Goal: Task Accomplishment & Management: Use online tool/utility

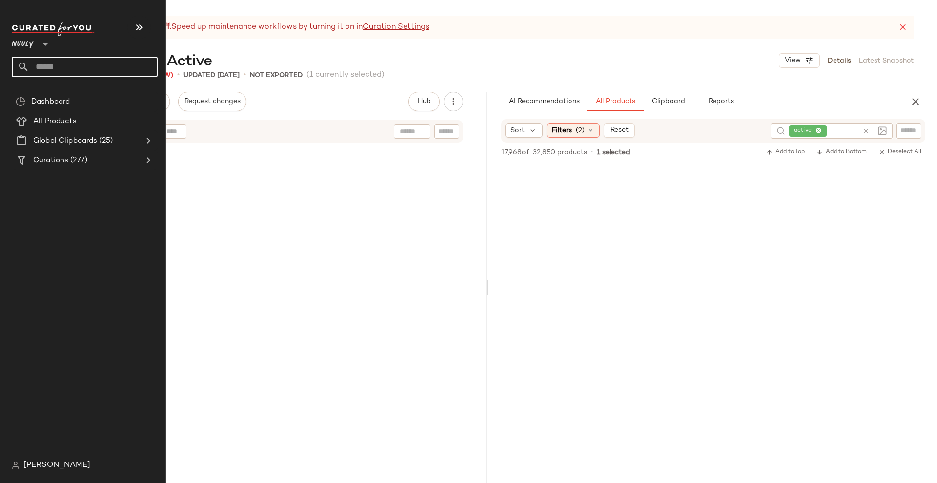
scroll to position [23088, 0]
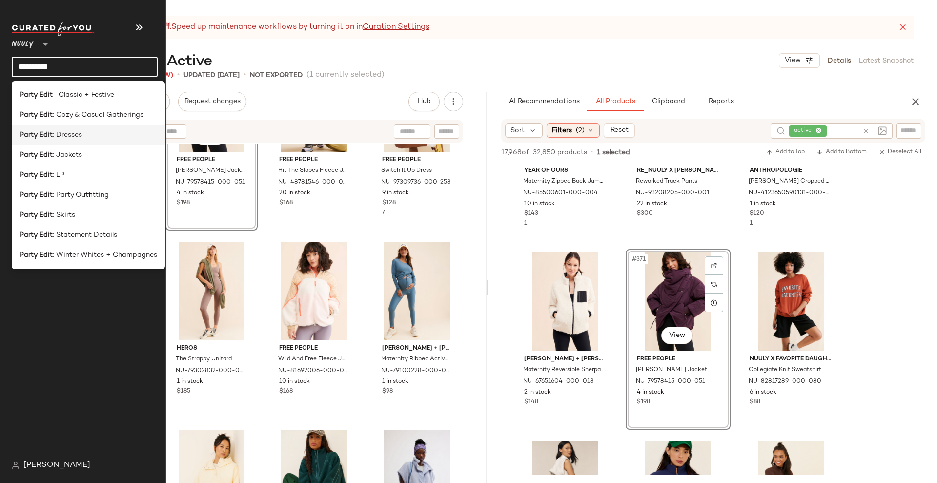
type input "**********"
click at [108, 141] on div "Party Edit : Dresses" at bounding box center [88, 135] width 153 height 20
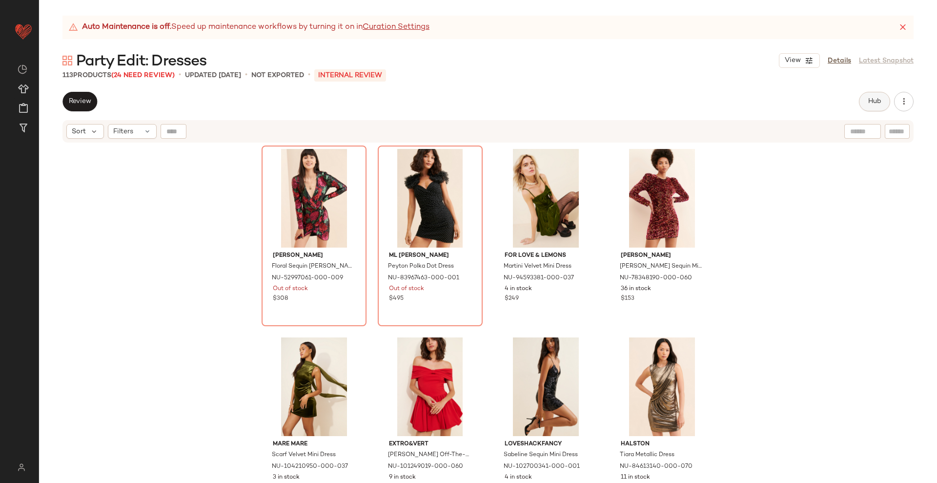
click at [869, 92] on button "Hub" at bounding box center [874, 102] width 31 height 20
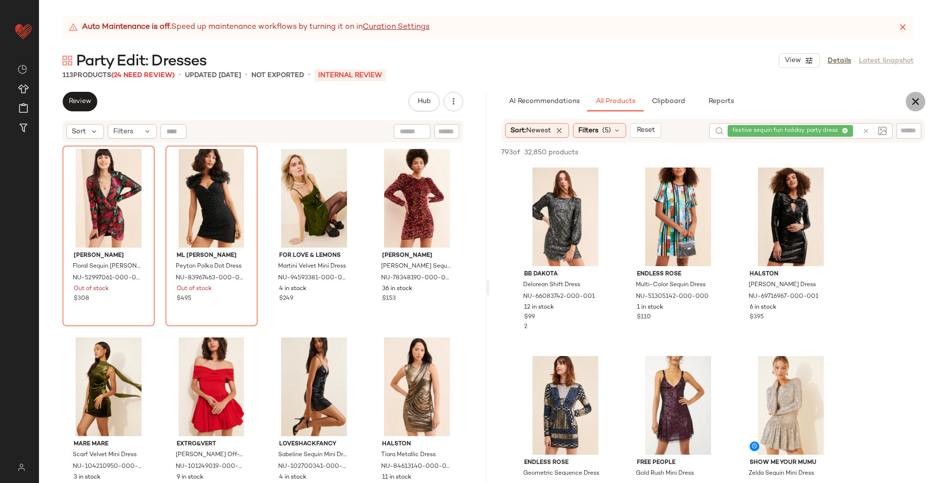
click at [911, 104] on icon "button" at bounding box center [916, 102] width 12 height 12
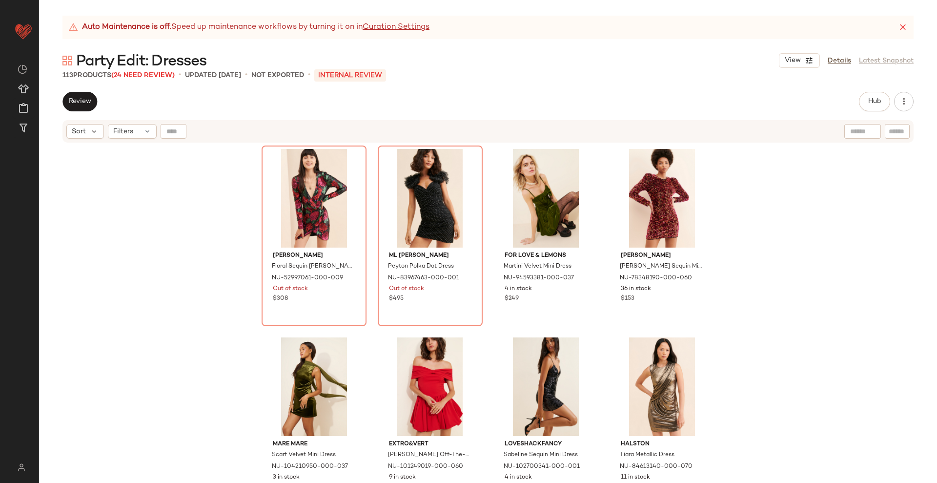
click at [893, 127] on input "text" at bounding box center [897, 131] width 17 height 10
paste input "**********"
type input "**********"
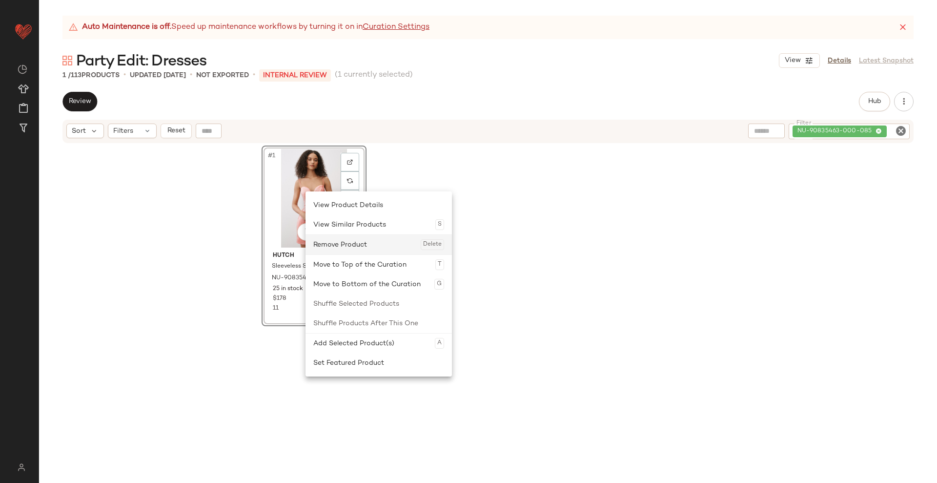
click at [338, 245] on div "Remove Product Delete" at bounding box center [378, 245] width 131 height 20
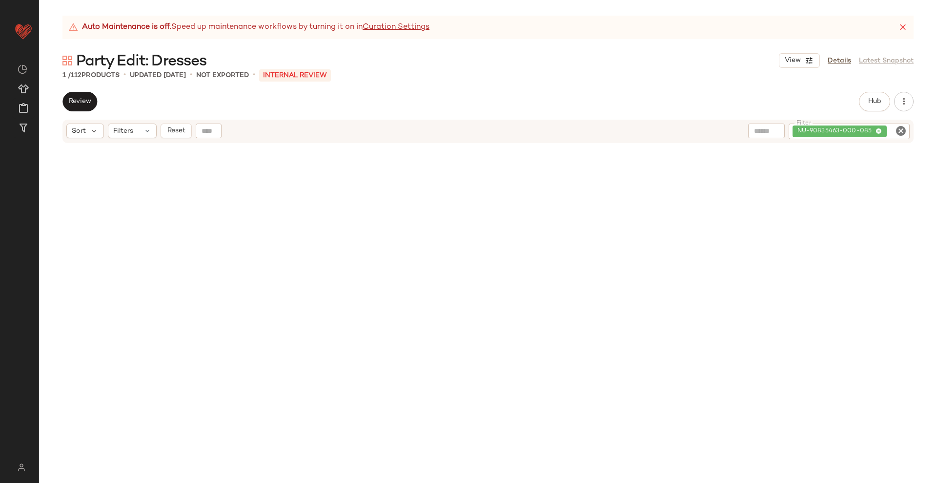
click at [902, 130] on icon "Clear Filter" at bounding box center [901, 131] width 12 height 12
paste input "**********"
type input "**********"
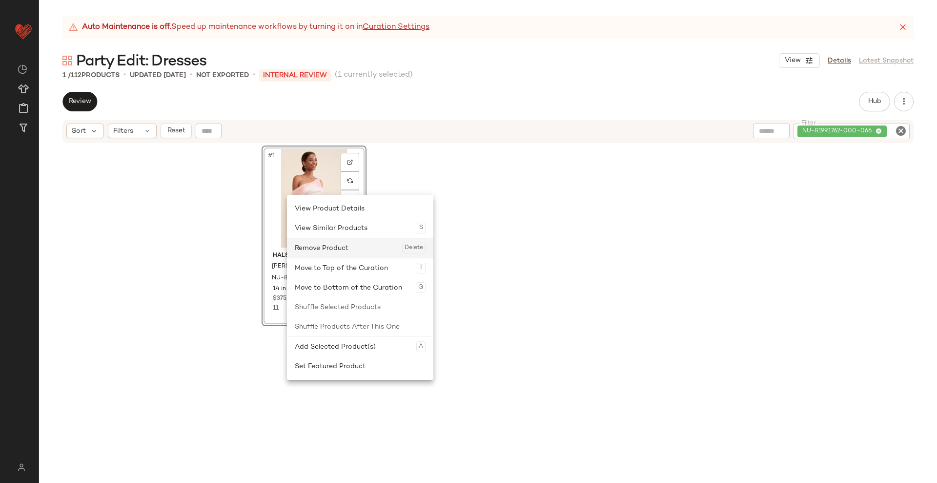
click at [320, 244] on div "Remove Product Delete" at bounding box center [360, 248] width 131 height 20
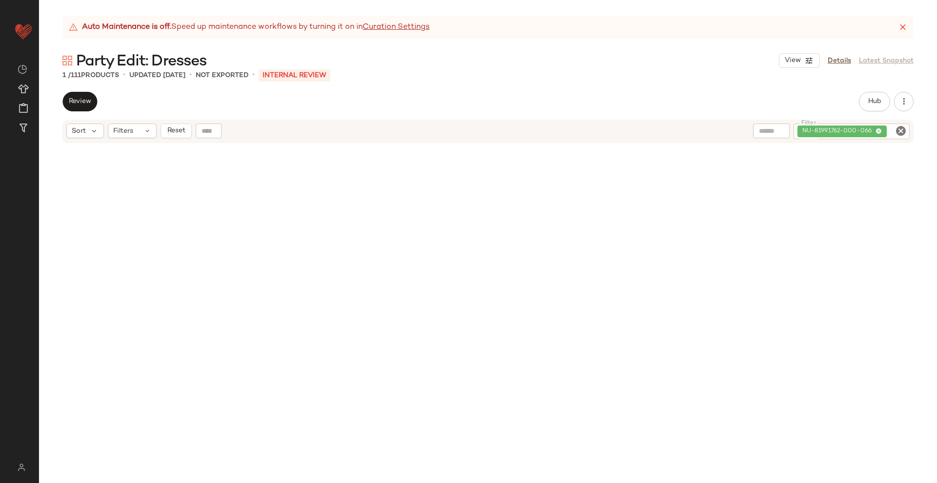
click at [902, 131] on icon "Clear Filter" at bounding box center [901, 131] width 12 height 12
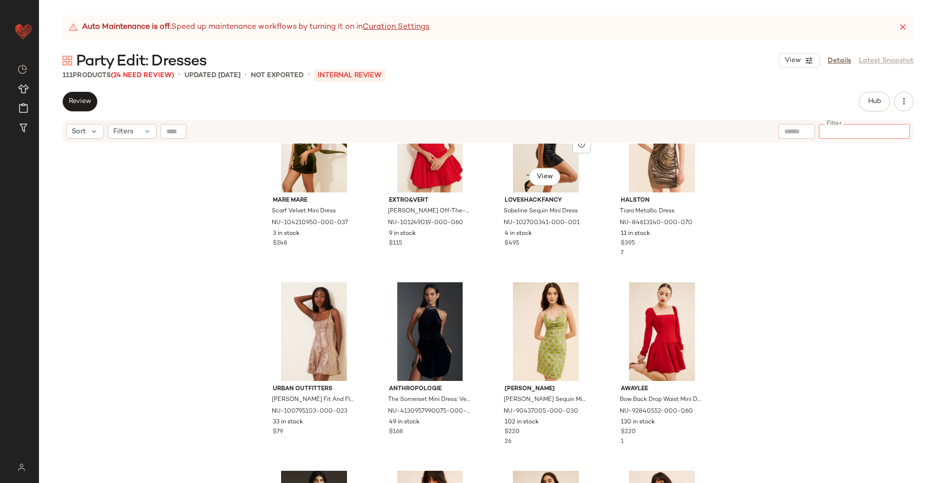
scroll to position [252, 0]
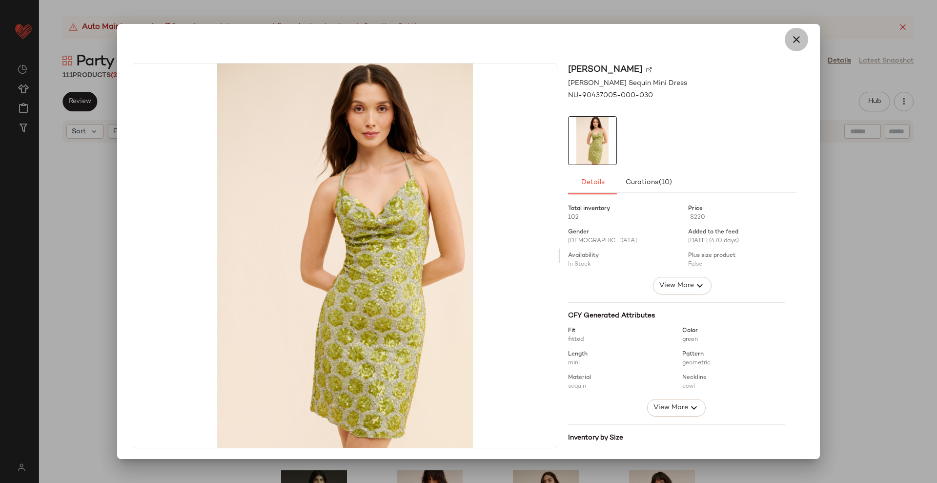
click at [791, 39] on icon "button" at bounding box center [797, 40] width 12 height 12
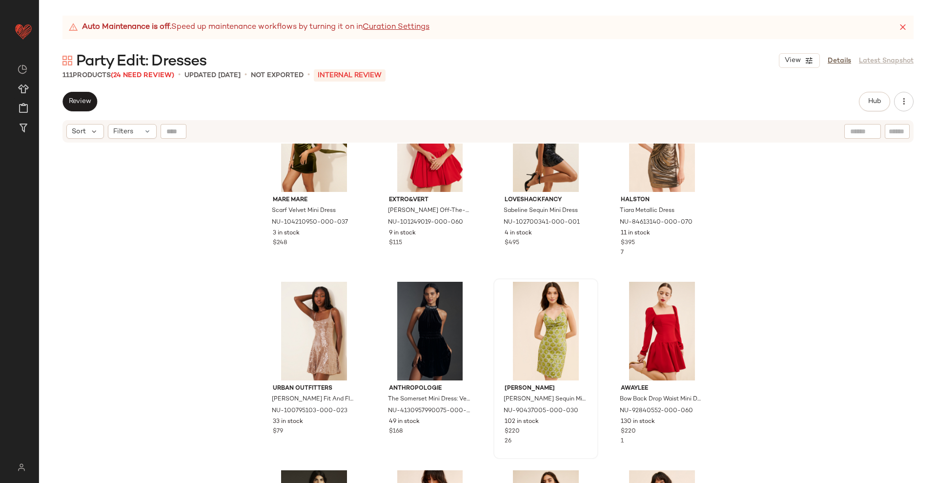
click at [748, 308] on div "Mare Mare Scarf Velvet Mini Dress NU-104210950-000-037 3 in stock $248 Extro&Ve…" at bounding box center [488, 325] width 898 height 364
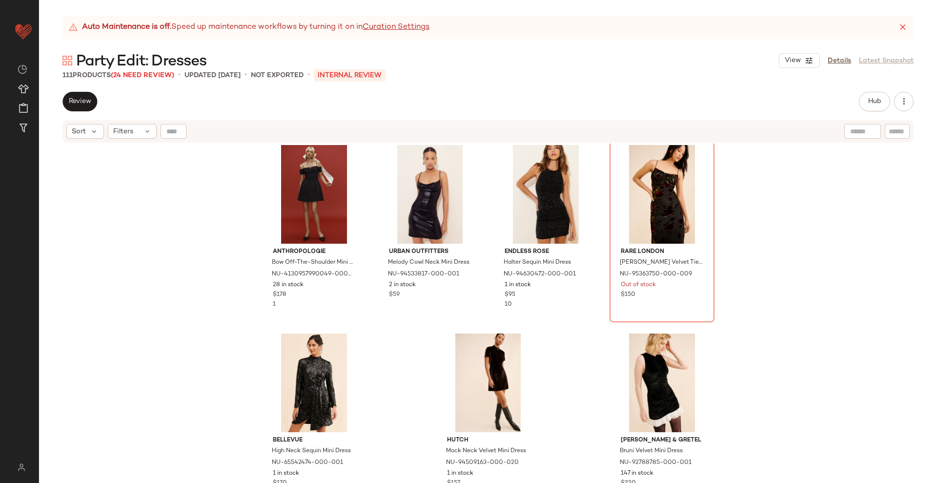
scroll to position [4914, 0]
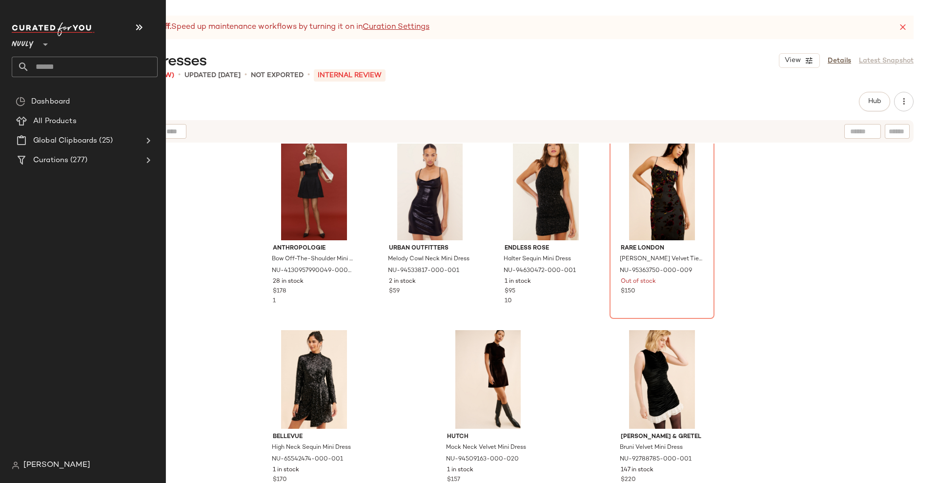
click at [67, 66] on input "text" at bounding box center [93, 67] width 128 height 20
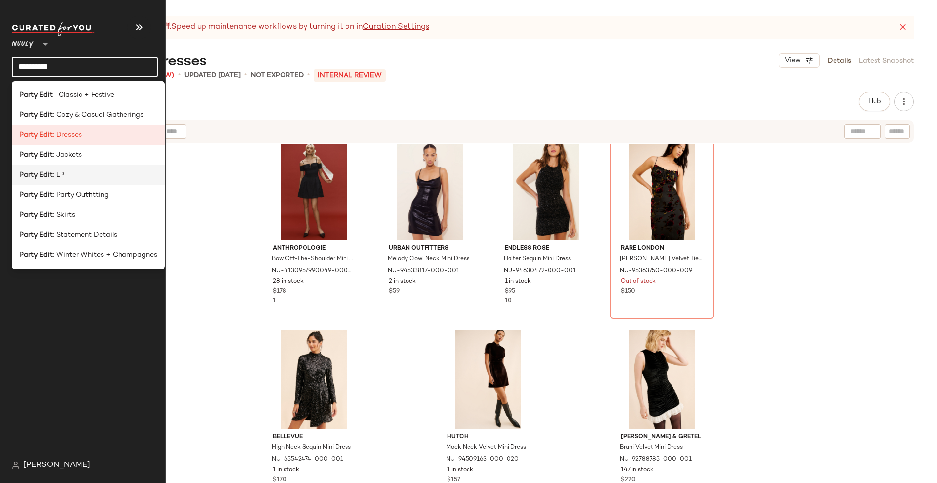
type input "**********"
click at [61, 177] on span ": LP" at bounding box center [59, 175] width 12 height 10
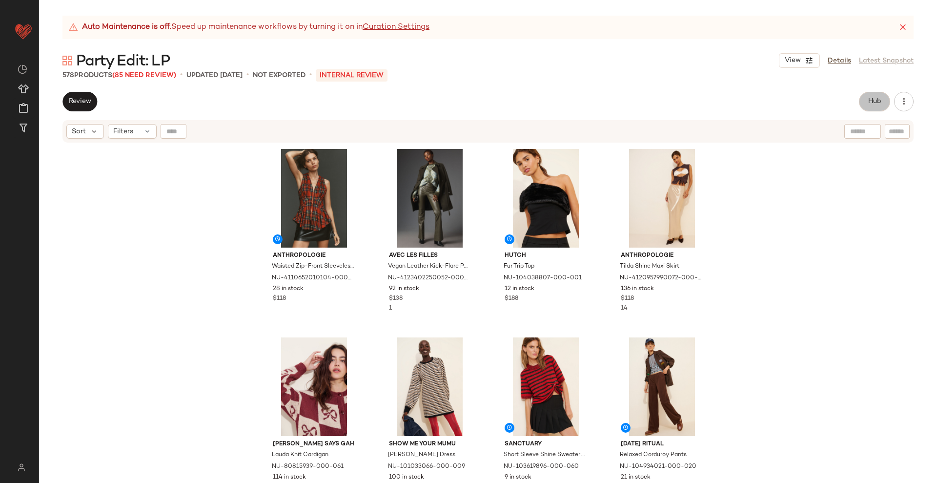
click at [881, 102] on span "Hub" at bounding box center [875, 102] width 14 height 8
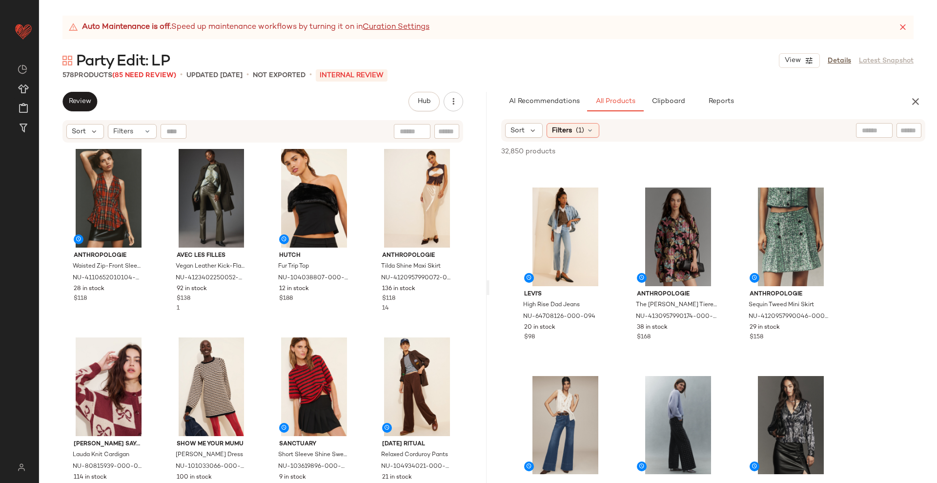
scroll to position [143, 0]
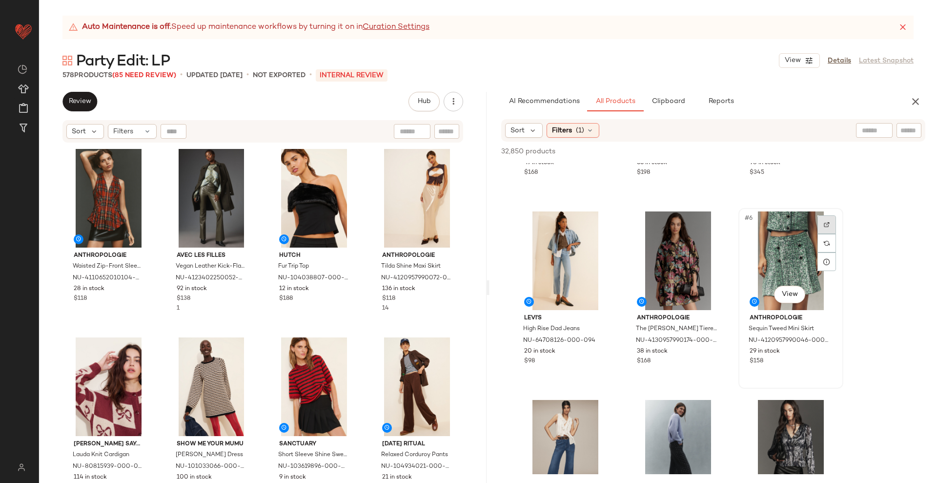
click at [822, 229] on div at bounding box center [827, 224] width 19 height 19
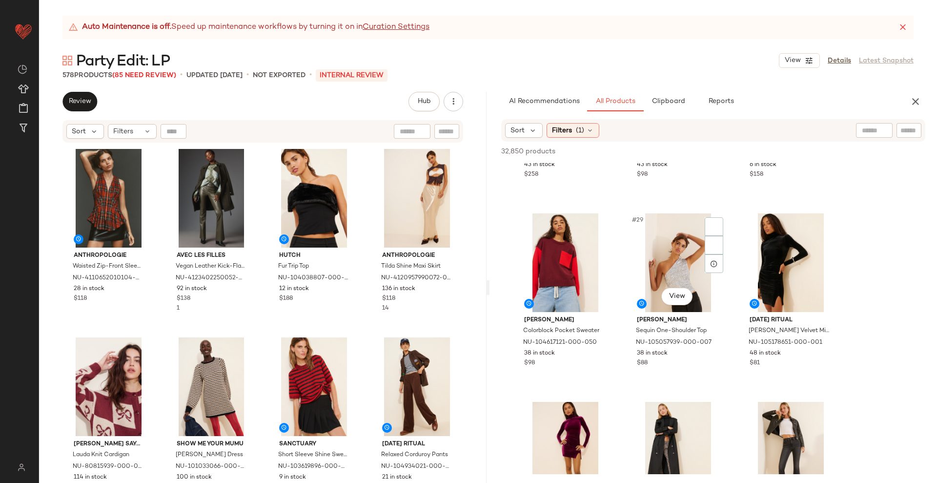
scroll to position [1649, 0]
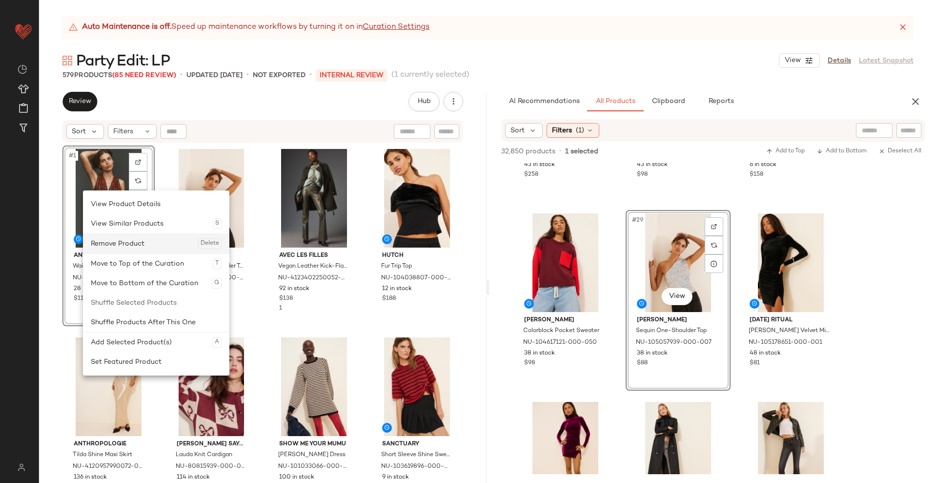
click at [112, 241] on div "Remove Product Delete" at bounding box center [156, 244] width 131 height 20
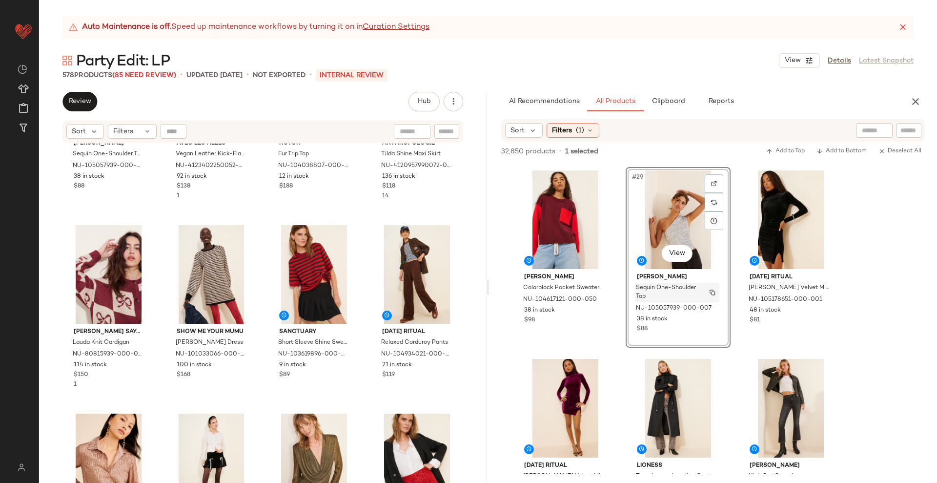
scroll to position [1693, 0]
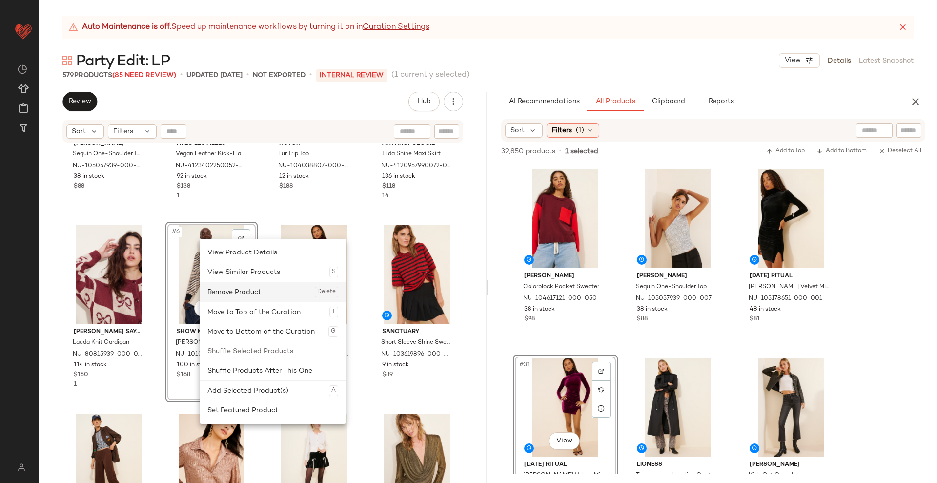
click at [229, 293] on div "Remove Product Delete" at bounding box center [272, 292] width 131 height 20
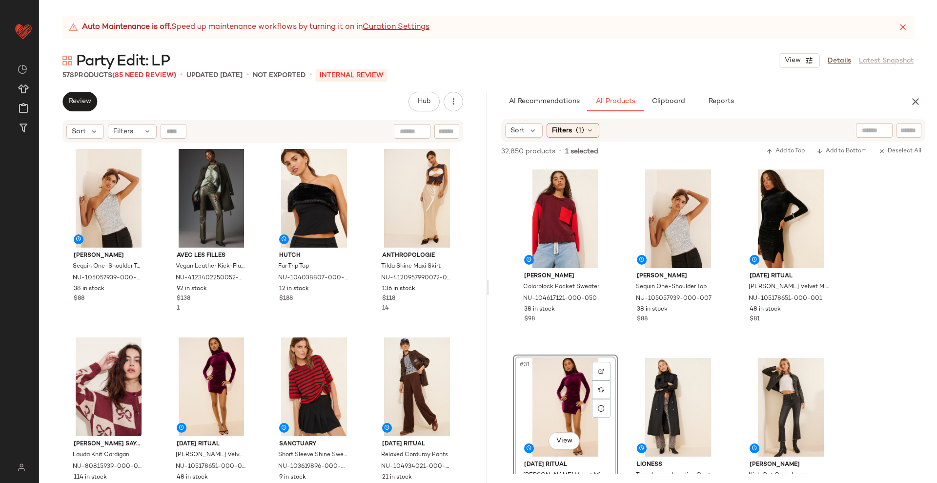
click at [906, 127] on input "text" at bounding box center [909, 130] width 17 height 10
paste input "**********"
type input "**********"
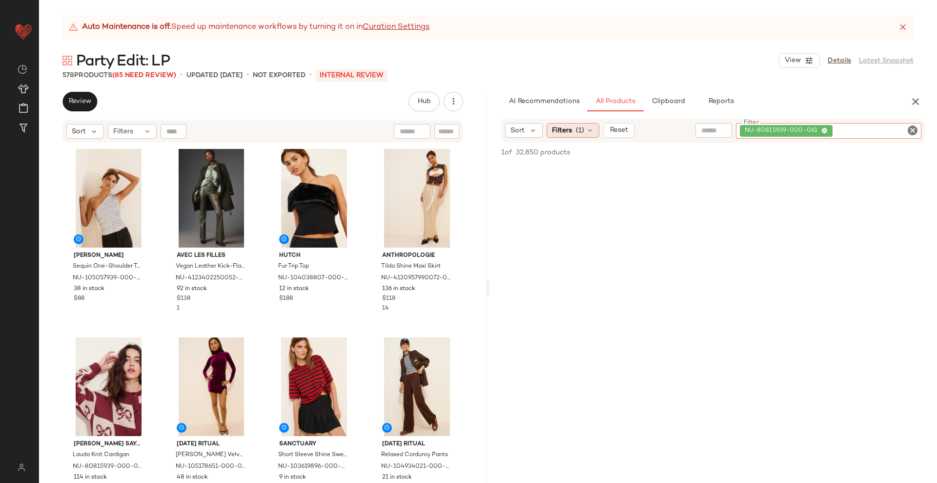
click at [585, 131] on div "Filters (1)" at bounding box center [573, 130] width 53 height 15
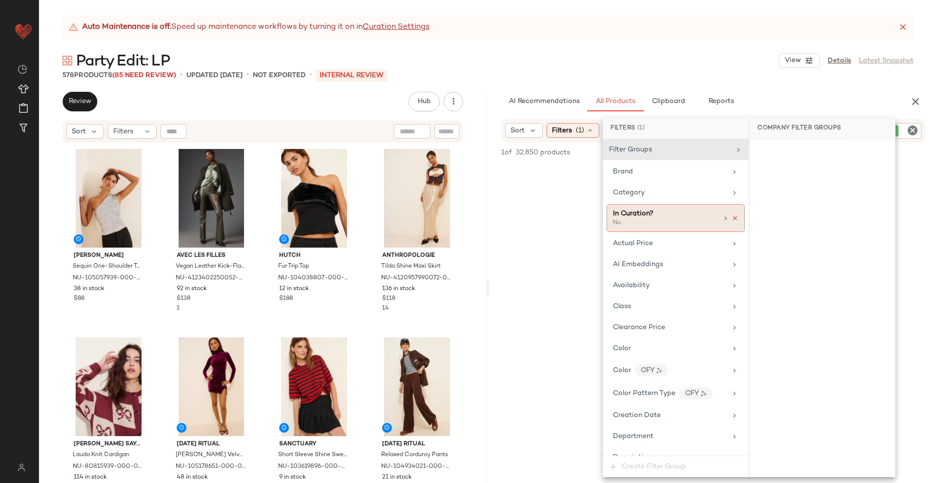
click at [733, 218] on icon at bounding box center [735, 218] width 7 height 7
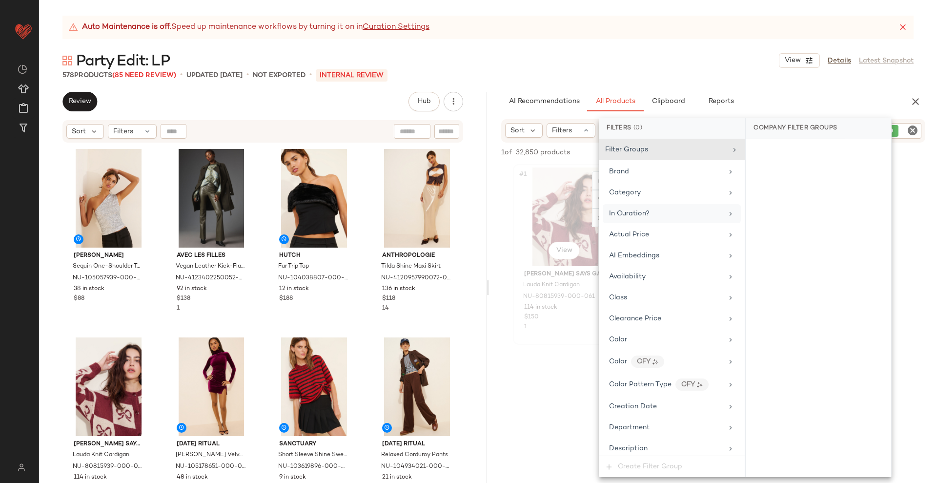
click at [573, 330] on div "1" at bounding box center [565, 327] width 82 height 9
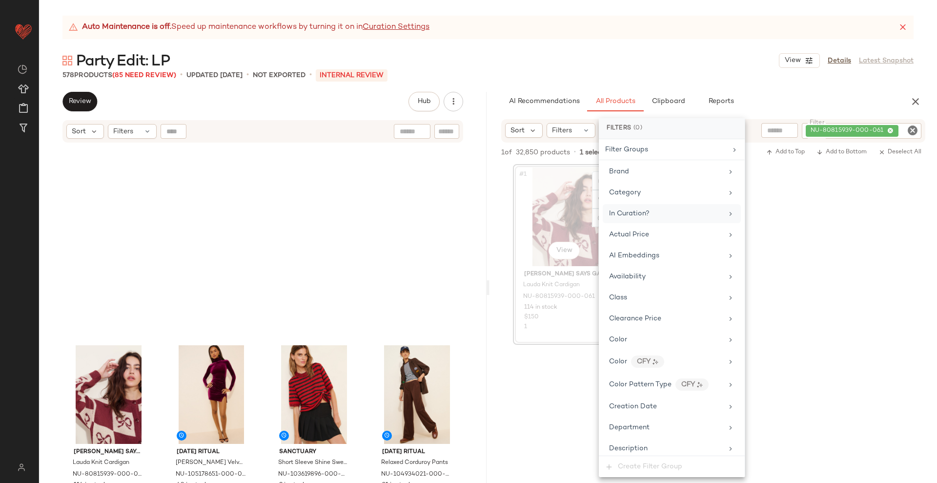
scroll to position [196, 0]
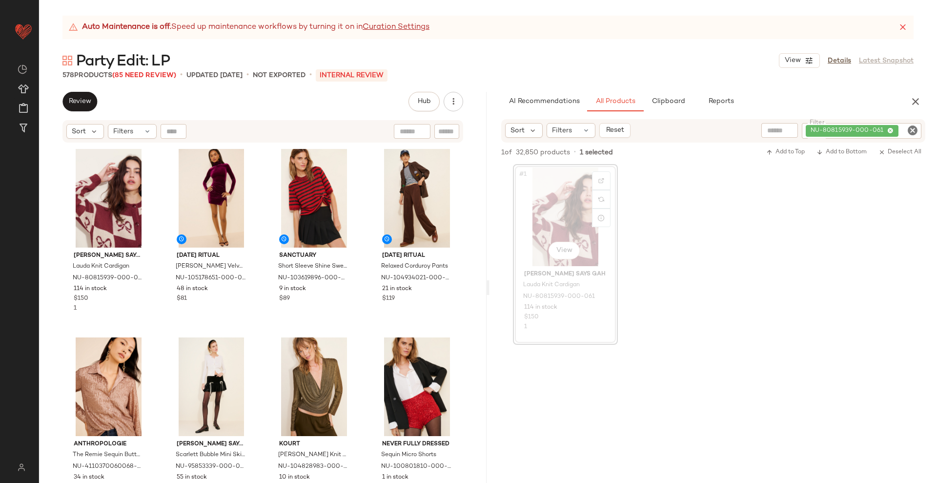
click at [911, 129] on icon "Clear Filter" at bounding box center [913, 130] width 12 height 12
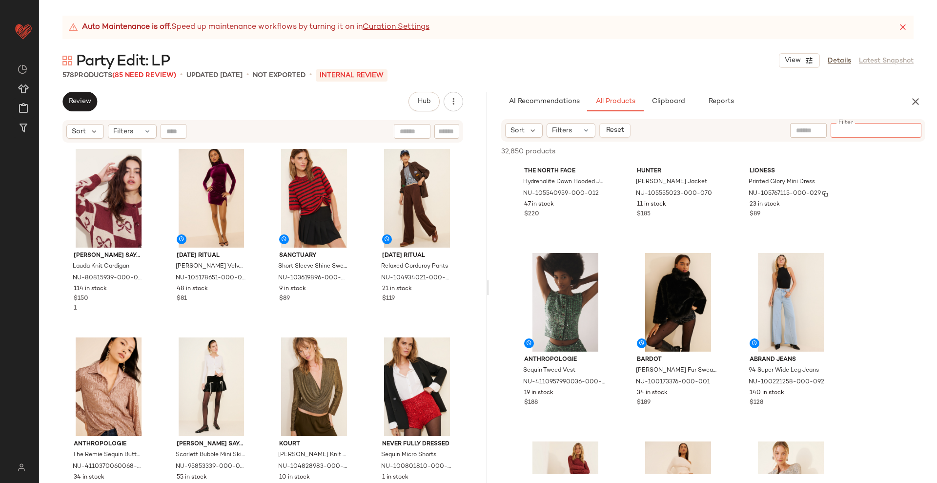
scroll to position [2175, 0]
paste input "**********"
type input "**********"
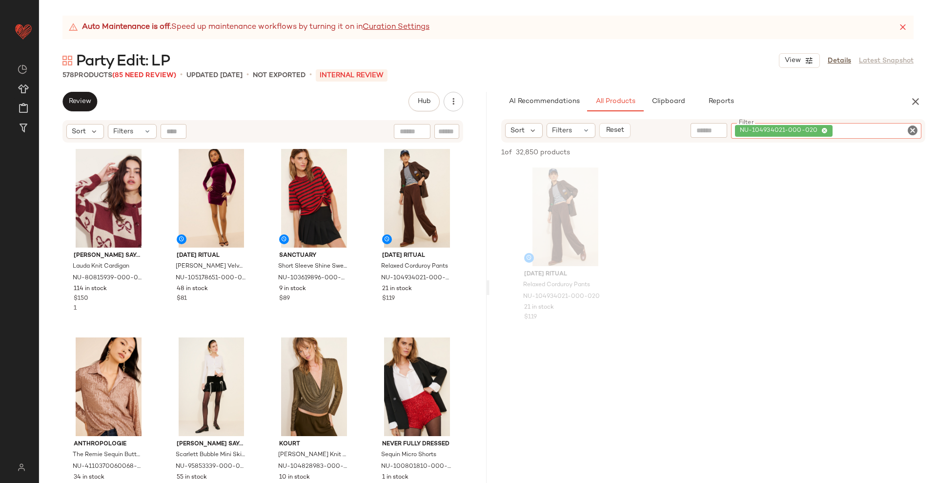
click at [912, 131] on icon "Clear Filter" at bounding box center [913, 130] width 12 height 12
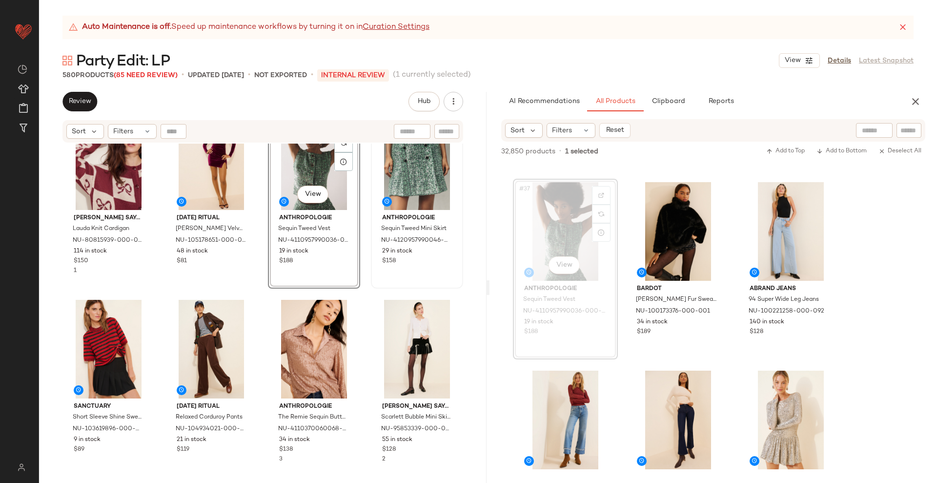
scroll to position [259, 0]
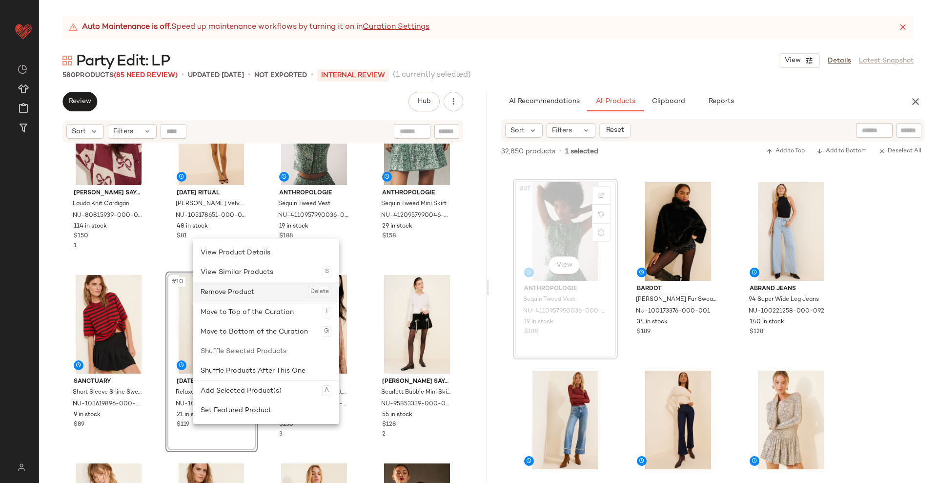
click at [227, 291] on div "Remove Product Delete" at bounding box center [266, 292] width 131 height 20
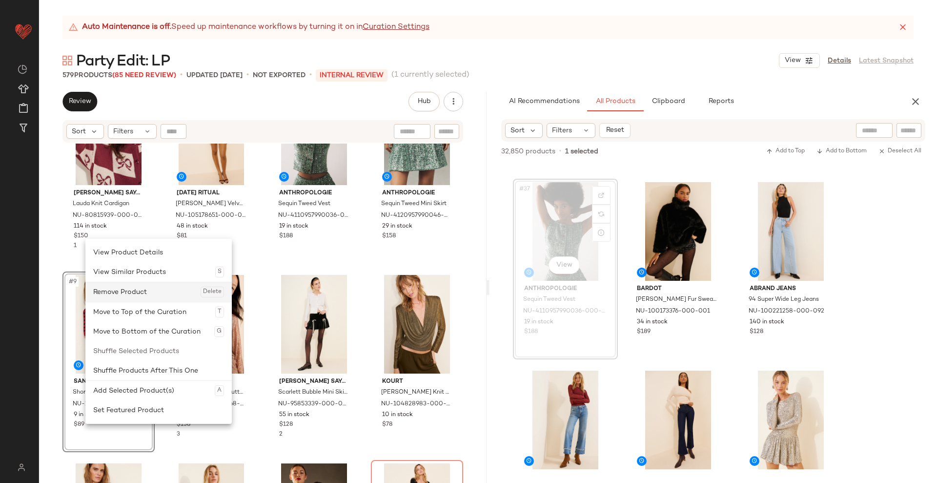
click at [133, 293] on div "Remove Product Delete" at bounding box center [158, 292] width 131 height 20
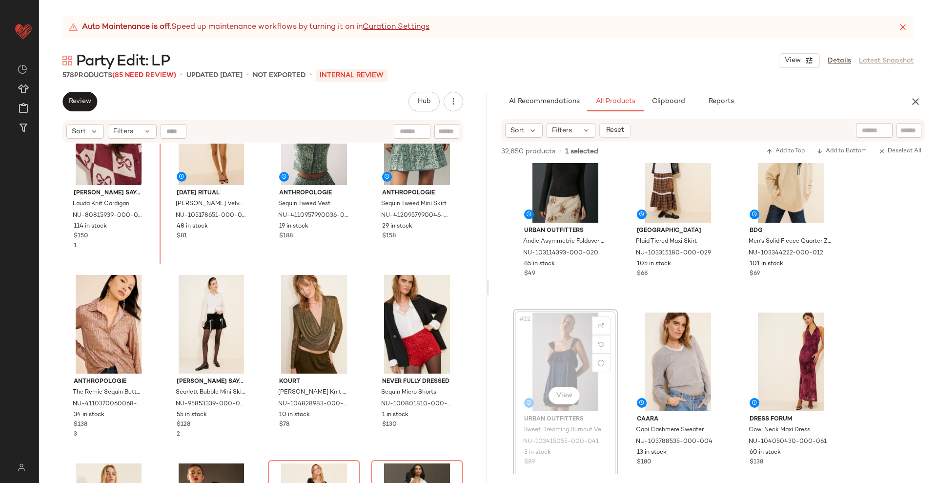
scroll to position [235, 0]
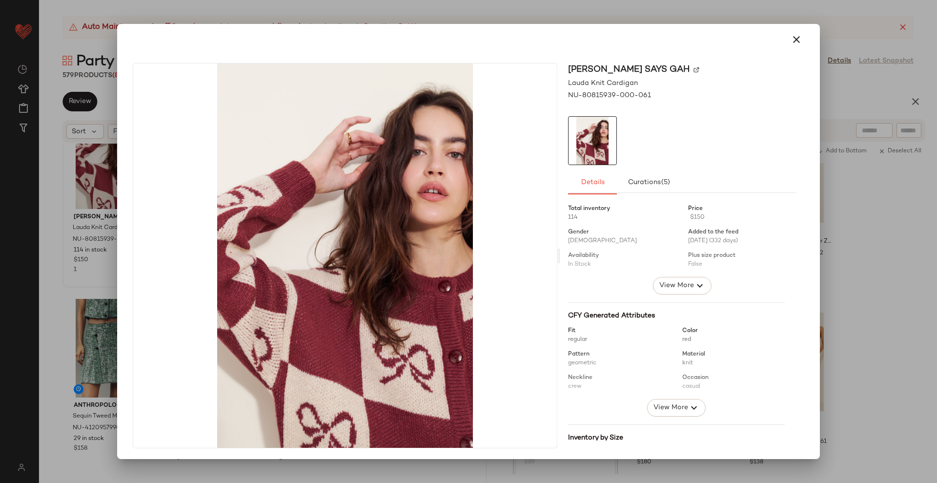
drag, startPoint x: 107, startPoint y: 187, endPoint x: 790, endPoint y: 40, distance: 698.6
click at [791, 40] on icon "button" at bounding box center [797, 40] width 12 height 12
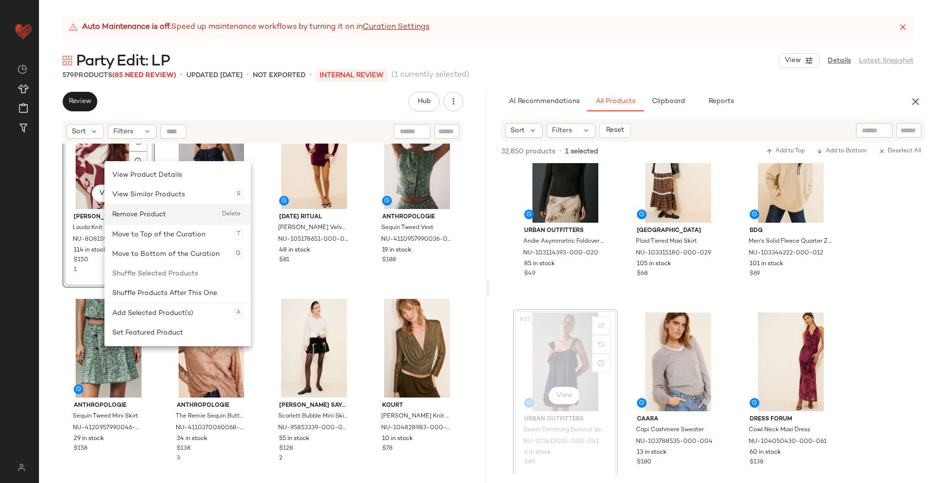
click at [141, 217] on div "Remove Product Delete" at bounding box center [177, 215] width 131 height 20
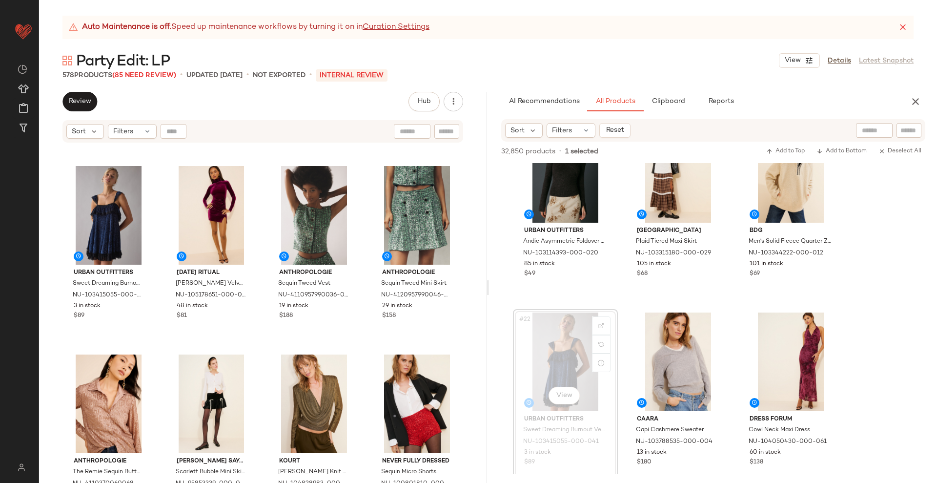
scroll to position [172, 0]
click at [908, 135] on input "text" at bounding box center [909, 130] width 17 height 10
paste input "**********"
type input "**********"
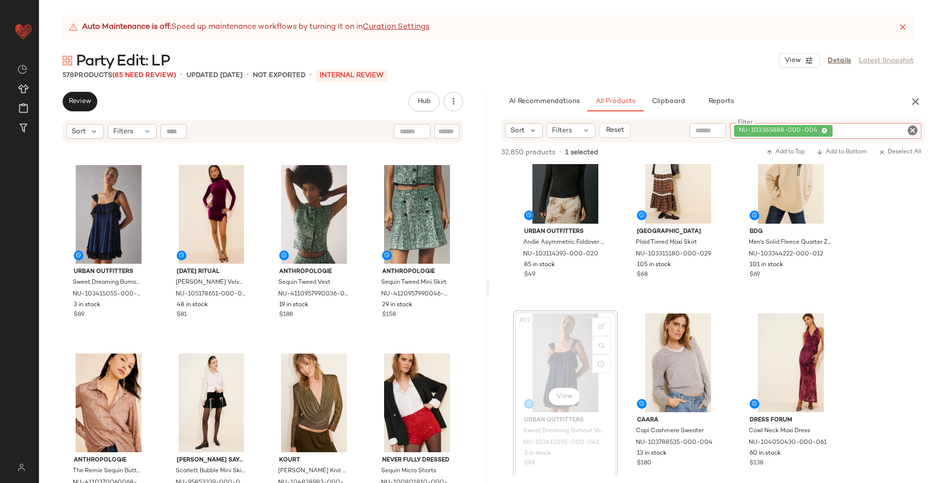
scroll to position [0, 0]
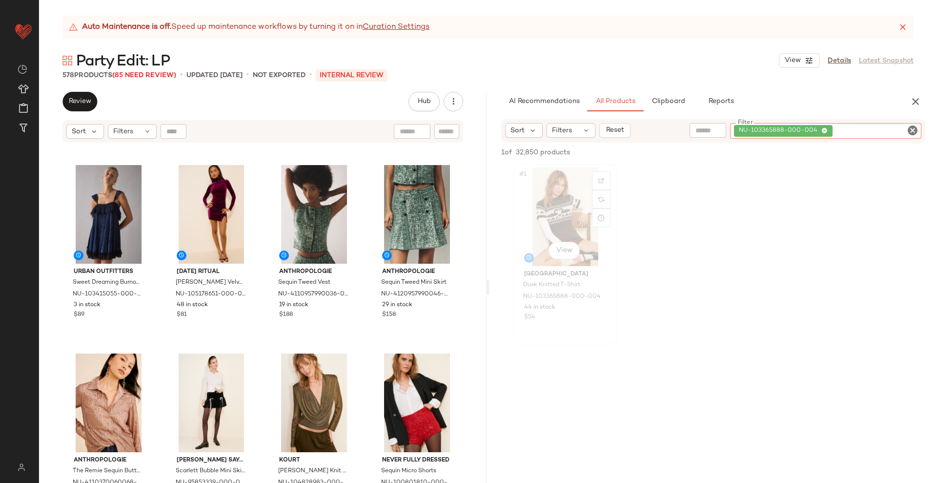
click at [574, 225] on div "#1 View" at bounding box center [565, 216] width 98 height 99
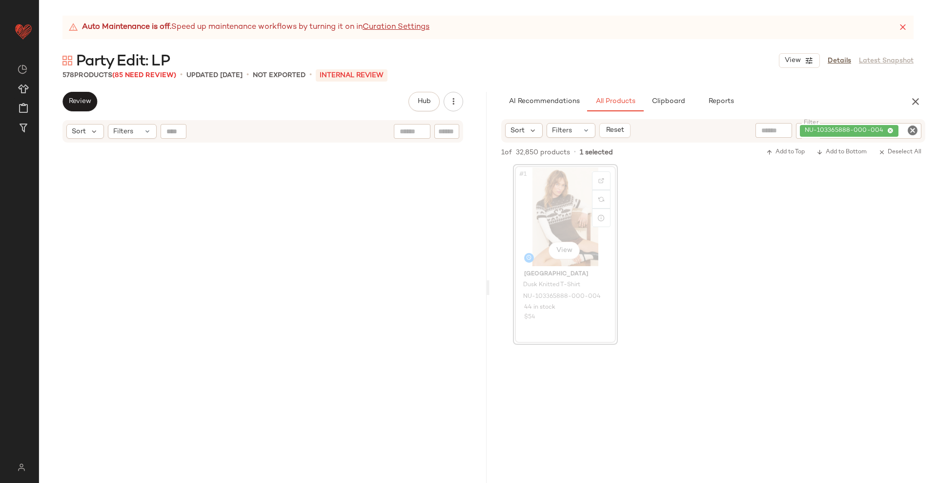
scroll to position [1507, 0]
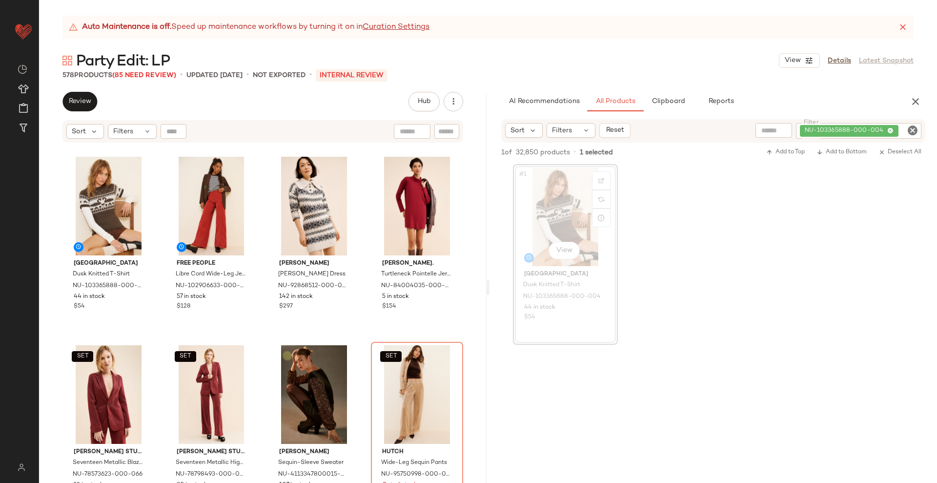
click at [571, 215] on div "#1 View" at bounding box center [565, 216] width 98 height 99
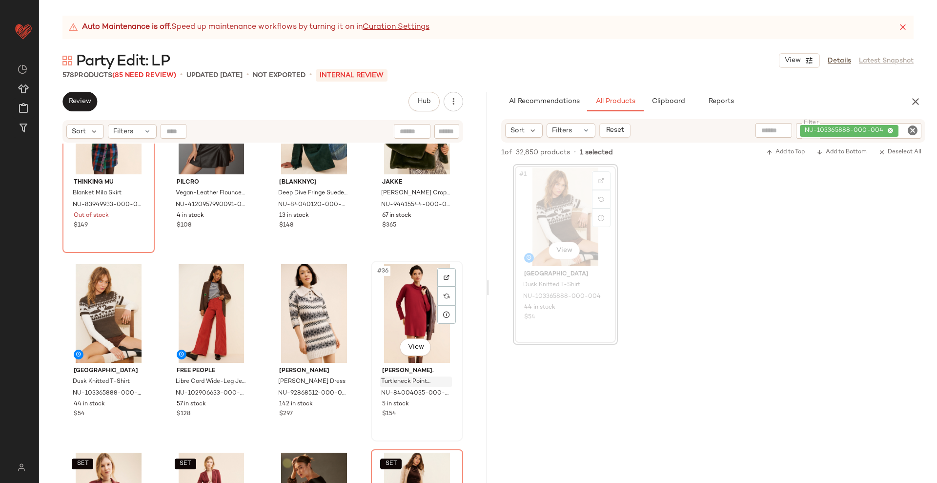
scroll to position [1391, 0]
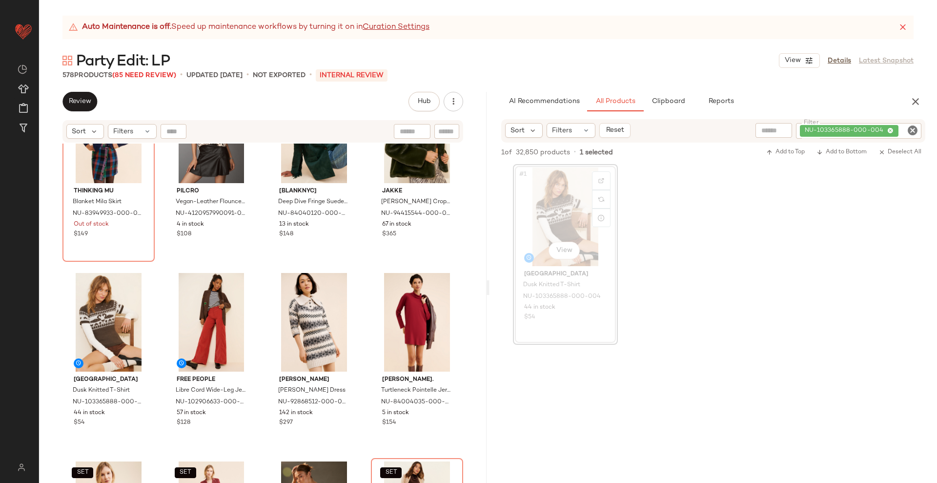
click at [913, 127] on icon "Clear Filter" at bounding box center [913, 130] width 12 height 12
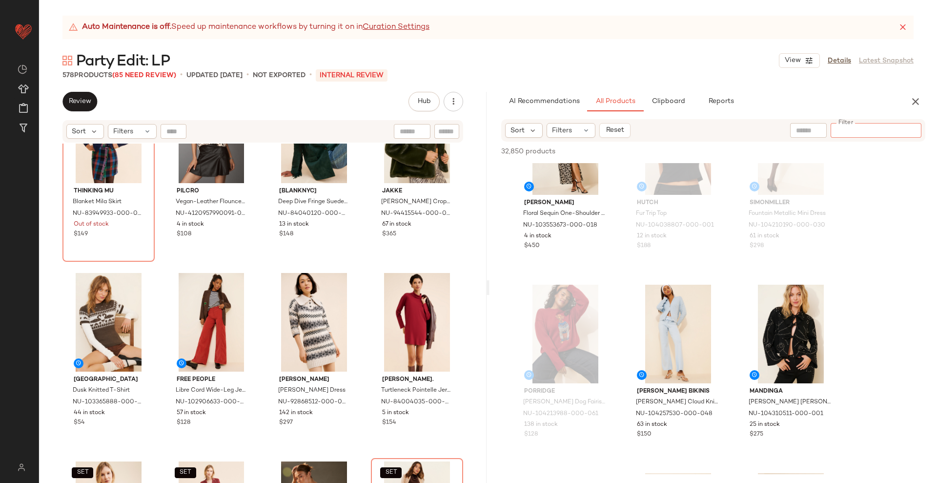
scroll to position [4222, 0]
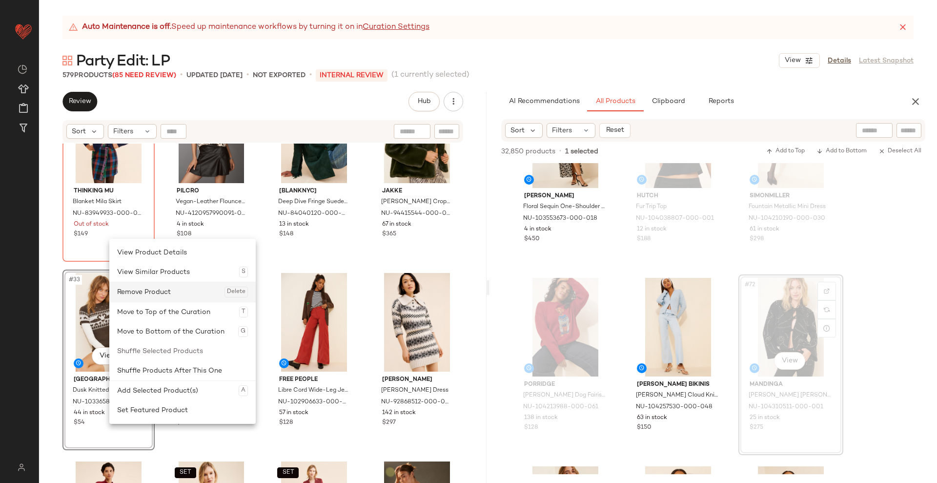
click at [154, 296] on div "Remove Product Delete" at bounding box center [182, 292] width 131 height 20
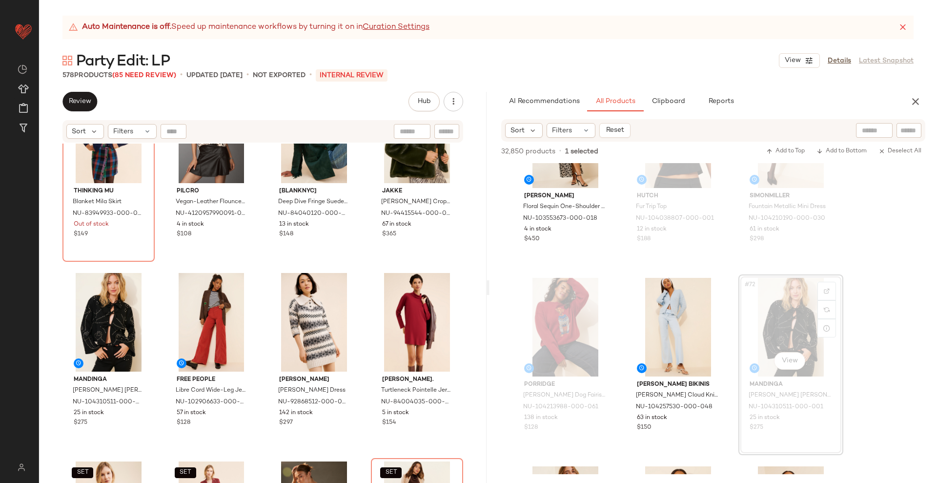
click at [908, 123] on div at bounding box center [909, 130] width 25 height 15
paste input "**********"
type input "**********"
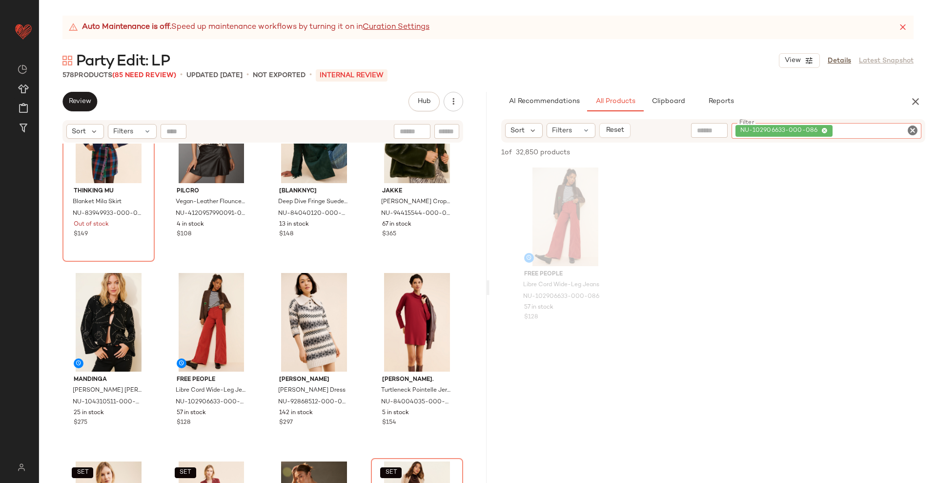
click at [913, 133] on icon "Clear Filter" at bounding box center [913, 130] width 12 height 12
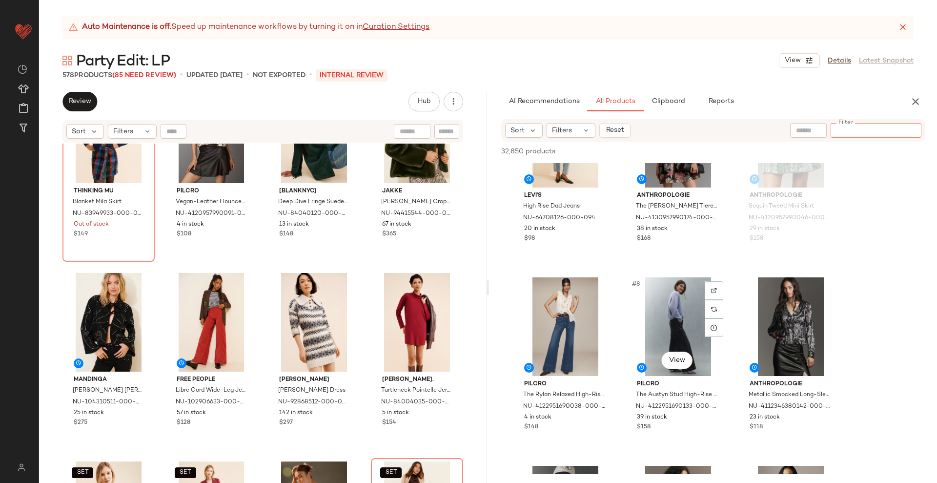
scroll to position [267, 0]
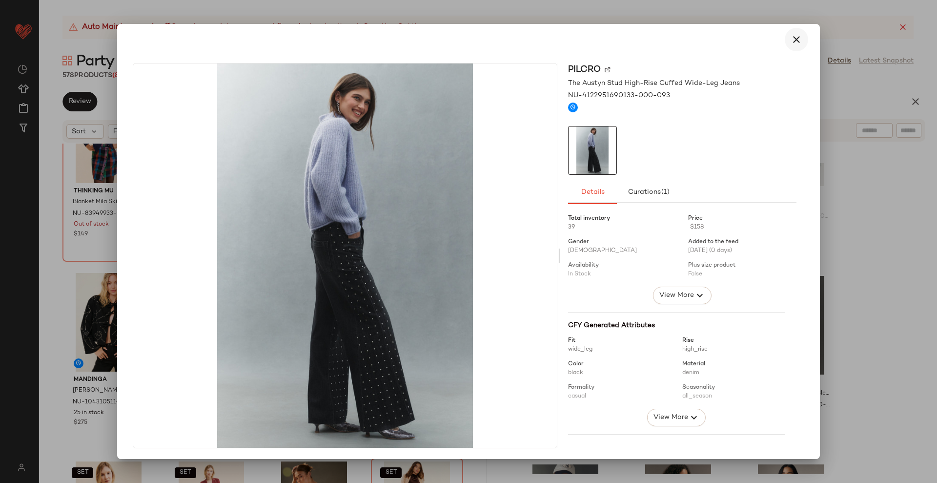
click at [791, 34] on icon "button" at bounding box center [797, 40] width 12 height 12
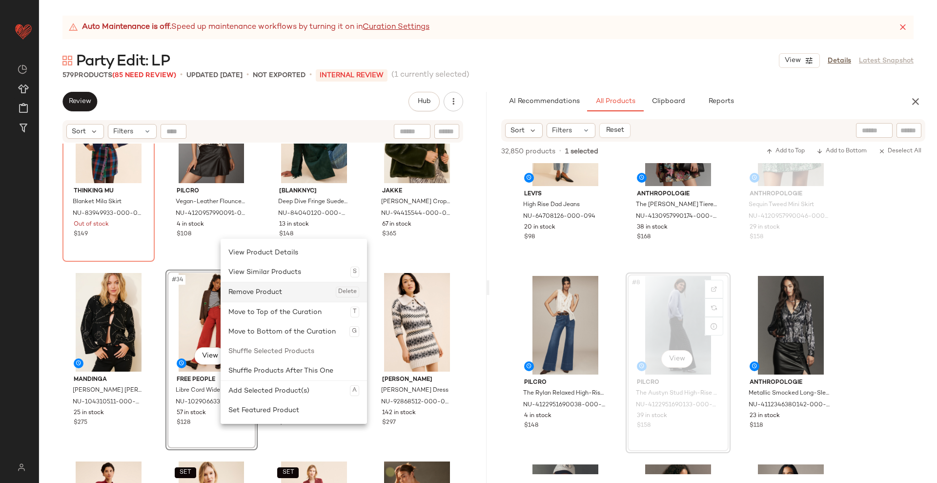
click at [260, 291] on div "Remove Product Delete" at bounding box center [293, 292] width 131 height 20
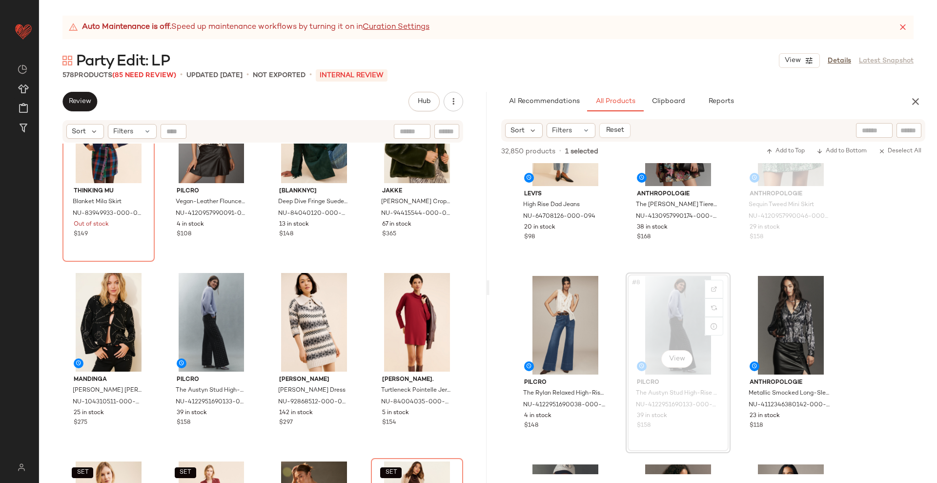
click at [903, 131] on input "text" at bounding box center [909, 130] width 17 height 10
paste input "**********"
type input "**********"
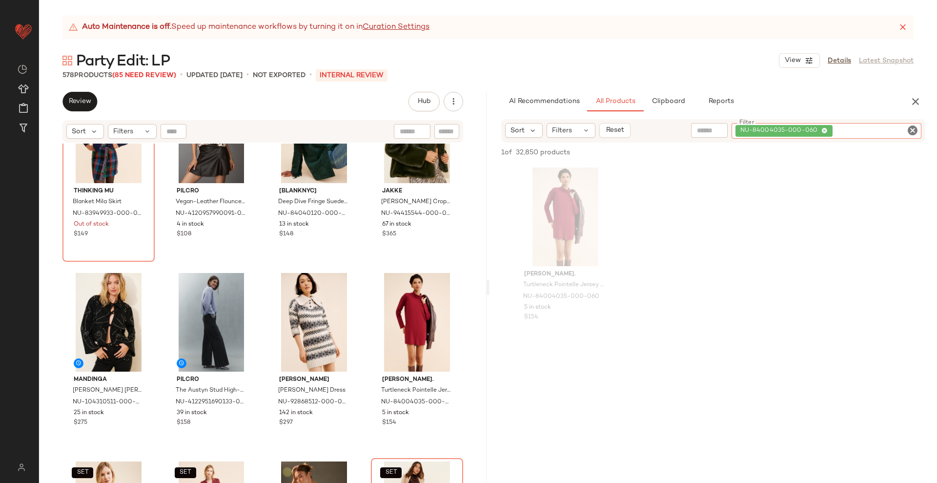
click at [917, 130] on icon "Clear Filter" at bounding box center [913, 130] width 12 height 12
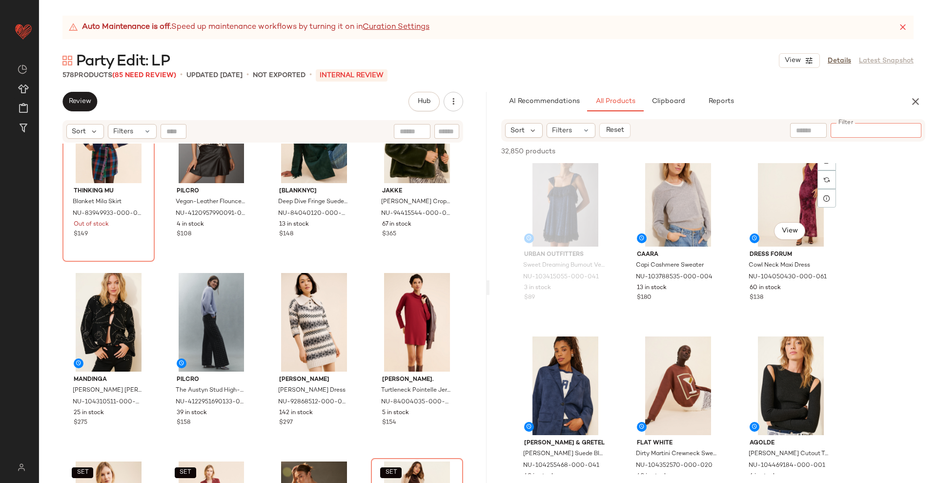
scroll to position [1317, 0]
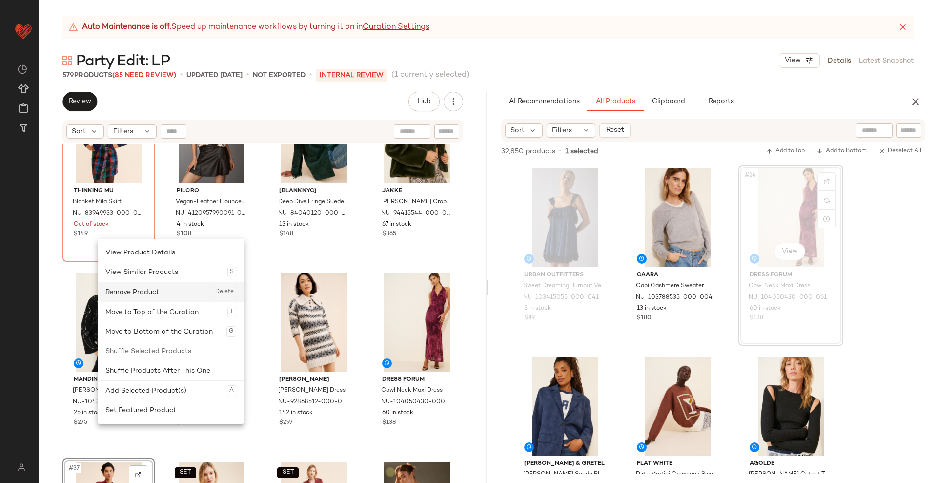
click at [150, 295] on div "Remove Product Delete" at bounding box center [170, 292] width 131 height 20
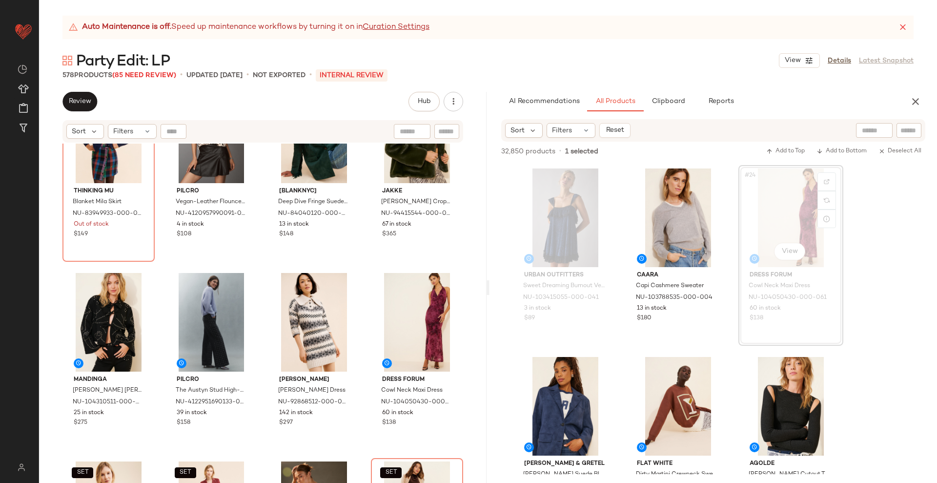
click at [903, 130] on input "text" at bounding box center [909, 130] width 17 height 10
paste input "**********"
type input "**********"
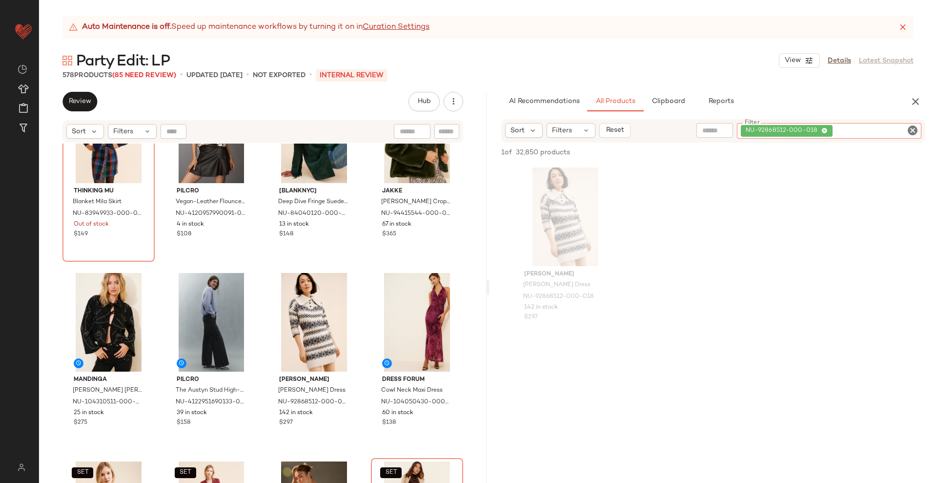
click at [910, 135] on icon "Clear Filter" at bounding box center [913, 130] width 12 height 12
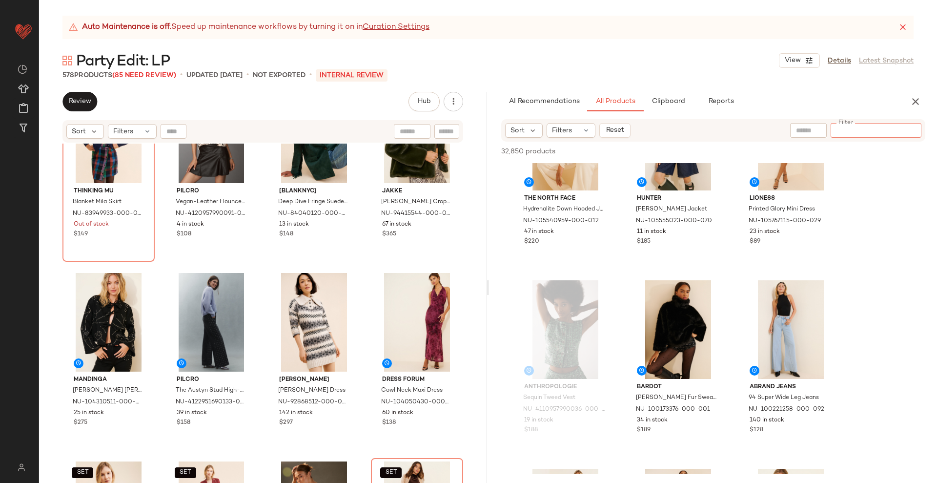
scroll to position [2148, 0]
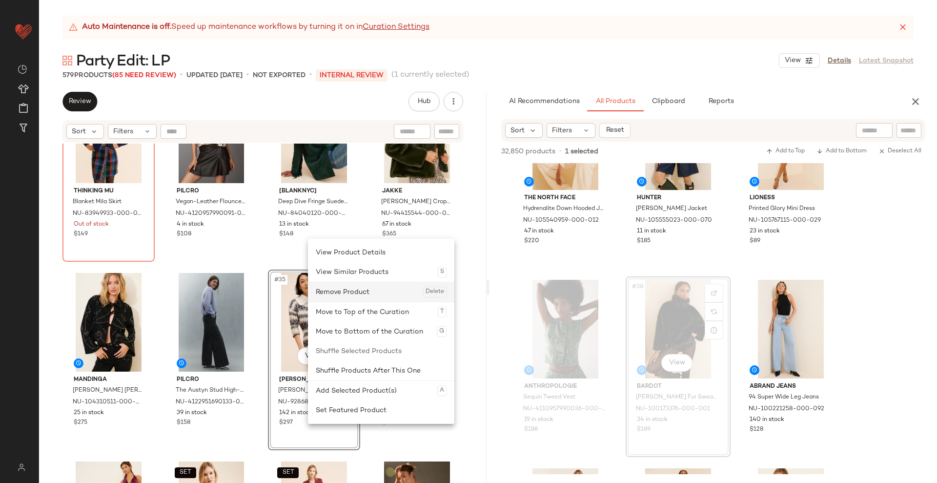
click at [356, 284] on div "Remove Product Delete" at bounding box center [381, 292] width 131 height 20
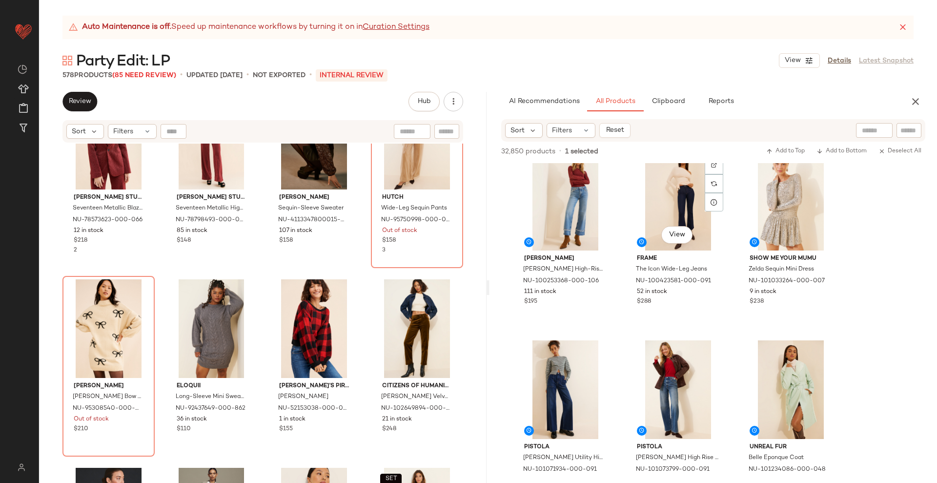
scroll to position [2464, 0]
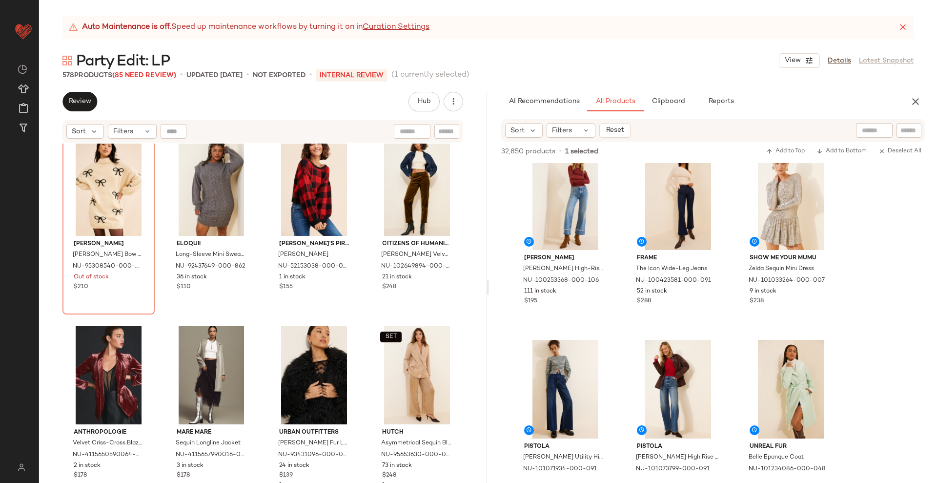
scroll to position [1940, 0]
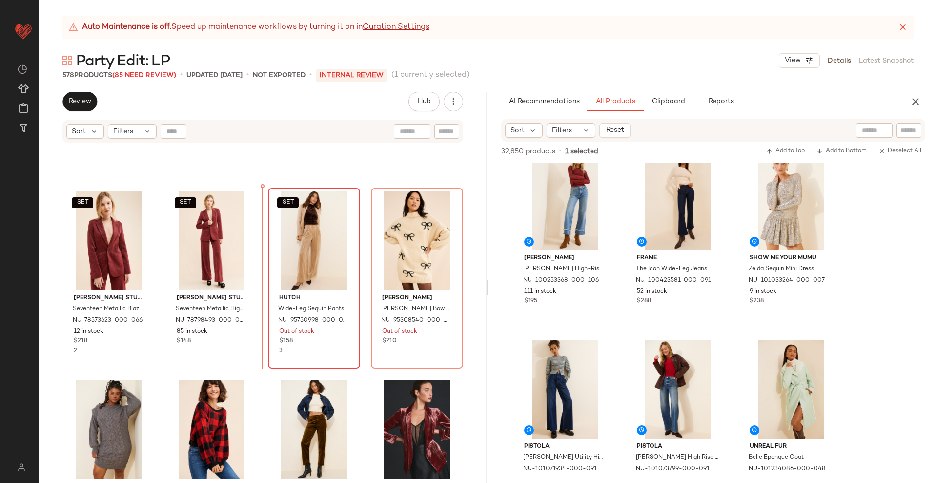
scroll to position [1659, 0]
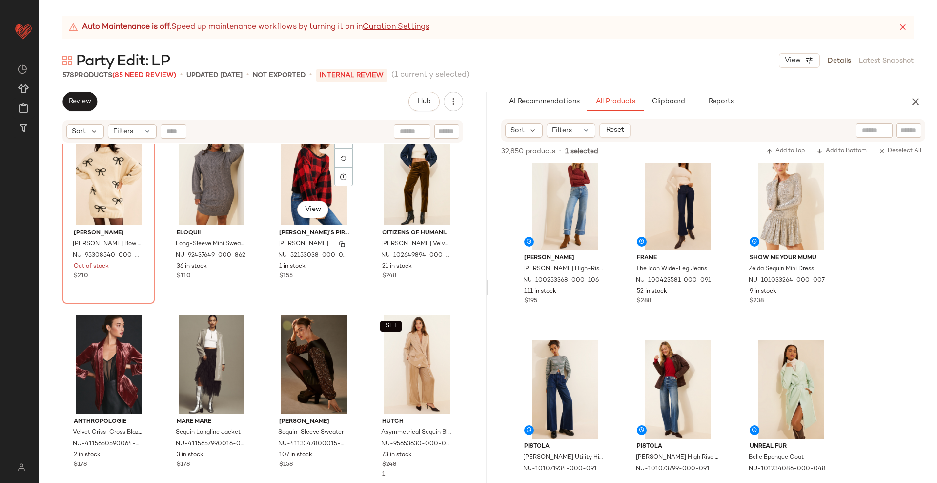
scroll to position [1925, 0]
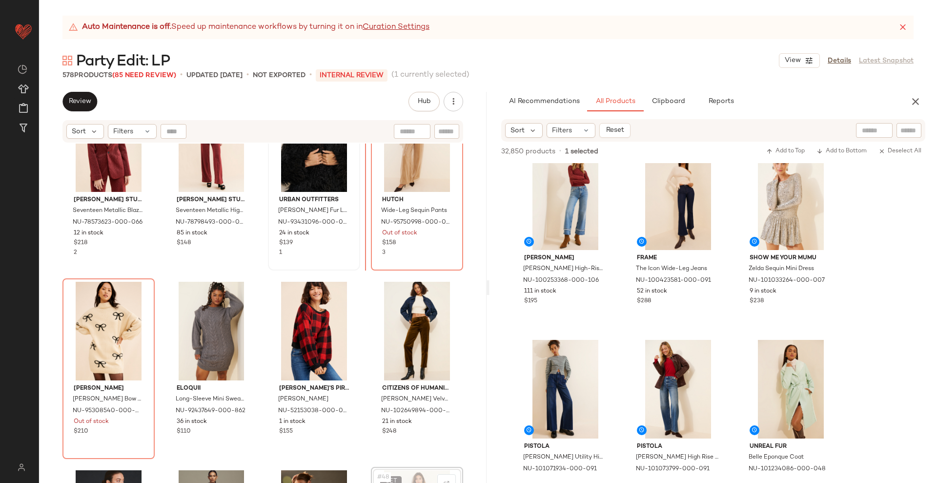
scroll to position [1741, 0]
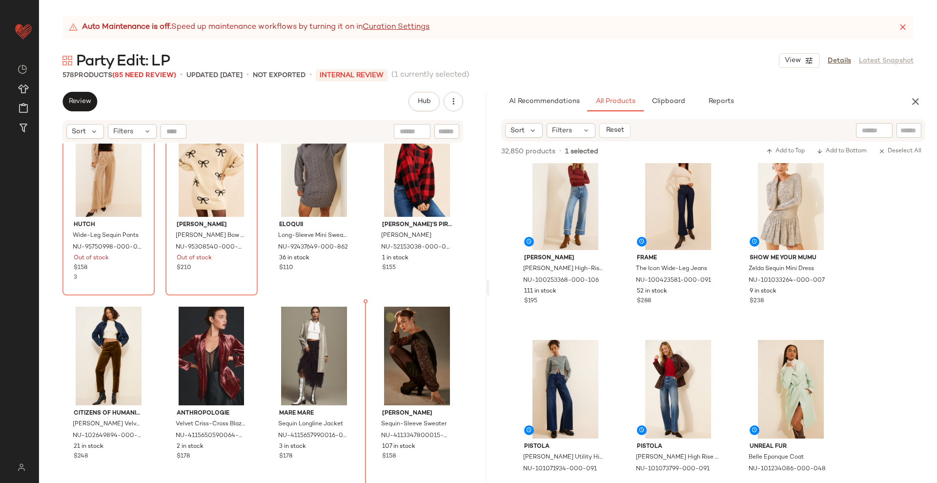
scroll to position [1949, 0]
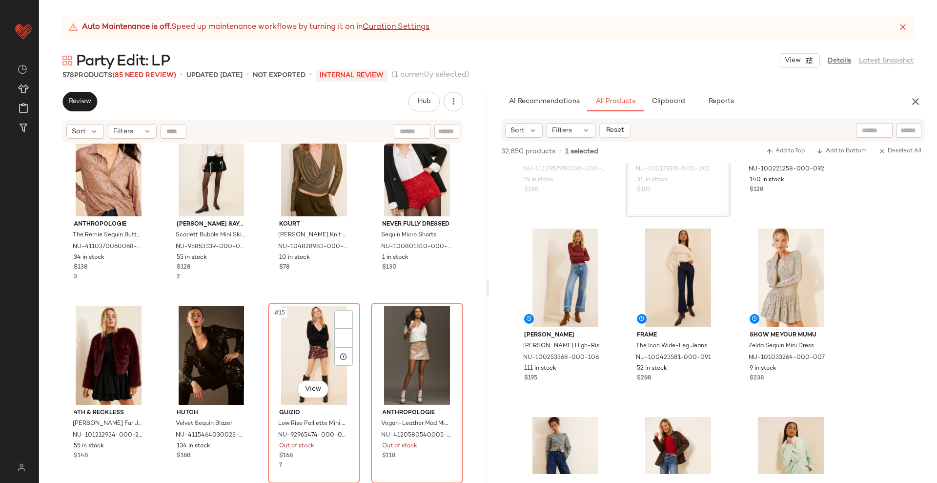
scroll to position [417, 0]
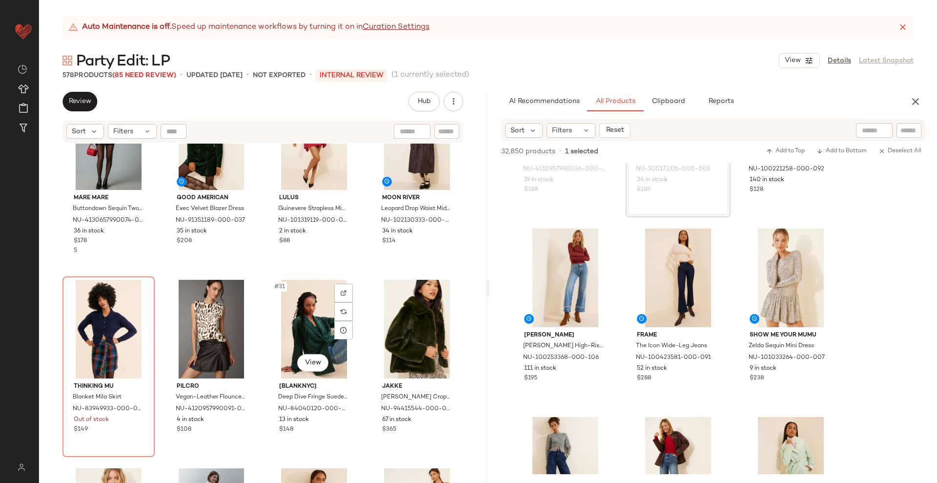
scroll to position [1198, 0]
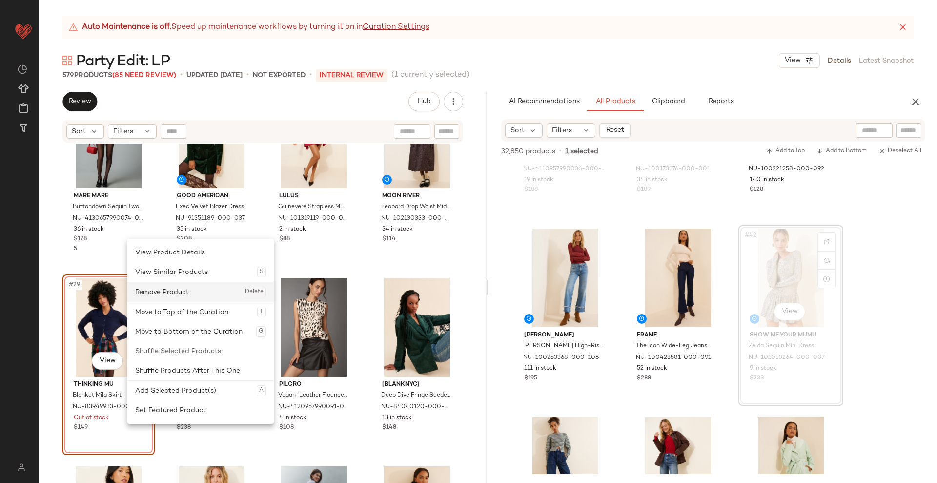
click at [168, 294] on div "Remove Product Delete" at bounding box center [200, 292] width 131 height 20
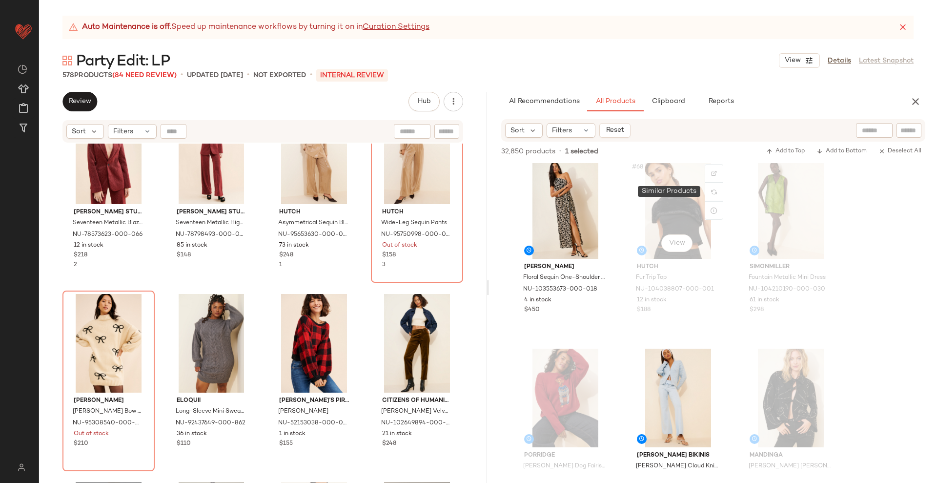
scroll to position [4153, 0]
click at [860, 131] on div at bounding box center [874, 130] width 37 height 15
type input "******"
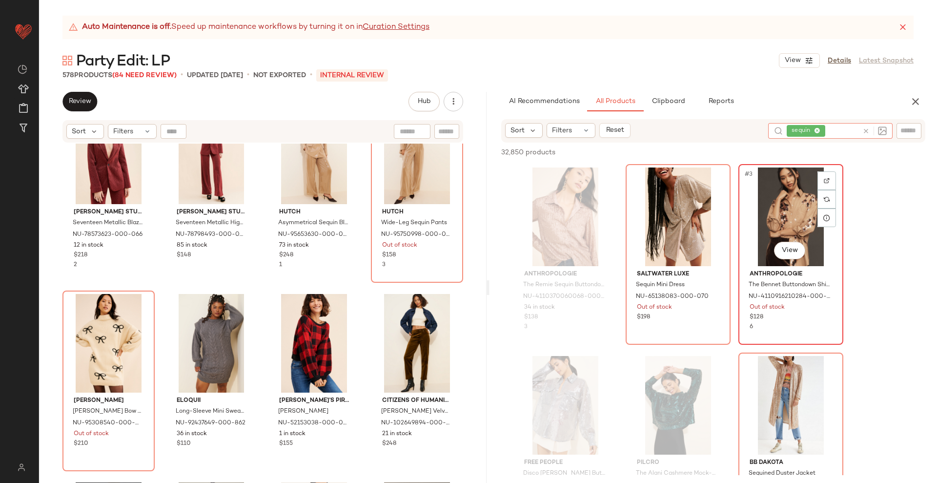
scroll to position [68, 0]
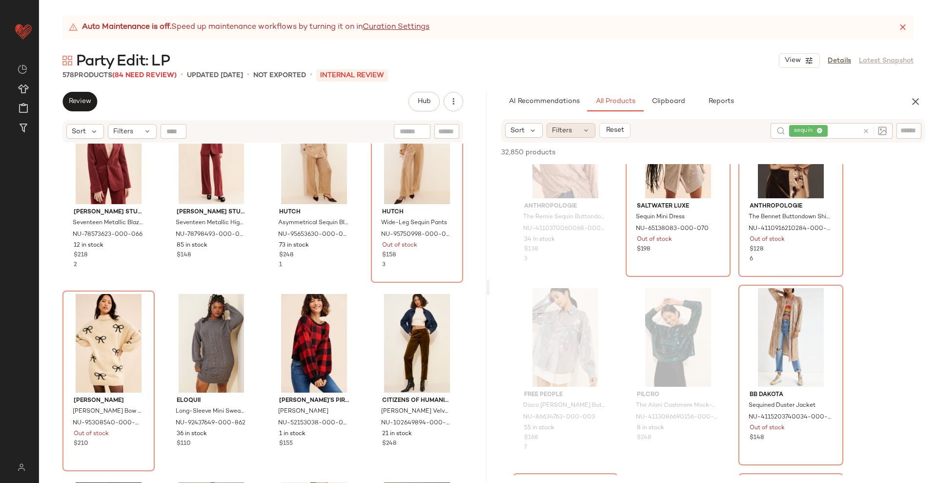
click at [567, 132] on span "Filters" at bounding box center [562, 130] width 20 height 10
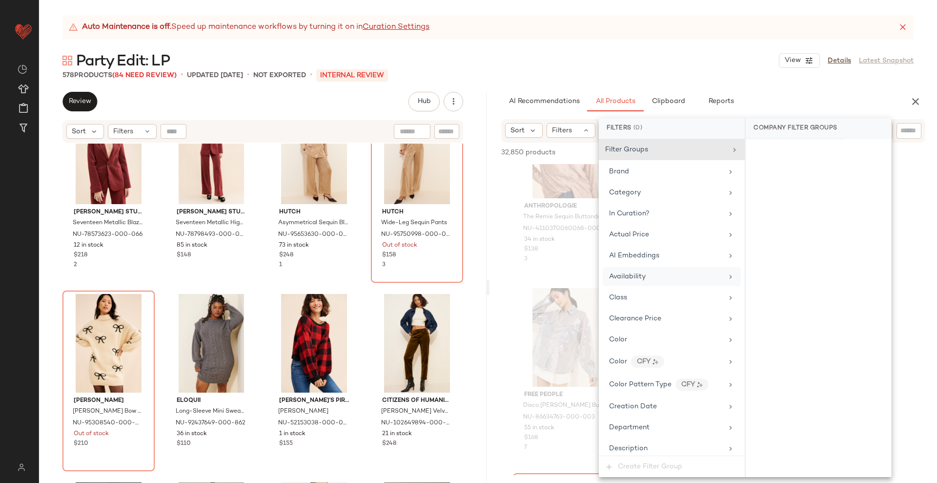
click at [642, 279] on span "Availability" at bounding box center [627, 276] width 37 height 7
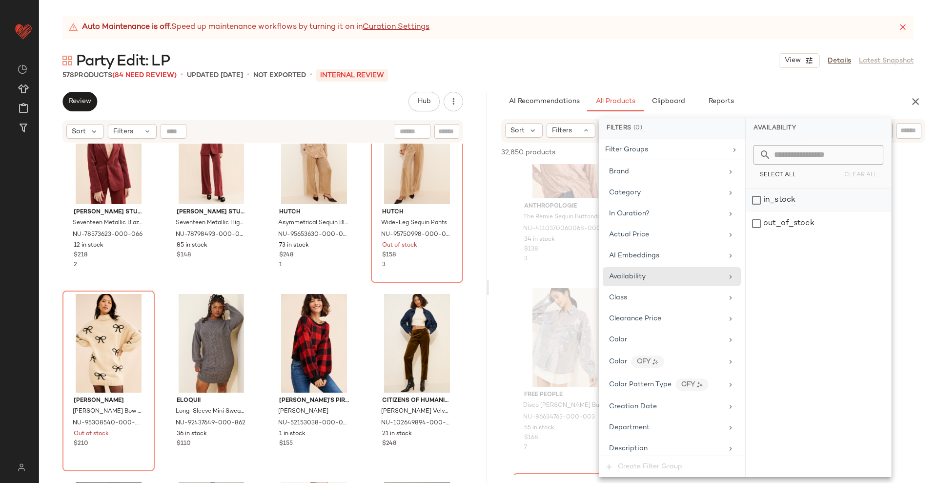
click at [791, 200] on div "in_stock" at bounding box center [818, 199] width 145 height 23
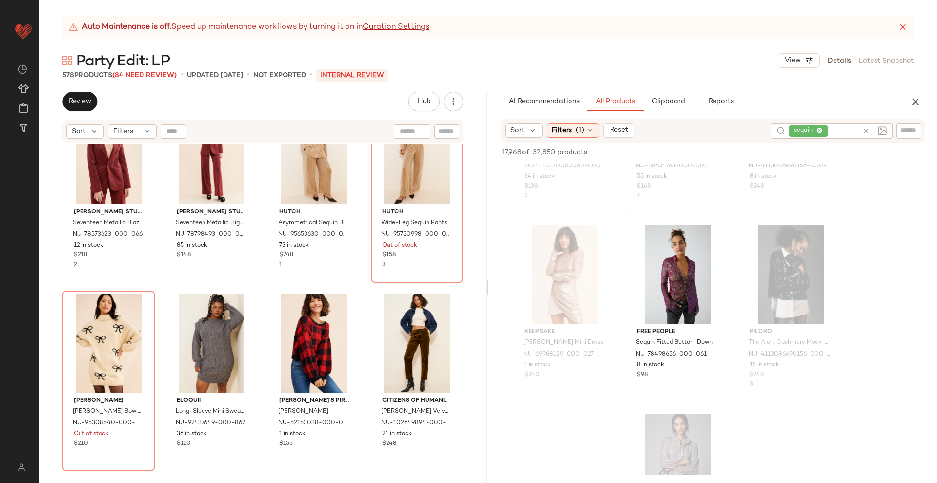
scroll to position [133, 0]
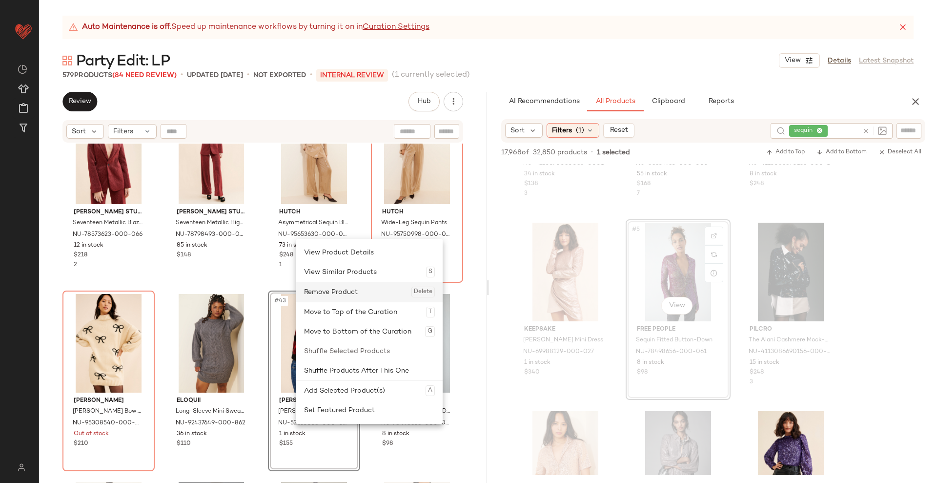
click at [334, 292] on div "Remove Product Delete" at bounding box center [369, 292] width 131 height 20
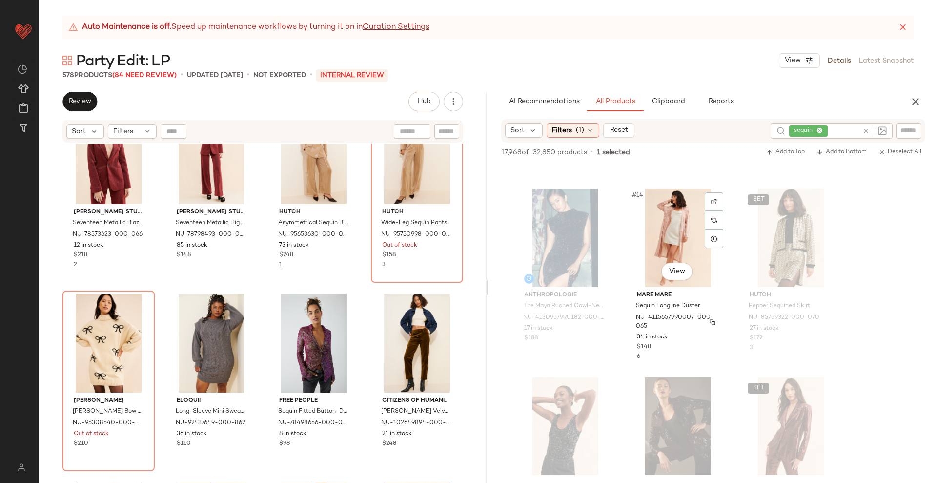
scroll to position [735, 0]
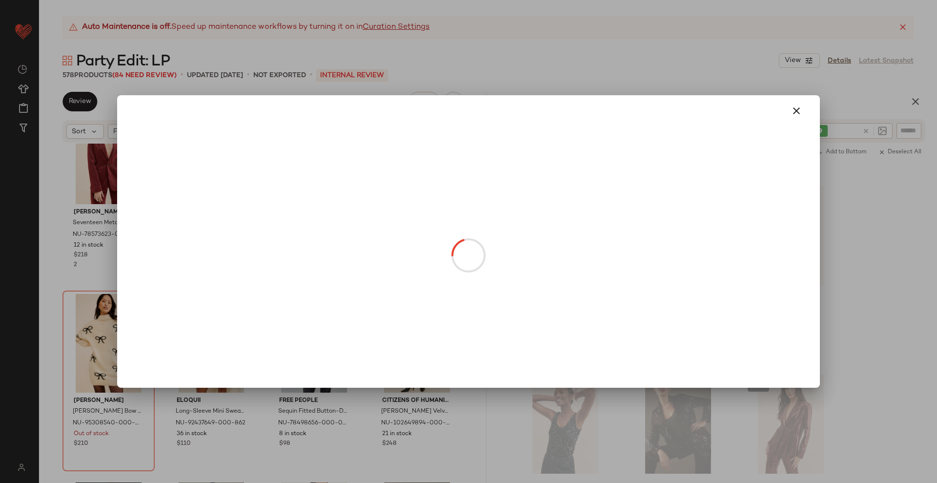
drag, startPoint x: 678, startPoint y: 261, endPoint x: 381, endPoint y: 332, distance: 305.7
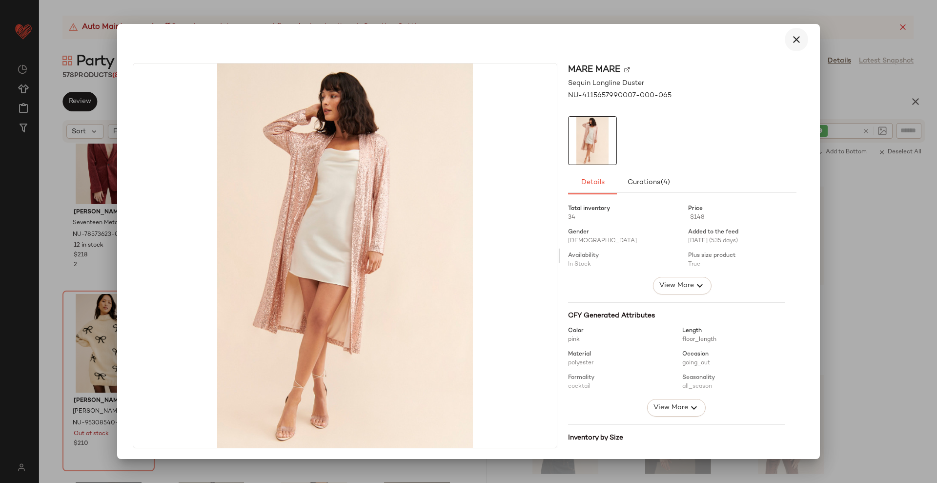
click at [793, 32] on button "button" at bounding box center [796, 39] width 23 height 23
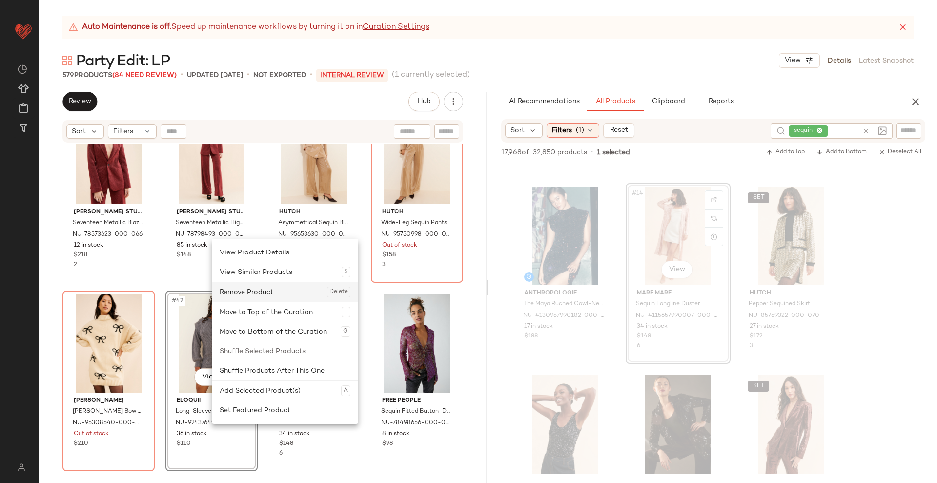
click at [247, 298] on div "Remove Product Delete" at bounding box center [285, 292] width 131 height 20
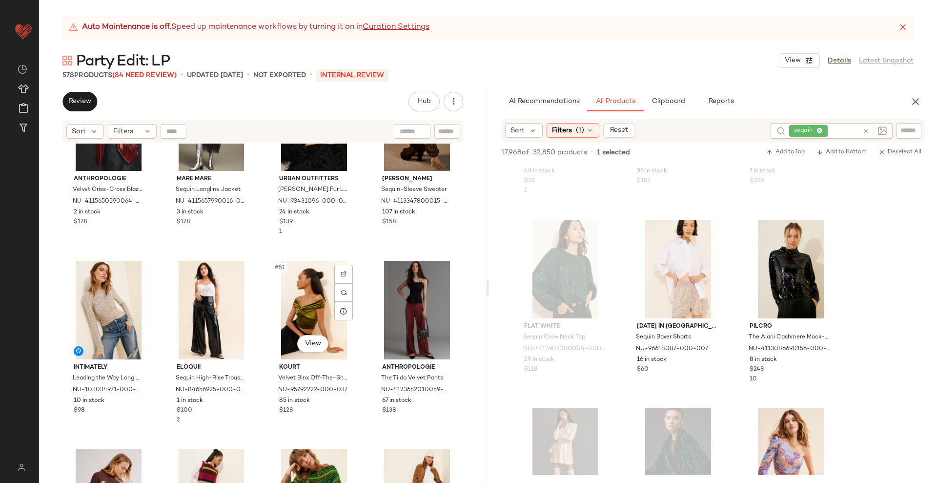
scroll to position [2304, 0]
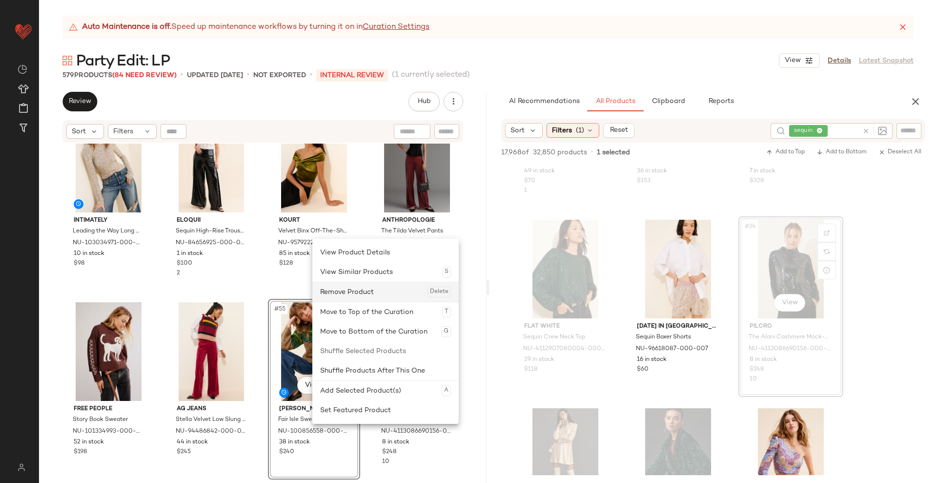
click at [355, 298] on div "Remove Product Delete" at bounding box center [385, 292] width 131 height 20
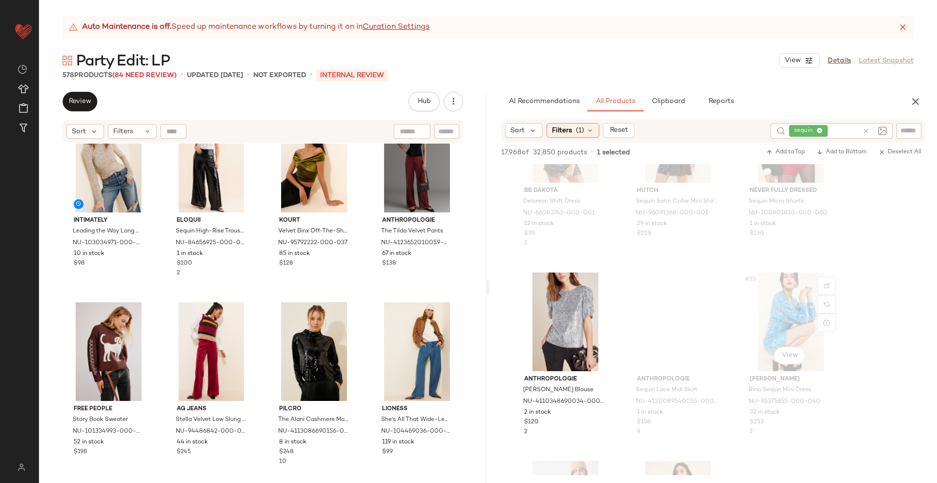
scroll to position [1788, 0]
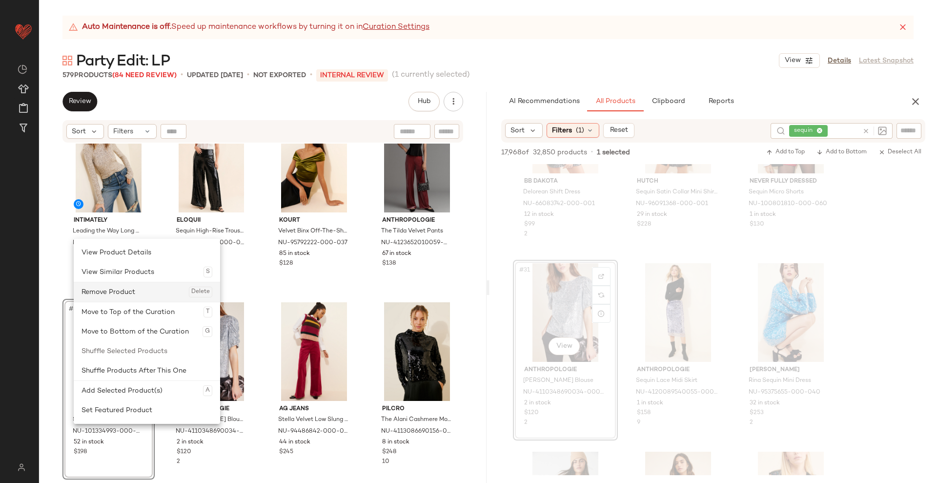
click at [124, 294] on div "Remove Product Delete" at bounding box center [147, 292] width 131 height 20
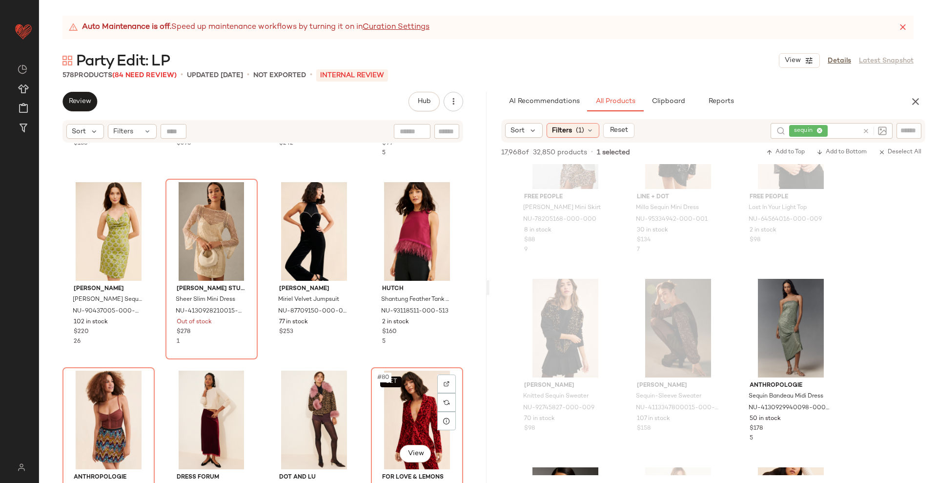
scroll to position [3363, 0]
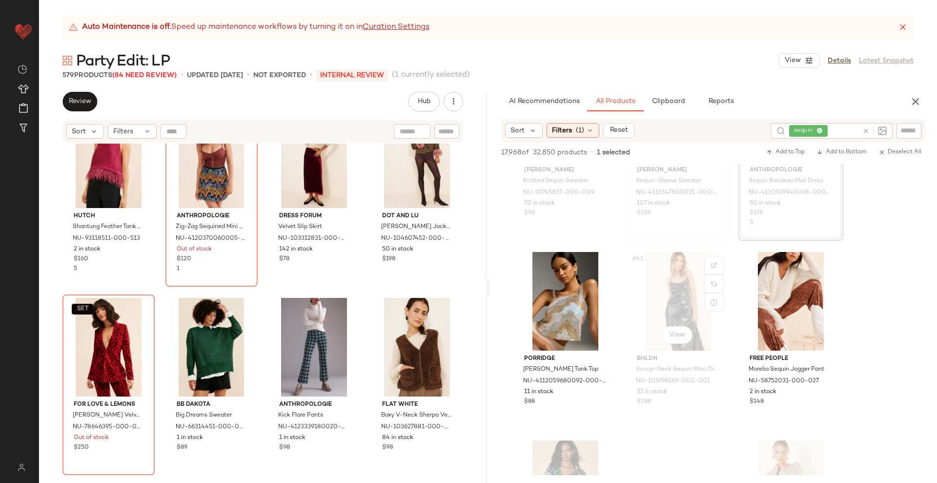
scroll to position [2365, 0]
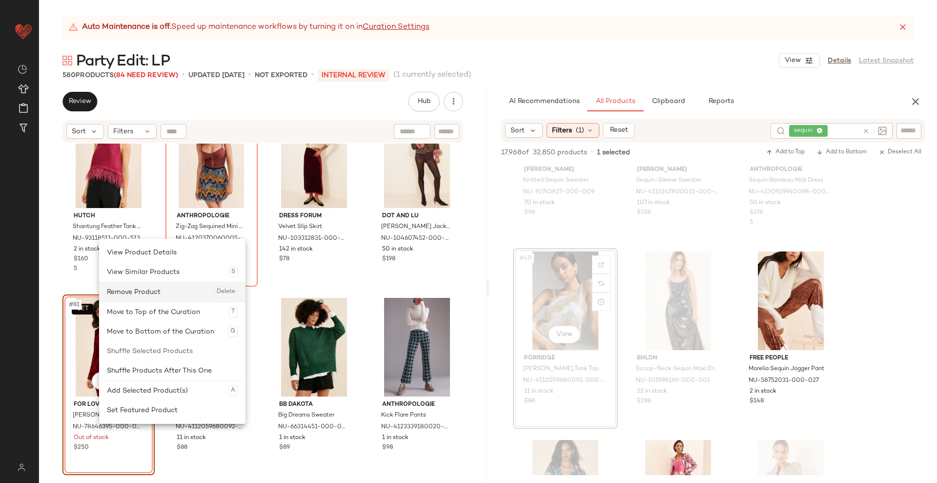
click at [138, 290] on div "Remove Product Delete" at bounding box center [172, 292] width 131 height 20
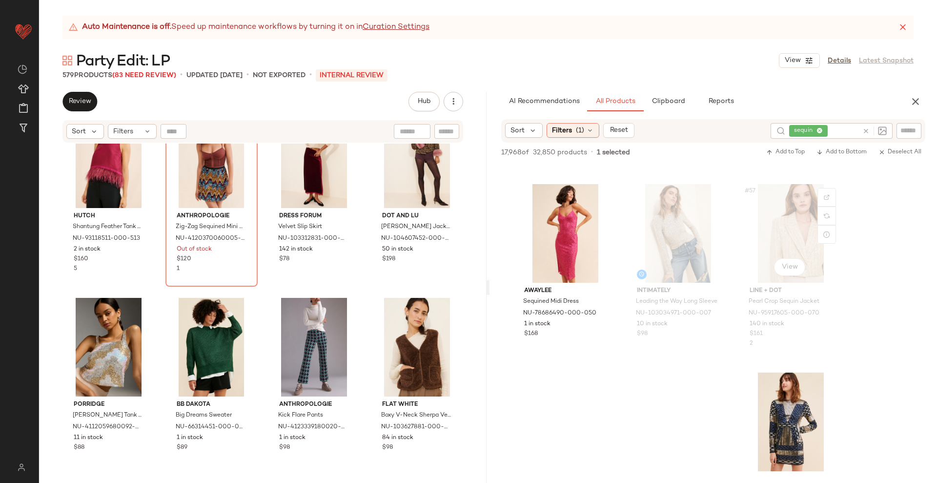
scroll to position [3556, 0]
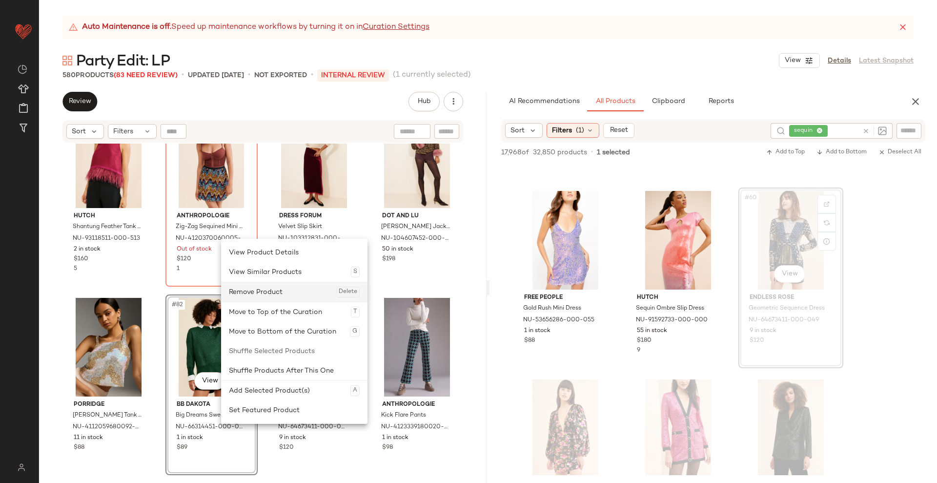
click at [278, 293] on div "Remove Product Delete" at bounding box center [294, 292] width 131 height 20
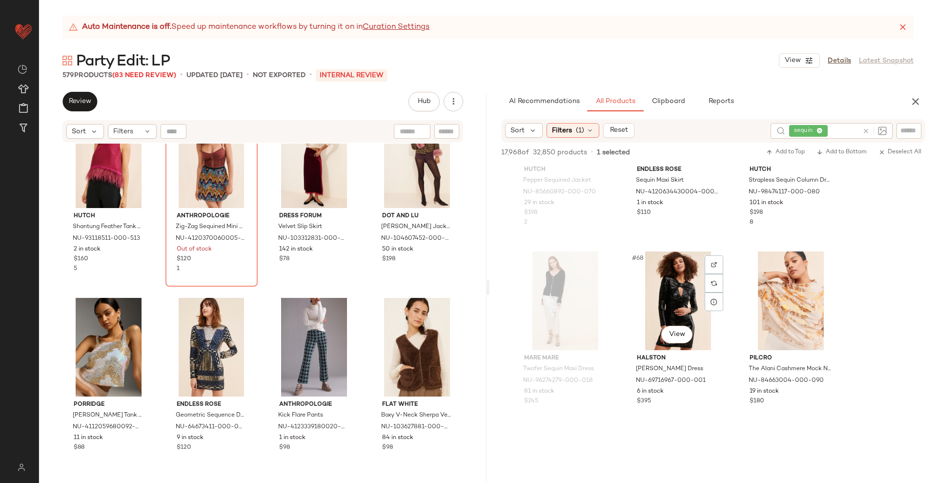
scroll to position [4070, 0]
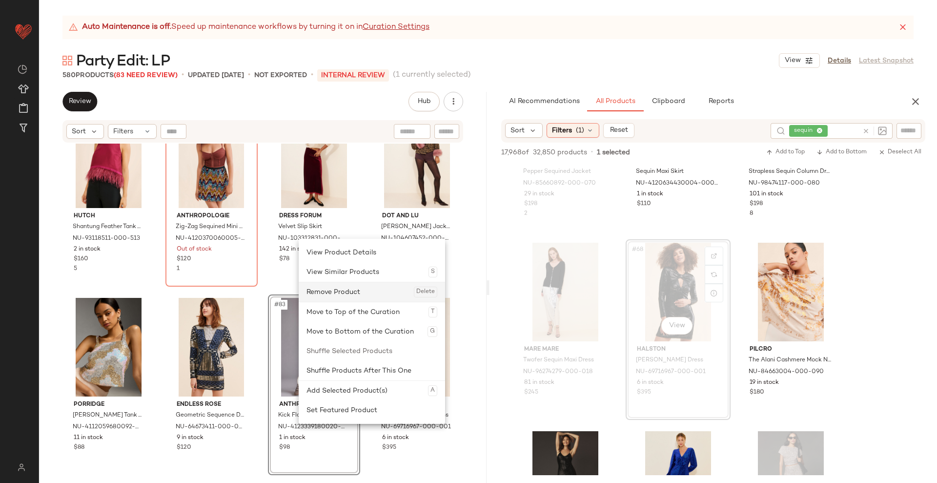
click at [339, 294] on div "Remove Product Delete" at bounding box center [372, 292] width 131 height 20
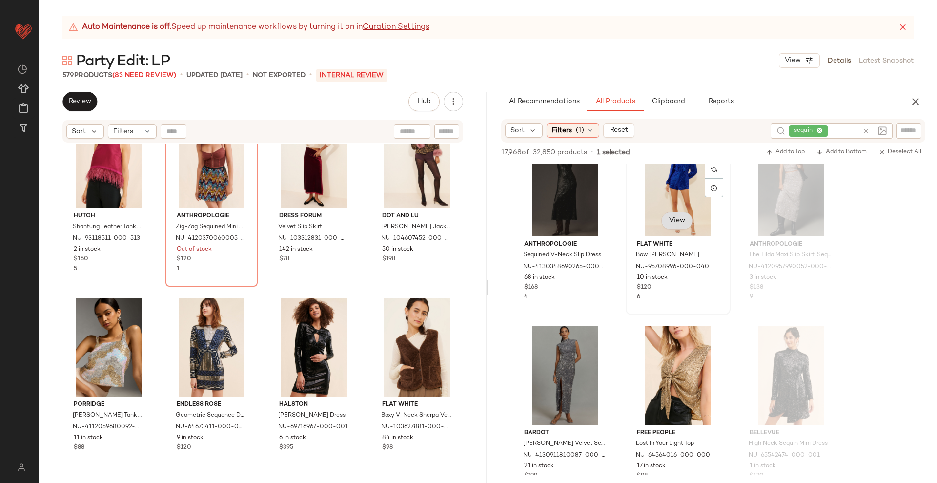
scroll to position [4364, 0]
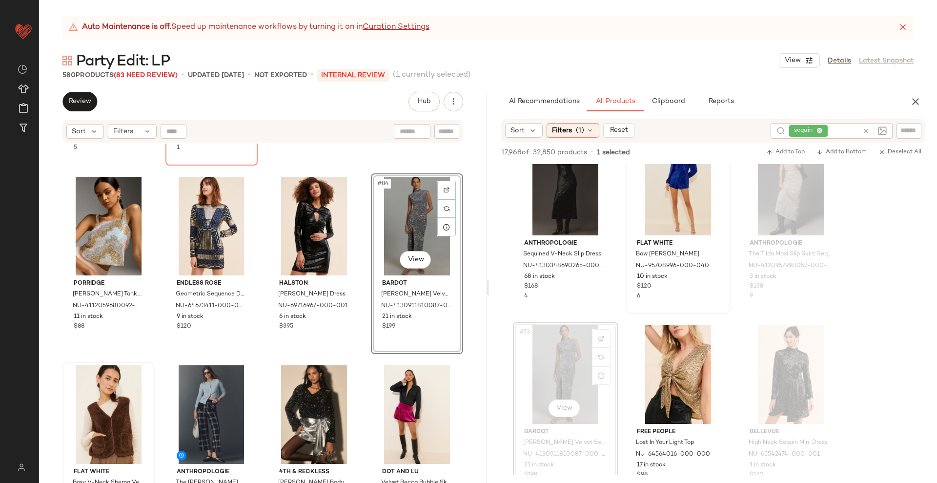
scroll to position [3749, 0]
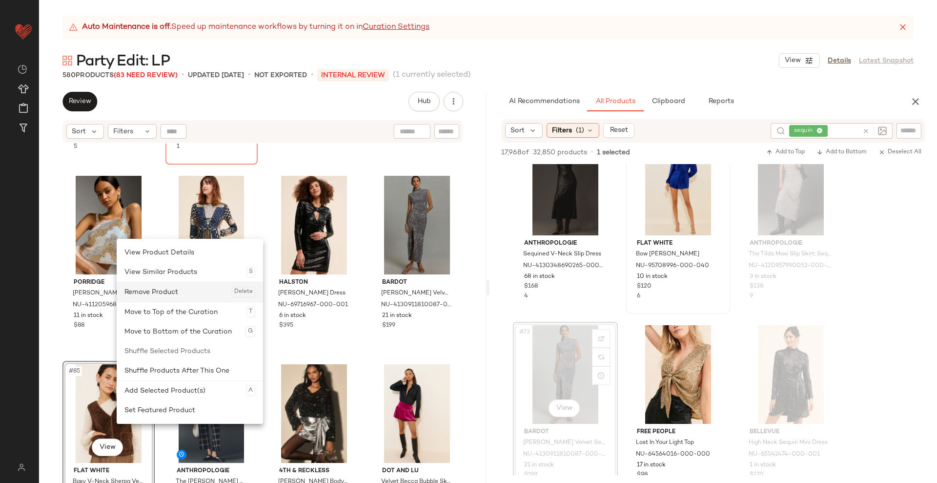
click at [152, 296] on div "Remove Product Delete" at bounding box center [189, 292] width 131 height 20
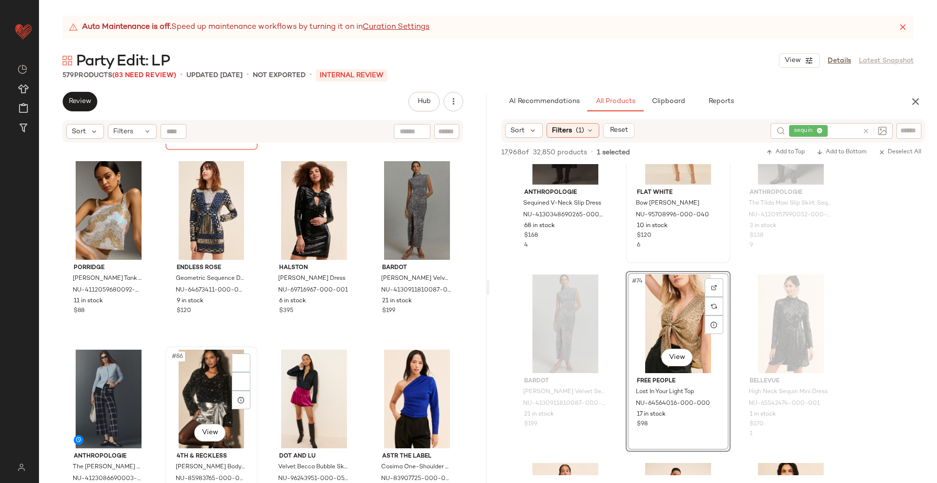
scroll to position [3766, 0]
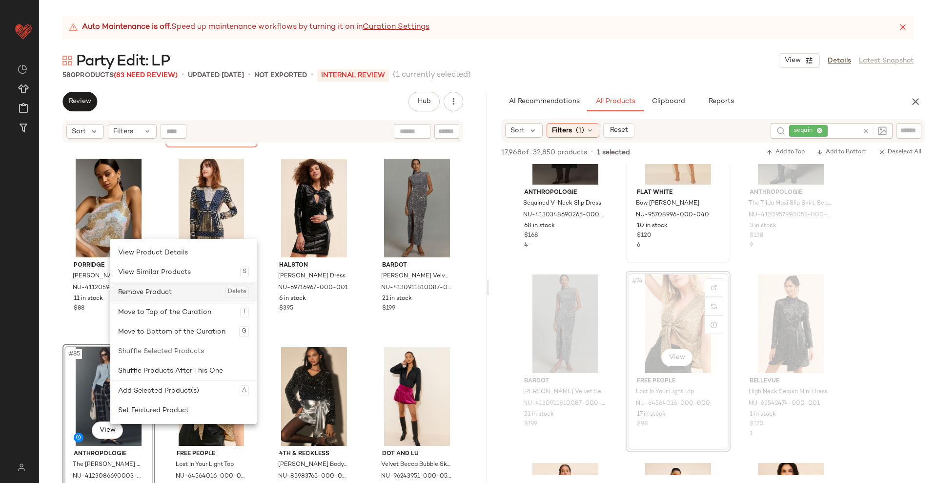
click at [143, 291] on div "Remove Product Delete" at bounding box center [183, 292] width 131 height 20
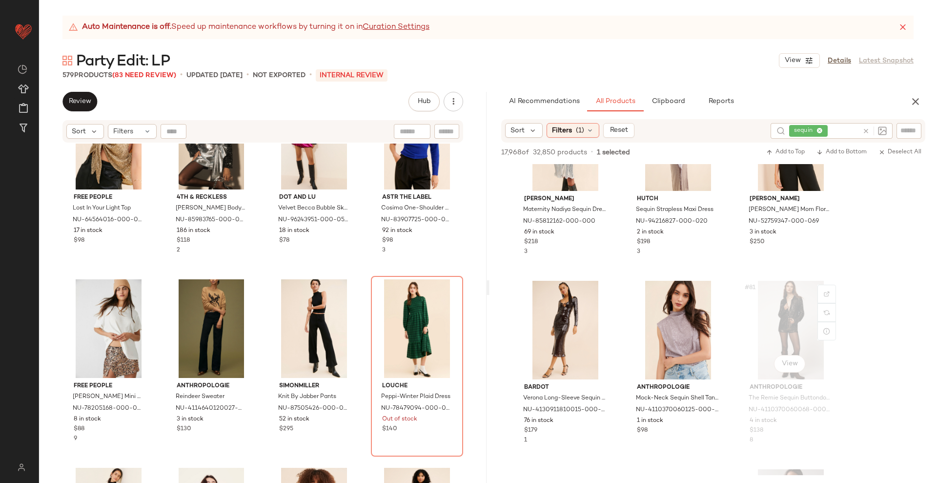
scroll to position [4786, 0]
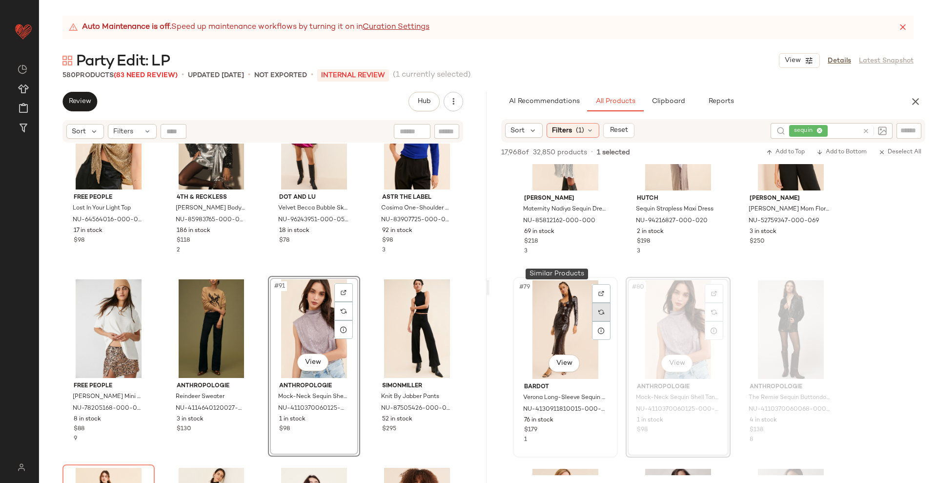
scroll to position [4825, 0]
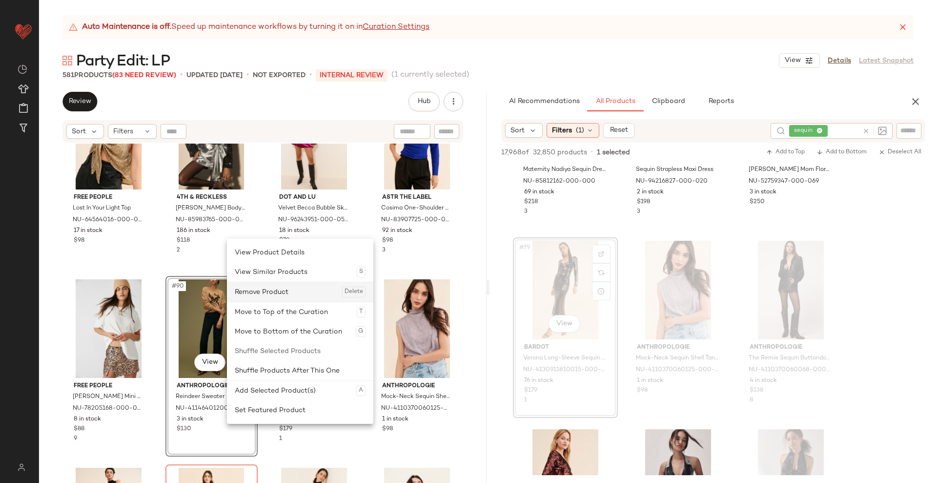
click at [266, 291] on div "Remove Product Delete" at bounding box center [300, 292] width 131 height 20
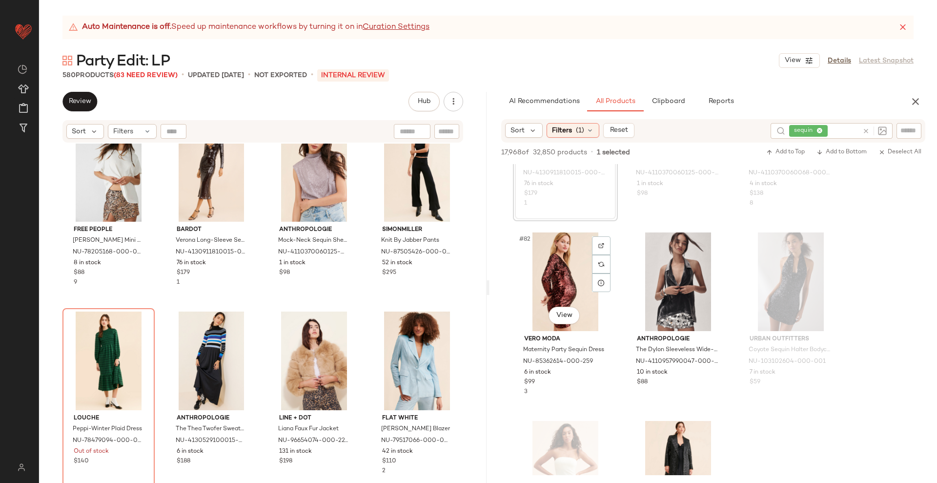
scroll to position [5022, 0]
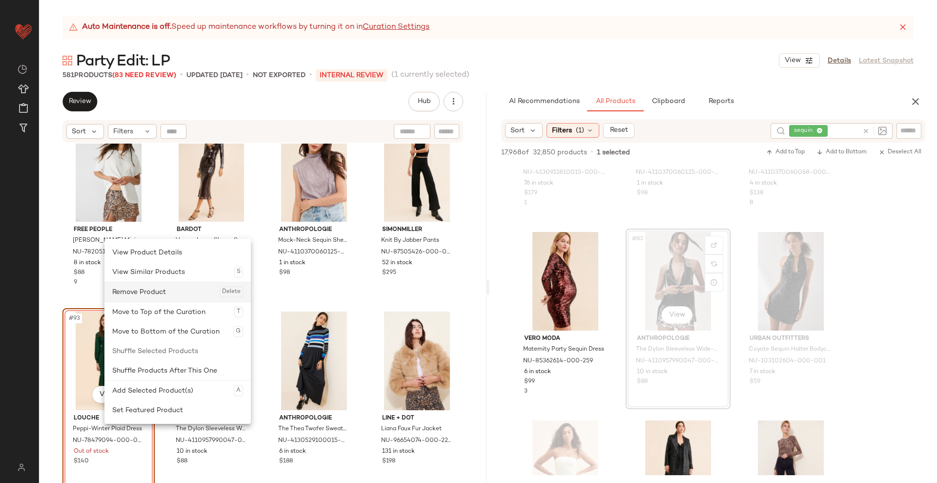
click at [156, 297] on div "Remove Product Delete" at bounding box center [177, 292] width 131 height 20
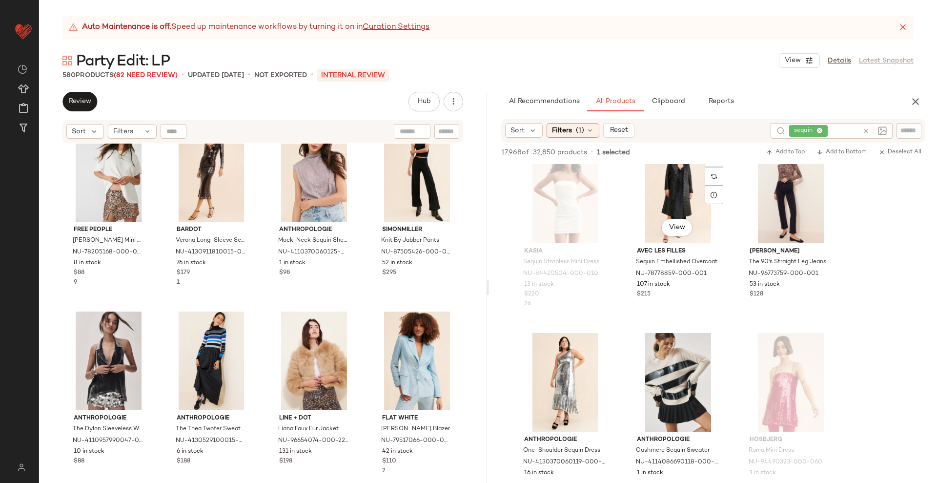
scroll to position [5224, 0]
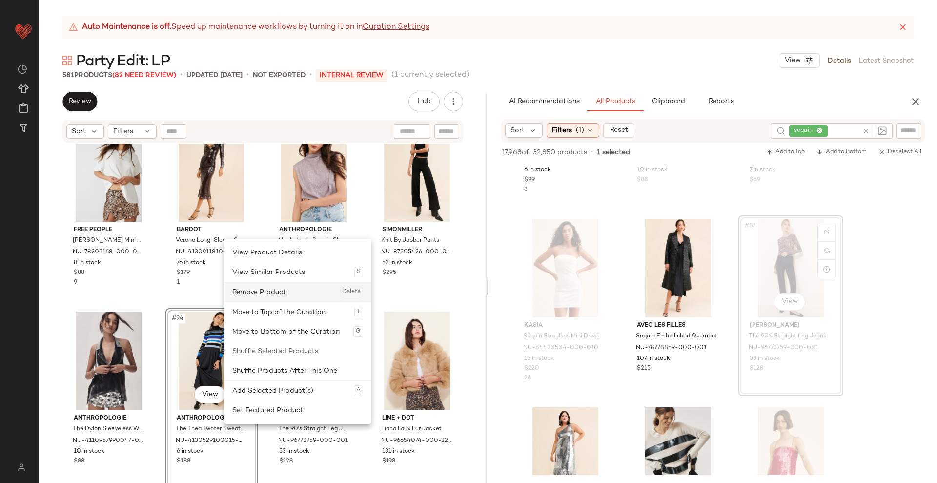
click at [268, 295] on div "Remove Product Delete" at bounding box center [297, 292] width 131 height 20
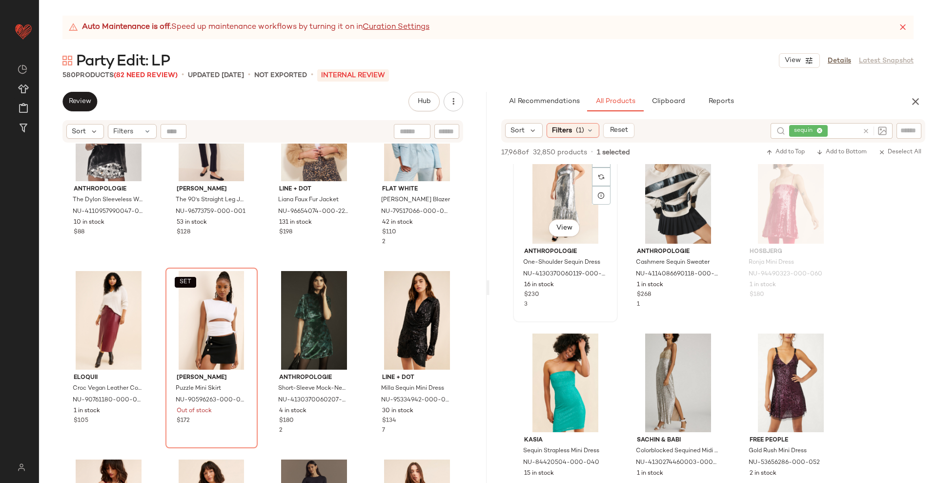
scroll to position [5558, 0]
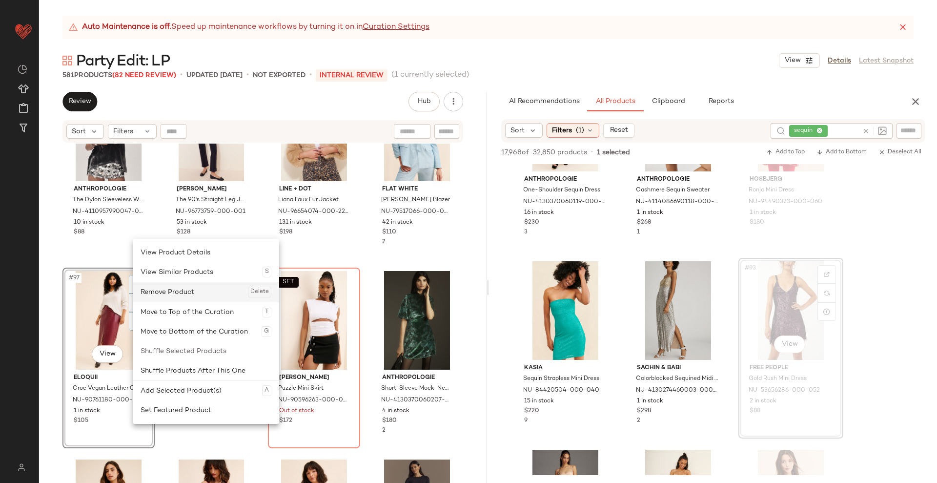
click at [173, 284] on div "Remove Product Delete" at bounding box center [206, 292] width 131 height 20
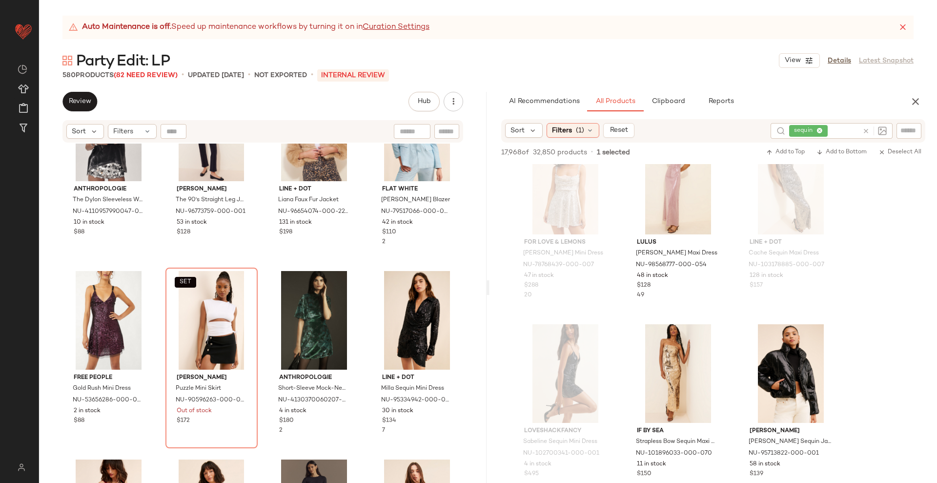
scroll to position [7285, 0]
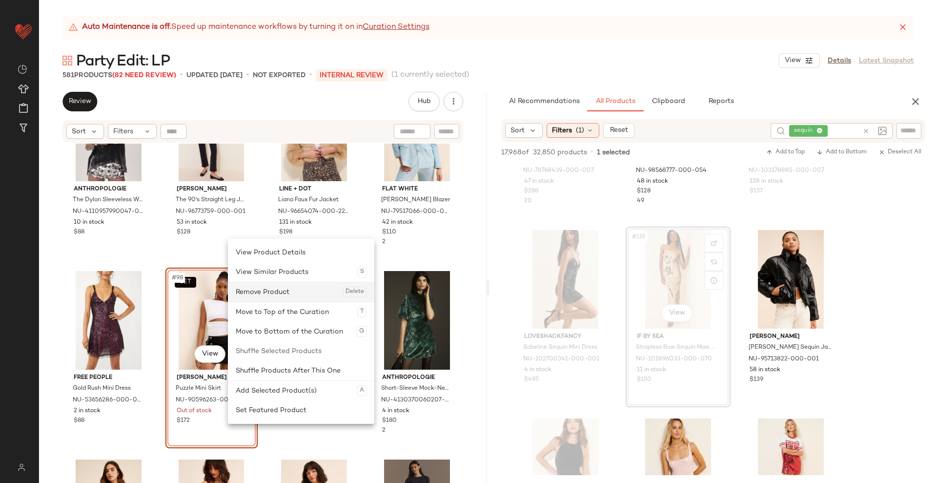
click at [276, 292] on div "Remove Product Delete" at bounding box center [301, 292] width 131 height 20
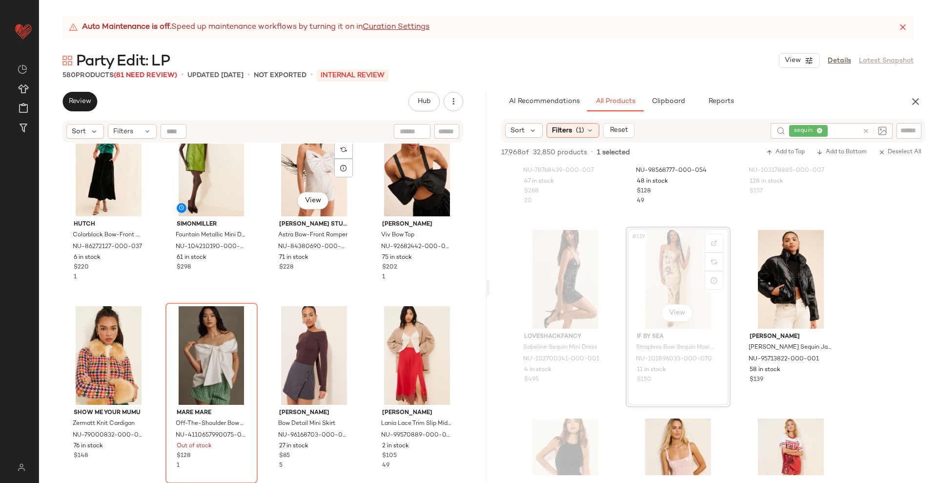
scroll to position [4940, 0]
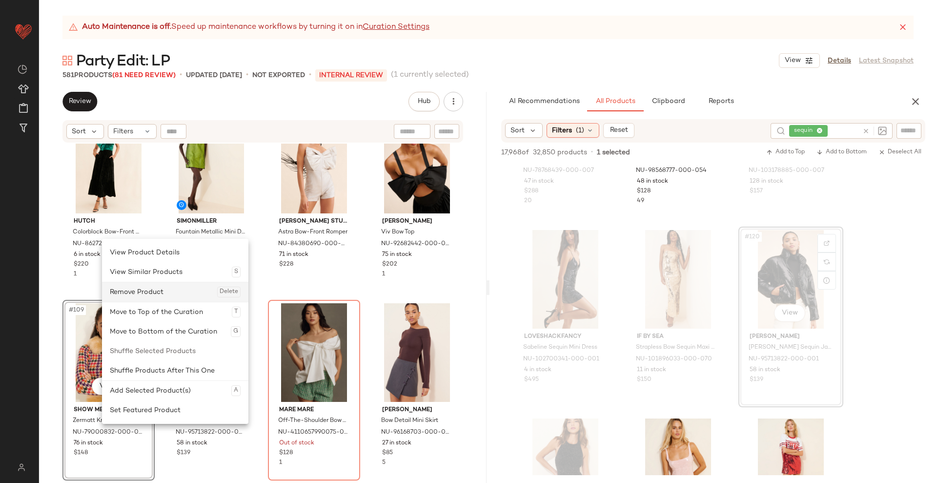
click at [144, 298] on div "Remove Product Delete" at bounding box center [175, 292] width 131 height 20
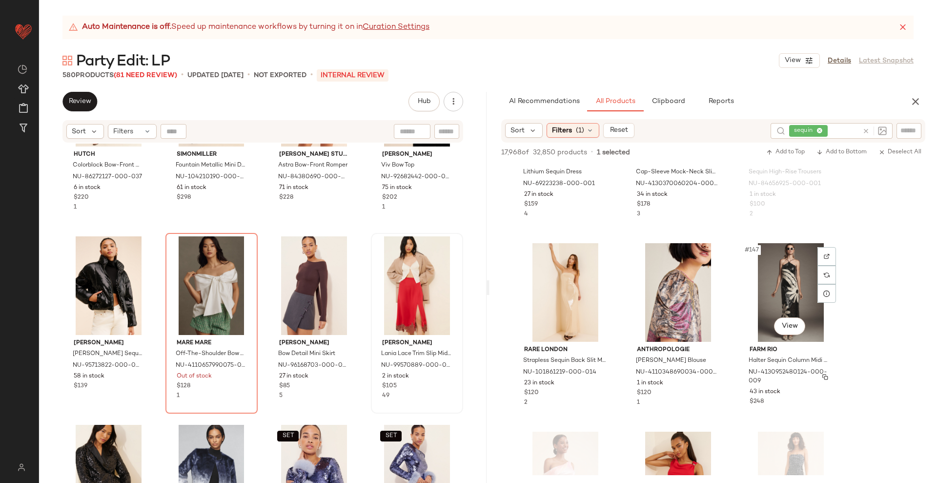
scroll to position [8969, 0]
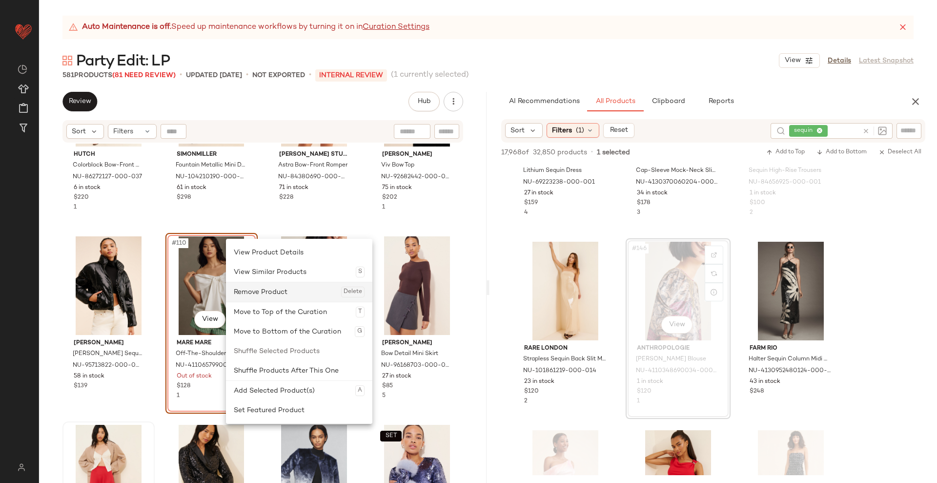
click at [269, 289] on div "Remove Product Delete" at bounding box center [299, 292] width 131 height 20
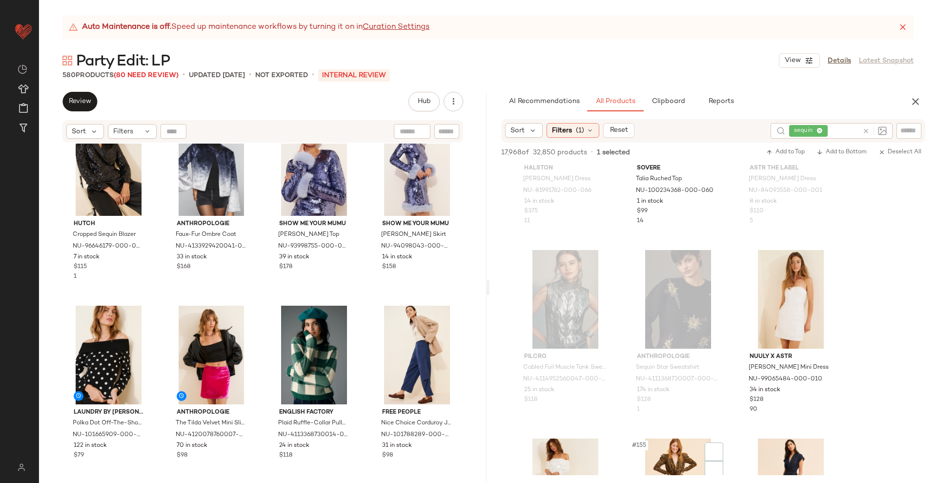
scroll to position [9535, 0]
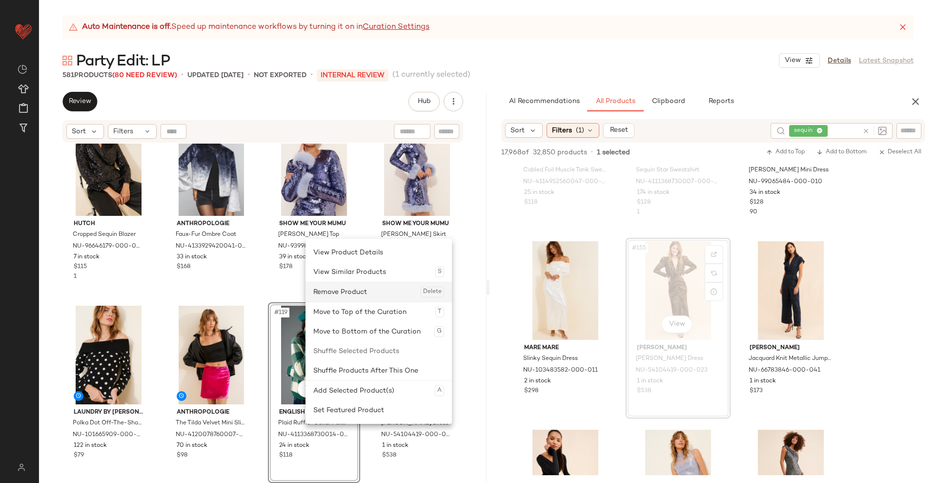
click at [362, 295] on div "Remove Product Delete" at bounding box center [378, 292] width 131 height 20
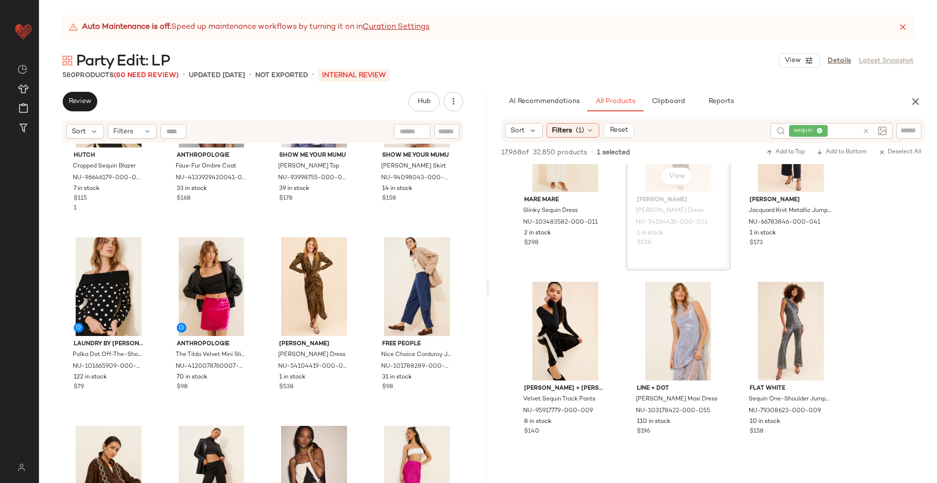
scroll to position [9685, 0]
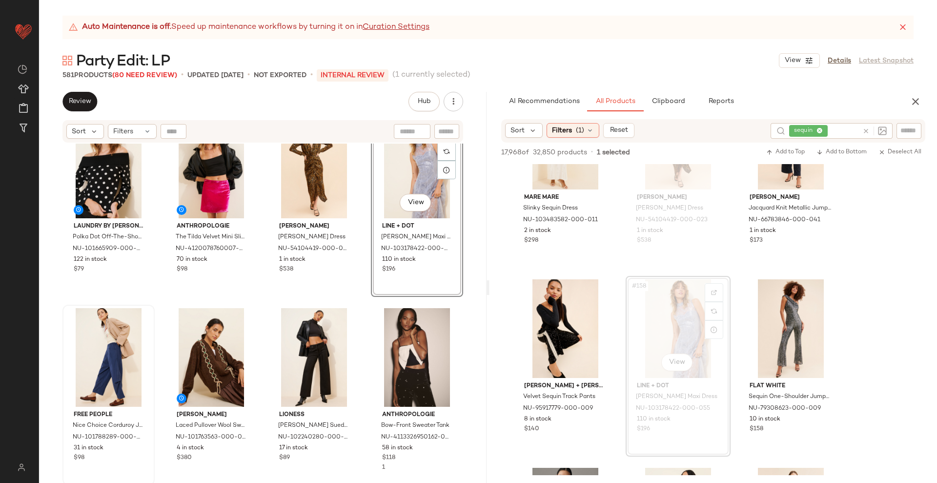
scroll to position [5509, 0]
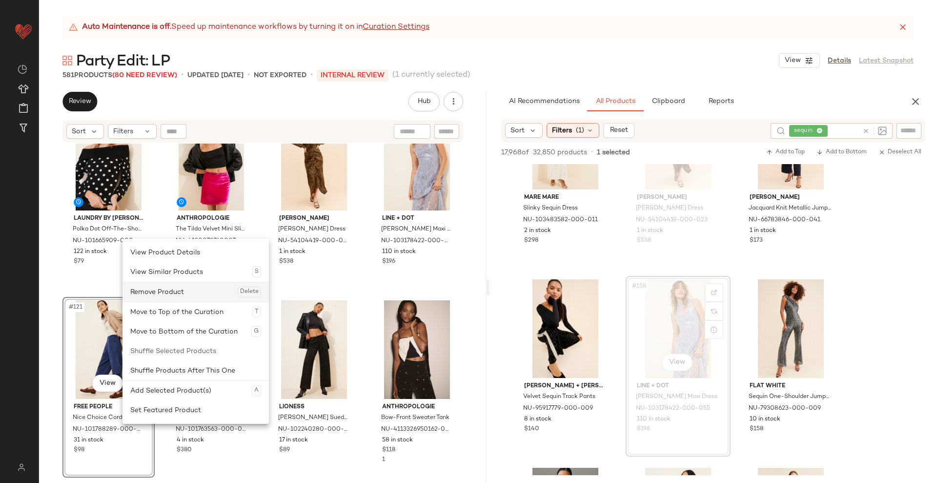
click at [162, 294] on div "Remove Product Delete" at bounding box center [195, 292] width 131 height 20
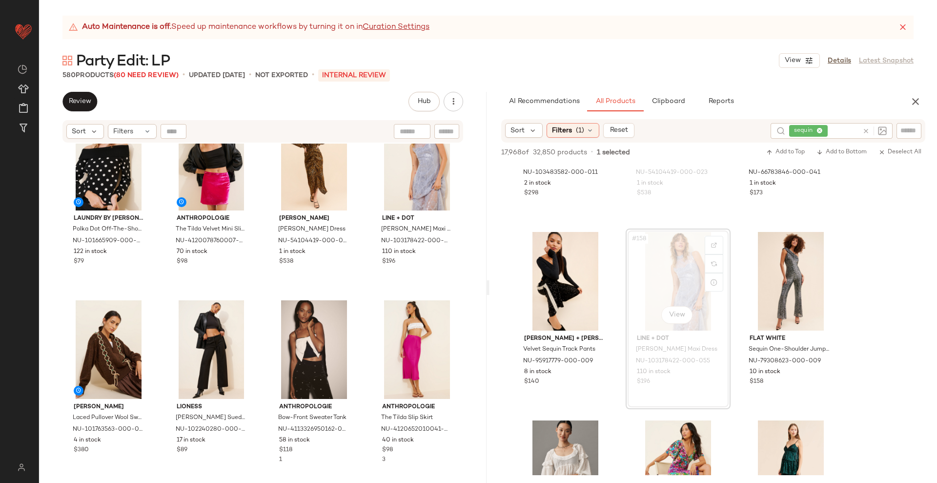
scroll to position [9882, 0]
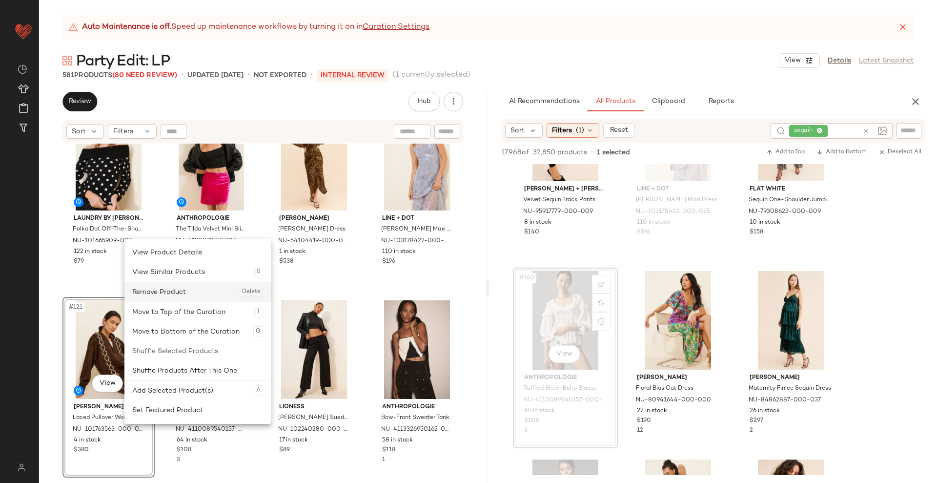
click at [183, 296] on div "Remove Product Delete" at bounding box center [197, 292] width 131 height 20
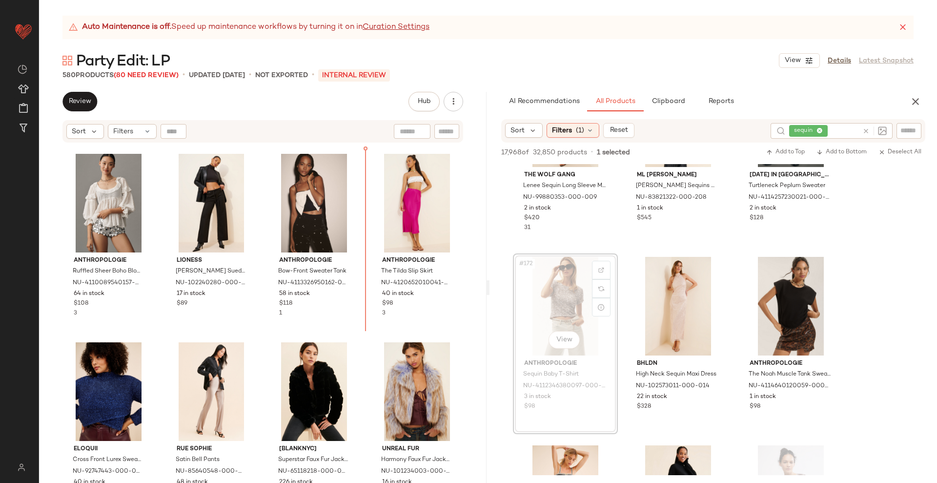
scroll to position [5644, 0]
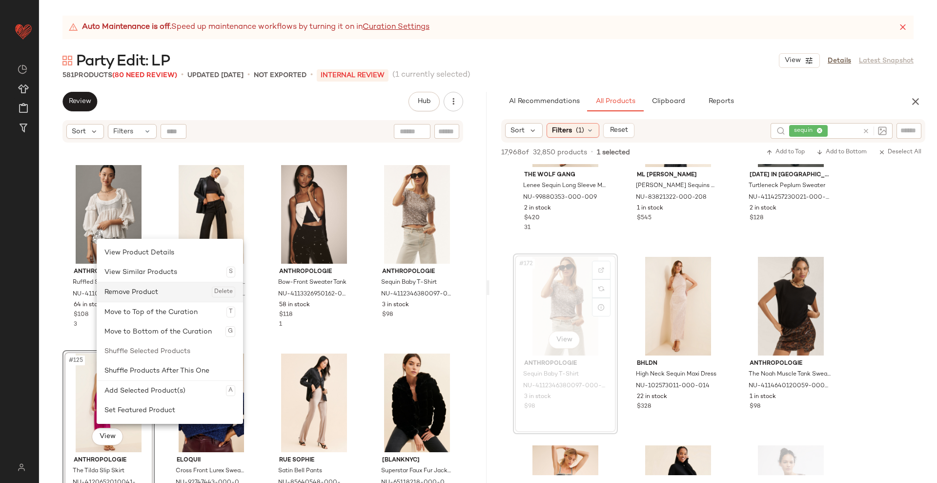
click at [147, 287] on div "Remove Product Delete" at bounding box center [169, 292] width 131 height 20
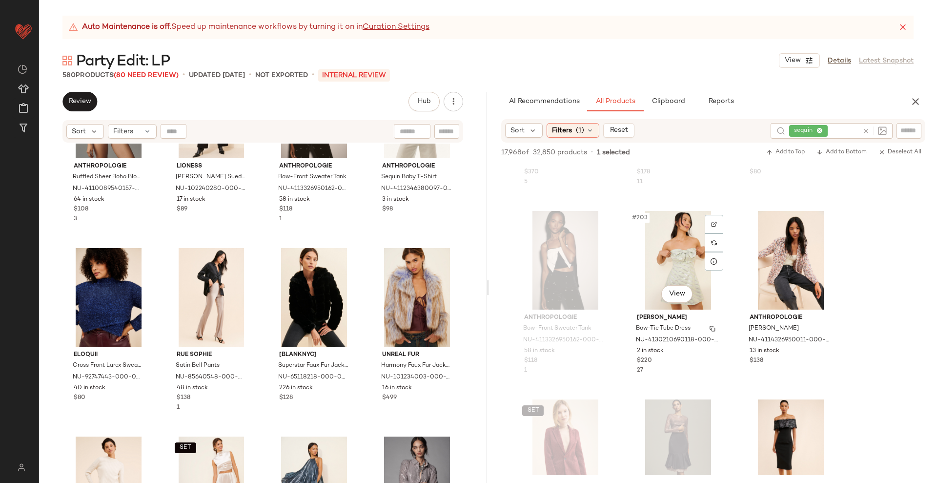
scroll to position [12583, 0]
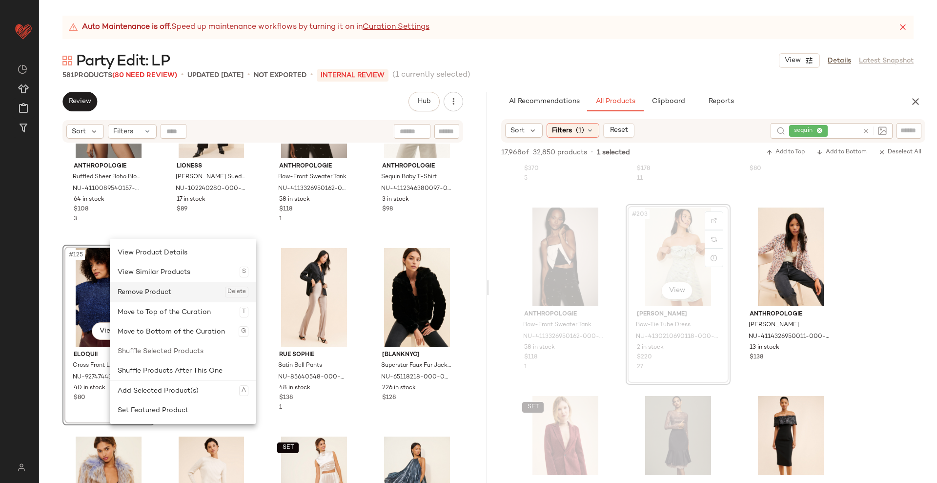
click at [142, 287] on div "Remove Product Delete" at bounding box center [183, 292] width 131 height 20
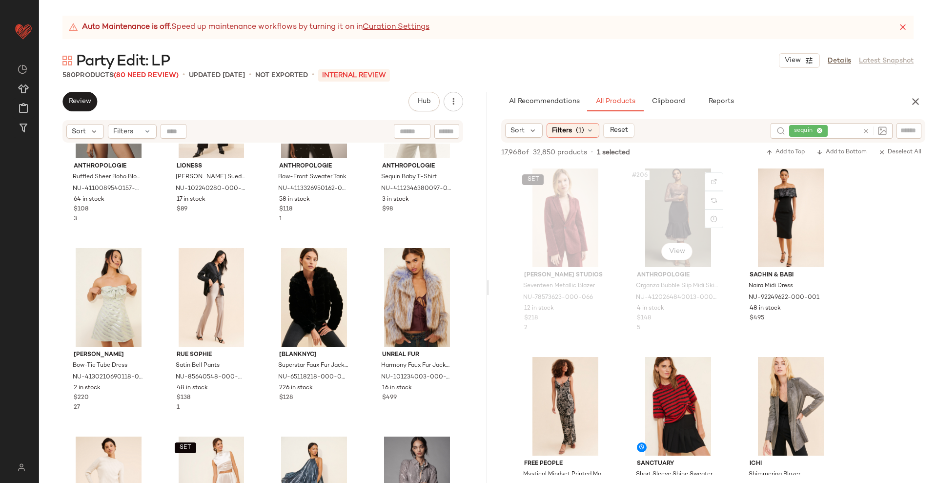
scroll to position [12817, 0]
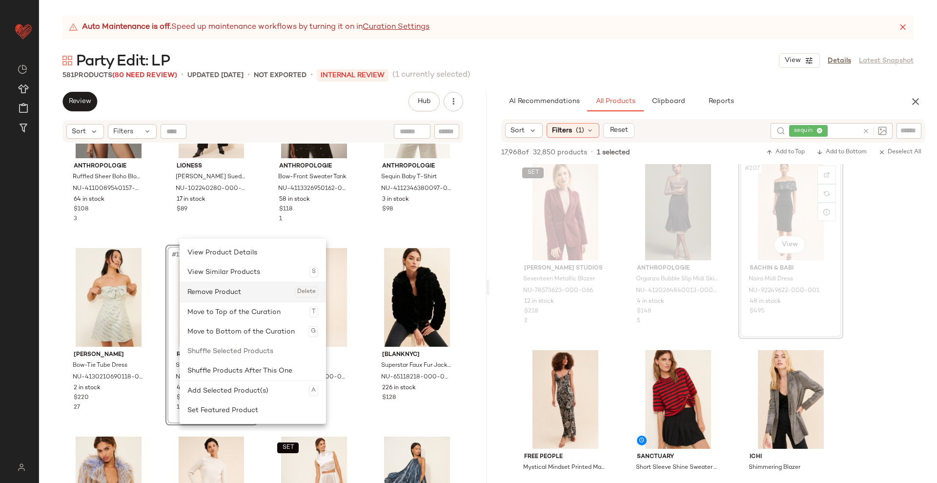
click at [226, 293] on div "Remove Product Delete" at bounding box center [252, 292] width 131 height 20
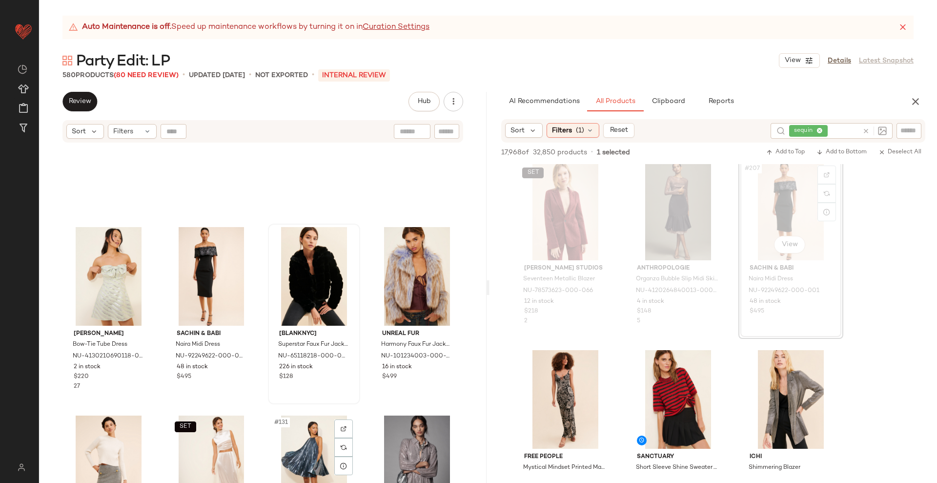
scroll to position [5771, 0]
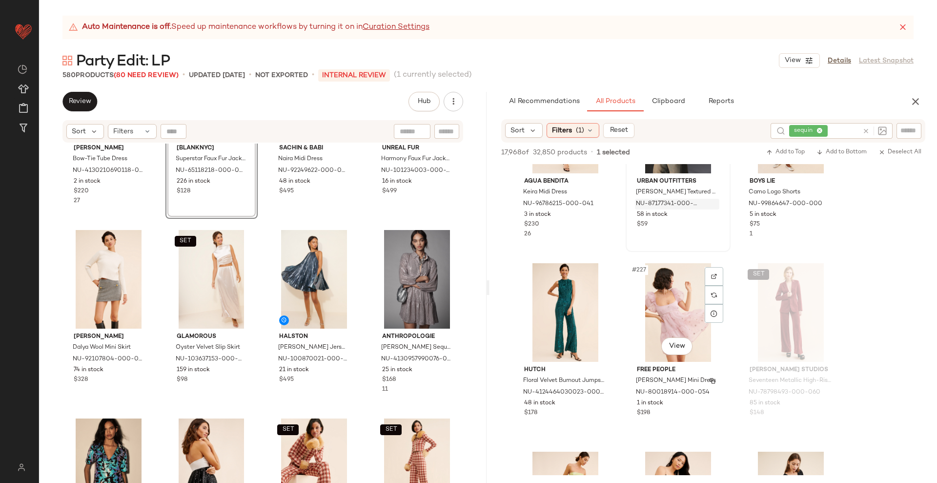
scroll to position [14035, 0]
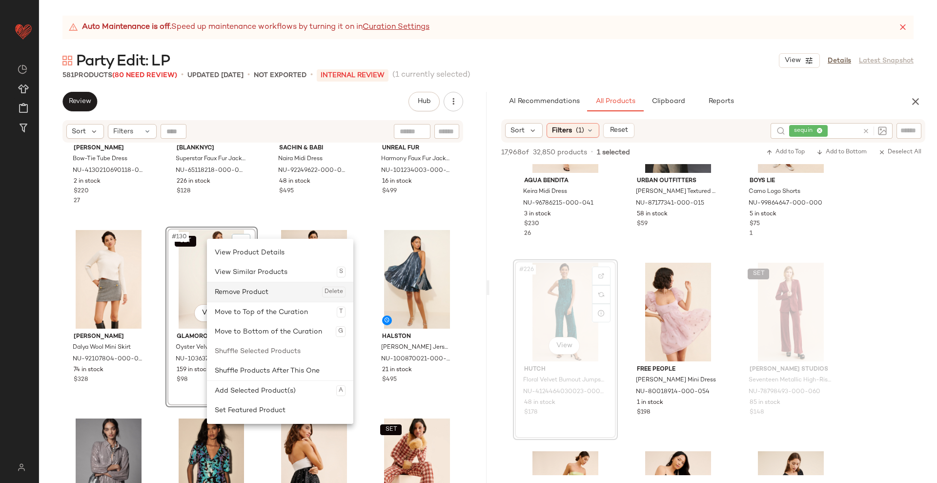
click at [240, 285] on div "Remove Product Delete" at bounding box center [280, 292] width 131 height 20
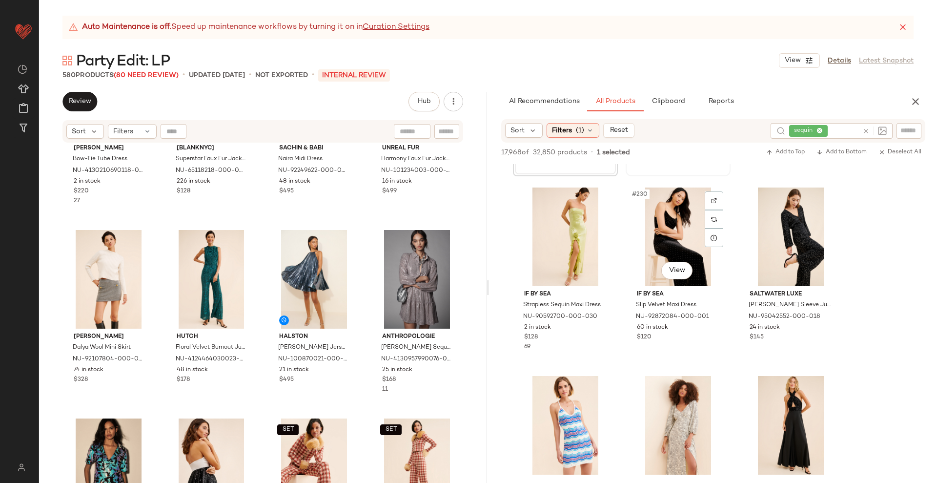
scroll to position [14299, 0]
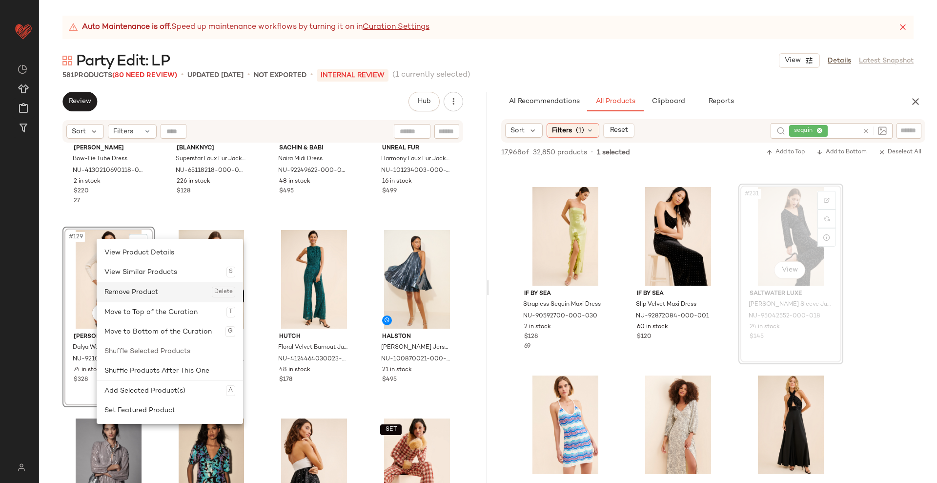
click at [128, 284] on div "Remove Product Delete" at bounding box center [169, 292] width 131 height 20
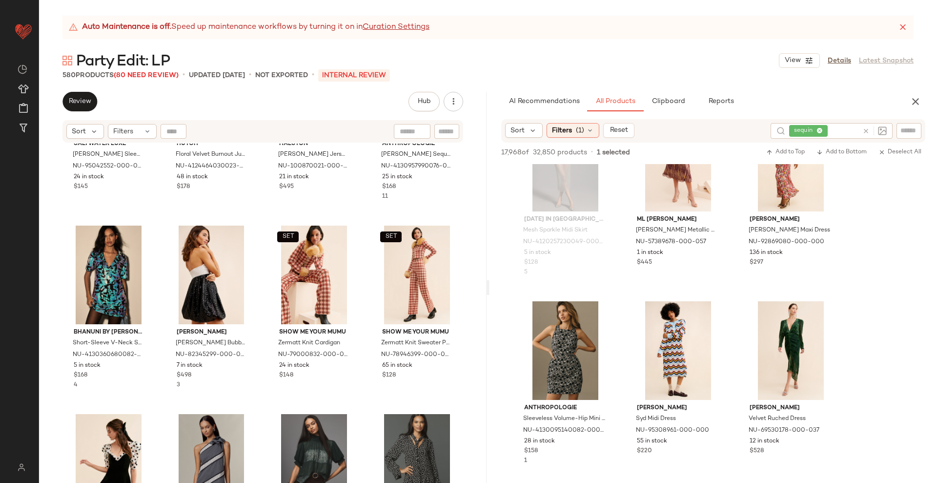
scroll to position [17576, 0]
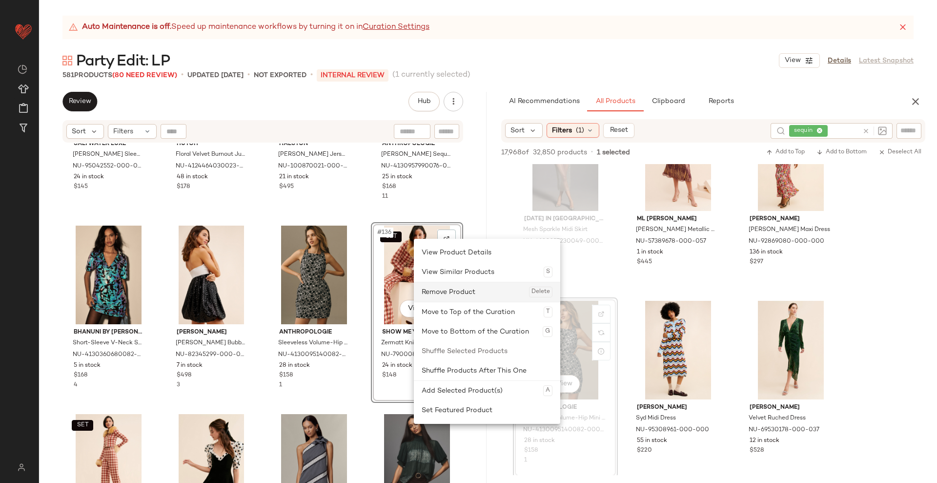
click at [454, 286] on div "Remove Product Delete" at bounding box center [487, 292] width 131 height 20
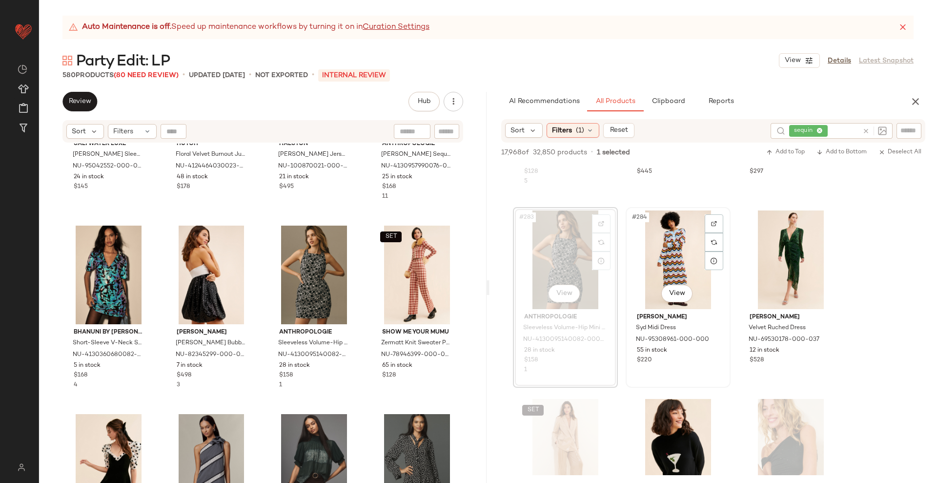
scroll to position [17683, 0]
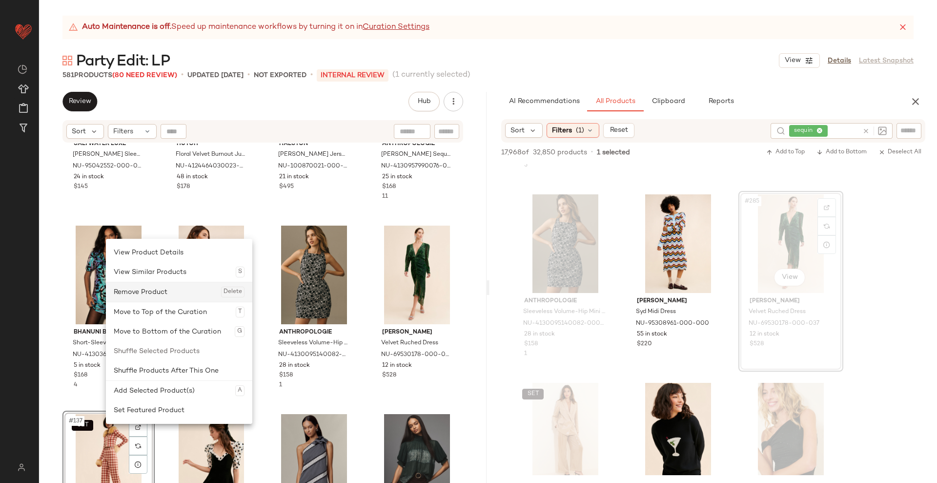
click at [164, 290] on div "Remove Product Delete" at bounding box center [179, 292] width 131 height 20
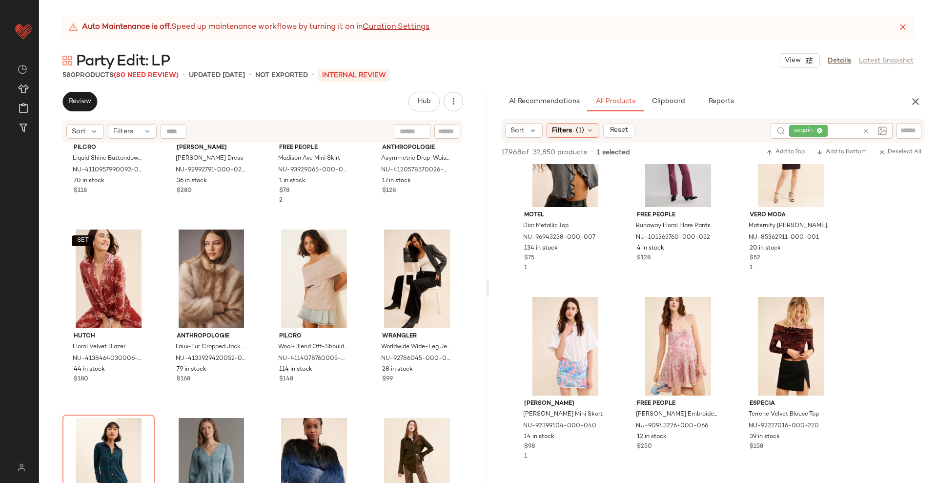
scroll to position [20254, 0]
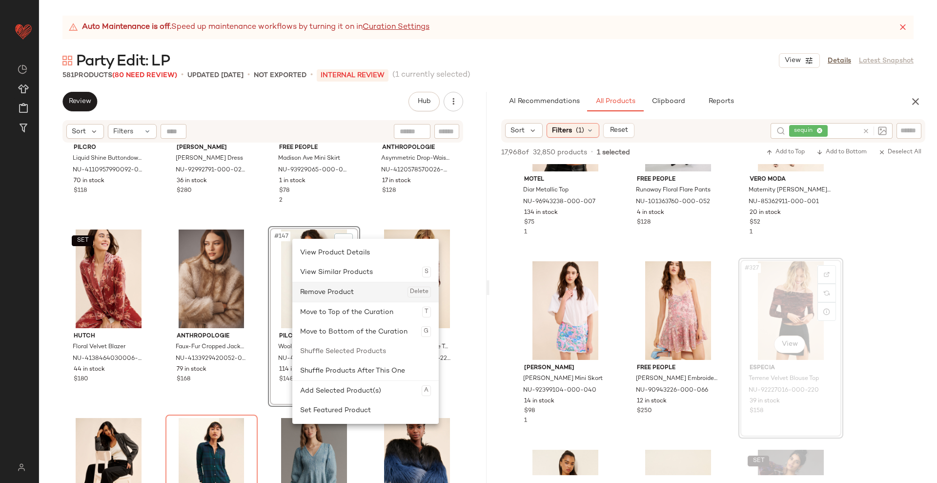
click at [327, 286] on div "Remove Product Delete" at bounding box center [365, 292] width 131 height 20
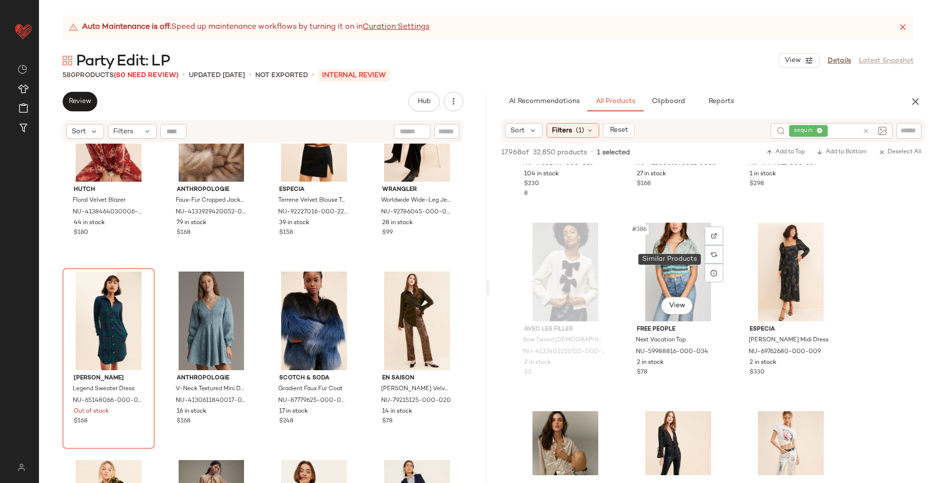
scroll to position [23904, 0]
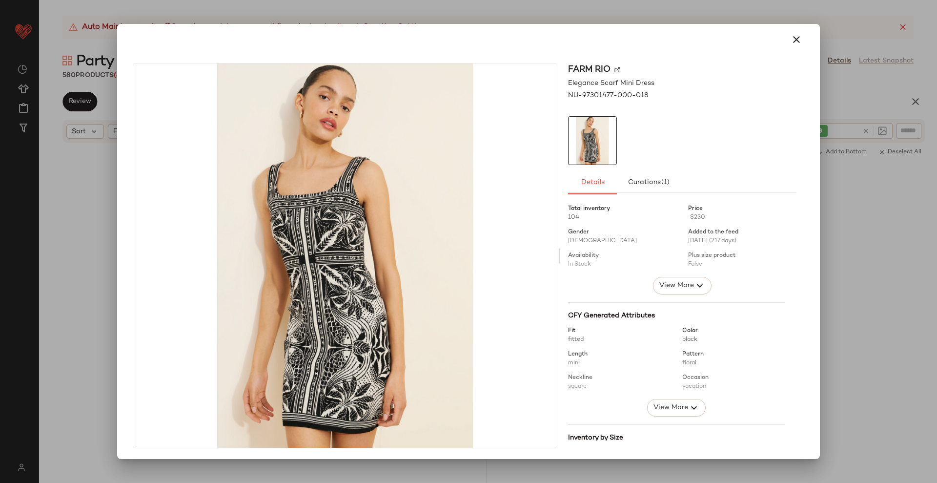
scroll to position [23904, 0]
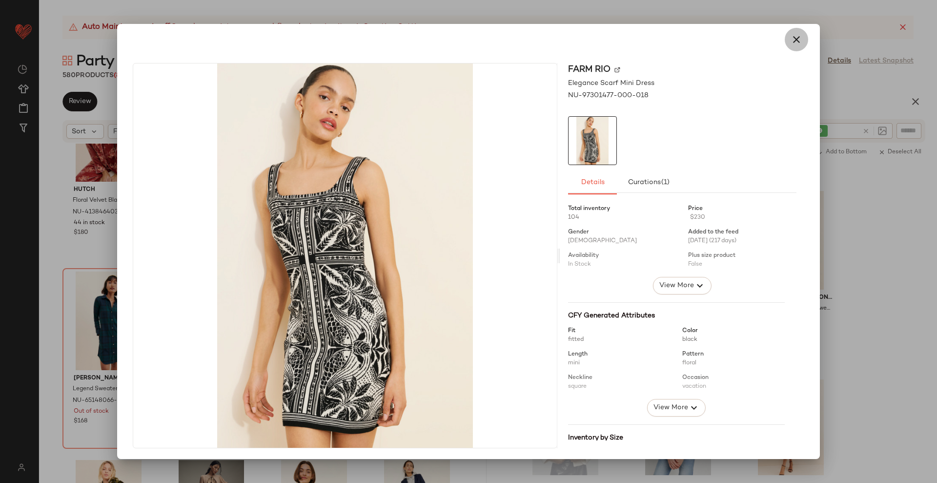
click at [793, 44] on icon "button" at bounding box center [797, 40] width 12 height 12
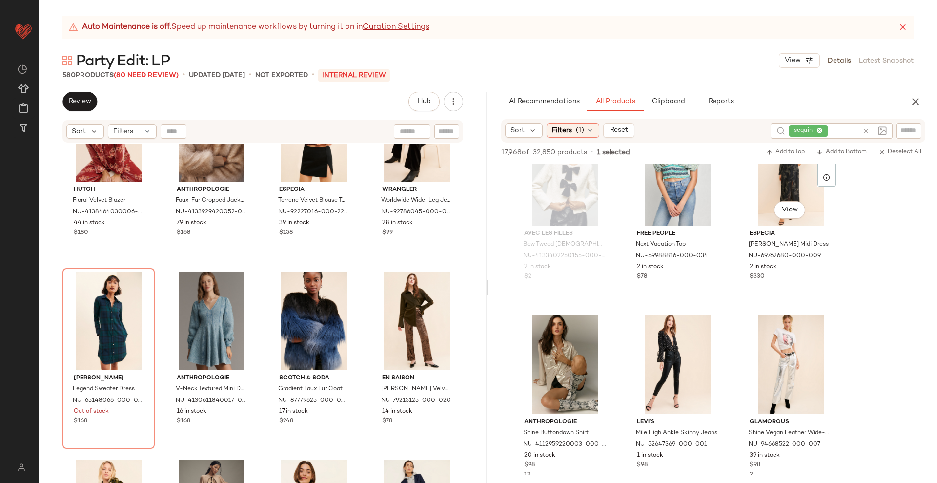
scroll to position [24167, 0]
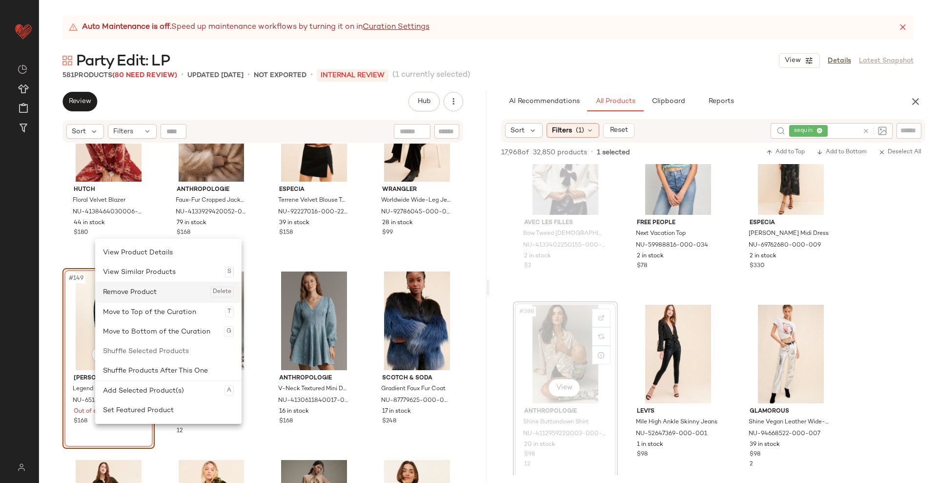
click at [150, 294] on div "Remove Product Delete" at bounding box center [168, 292] width 131 height 20
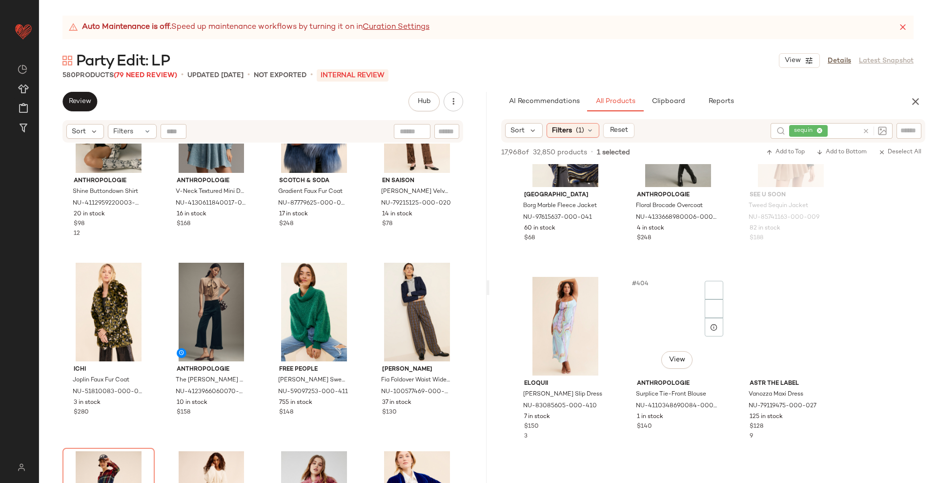
scroll to position [25144, 0]
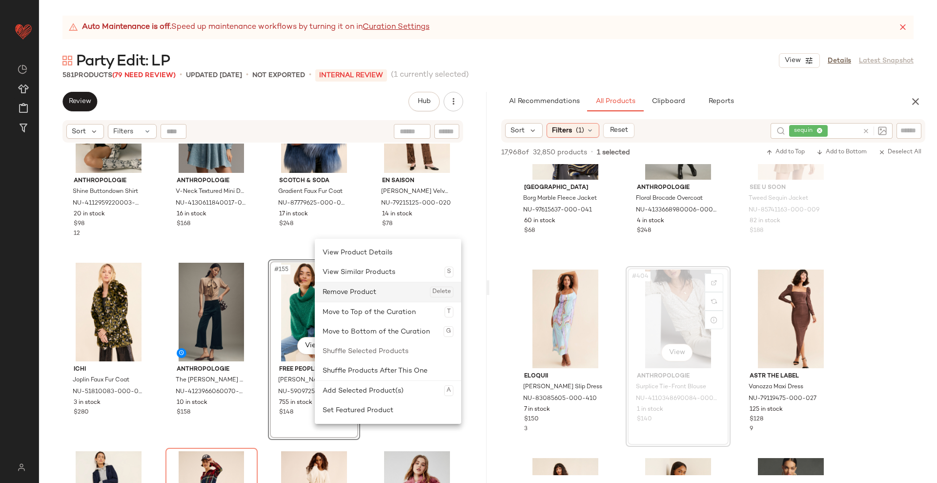
click at [348, 301] on div "Remove Product Delete" at bounding box center [388, 292] width 131 height 20
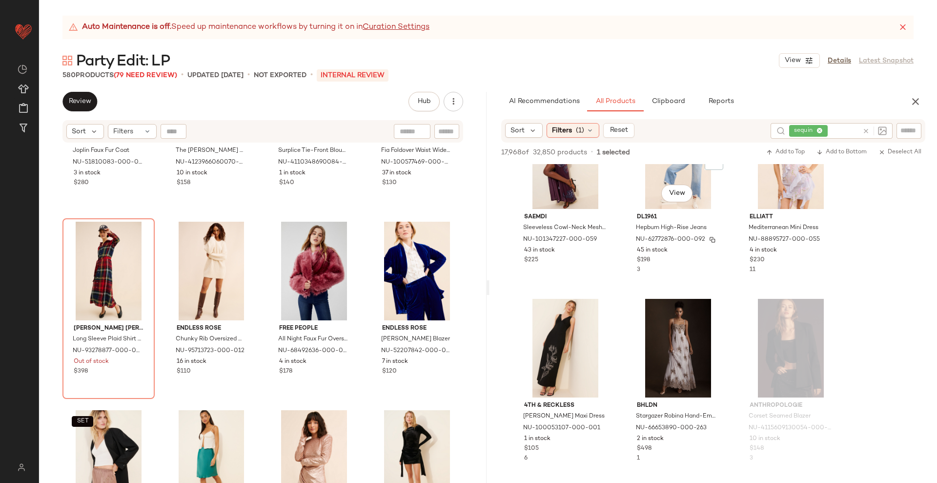
scroll to position [27188, 0]
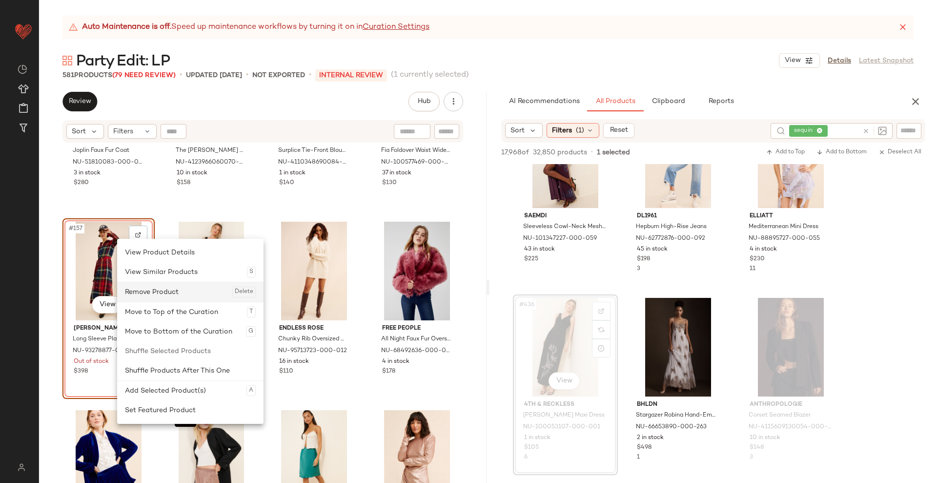
click at [157, 287] on div "Remove Product Delete" at bounding box center [190, 292] width 131 height 20
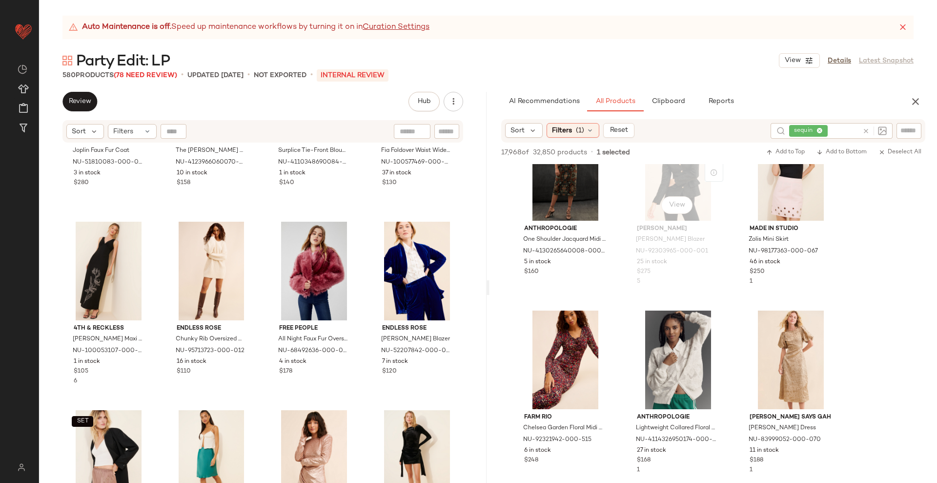
scroll to position [29256, 0]
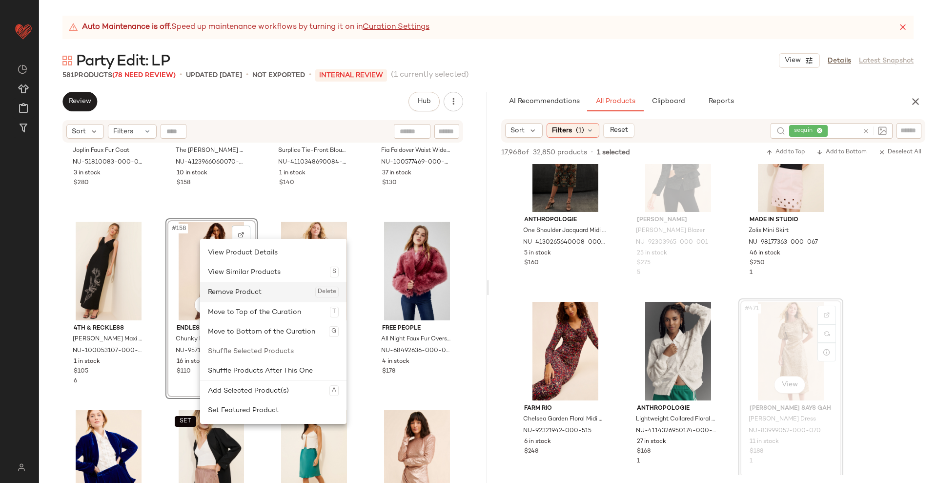
click at [244, 291] on div "Remove Product Delete" at bounding box center [273, 292] width 131 height 20
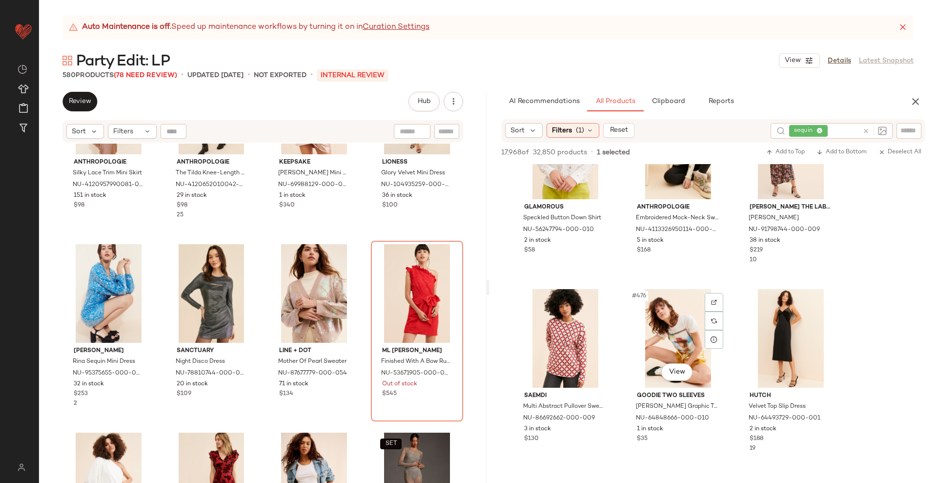
scroll to position [29649, 0]
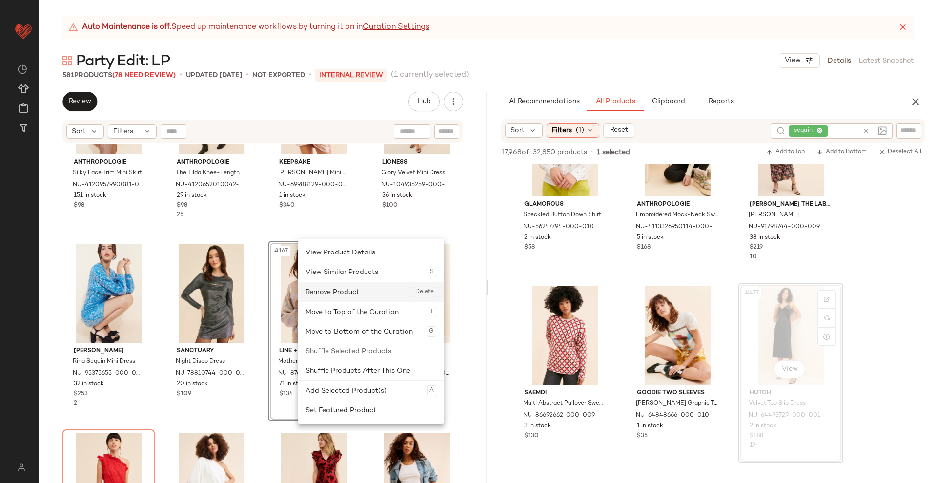
click at [315, 292] on div "Remove Product Delete" at bounding box center [371, 292] width 131 height 20
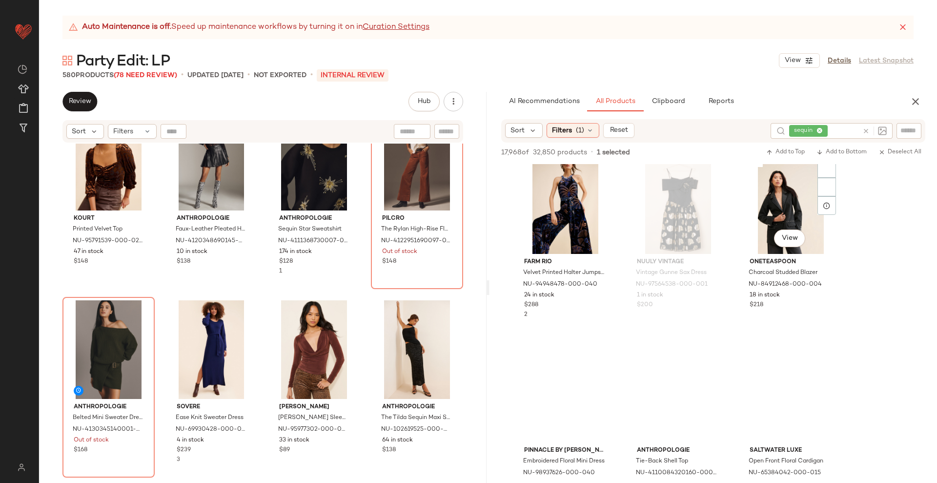
scroll to position [29969, 0]
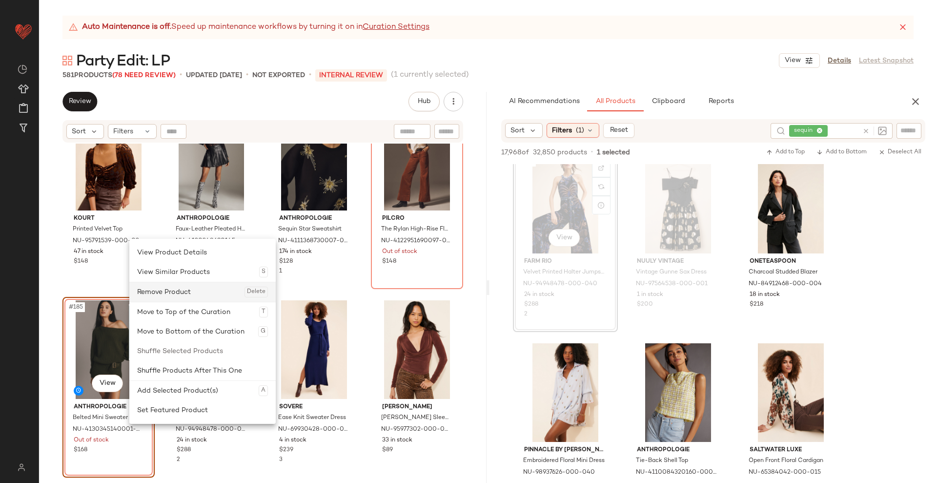
click at [178, 295] on div "Remove Product Delete" at bounding box center [202, 292] width 131 height 20
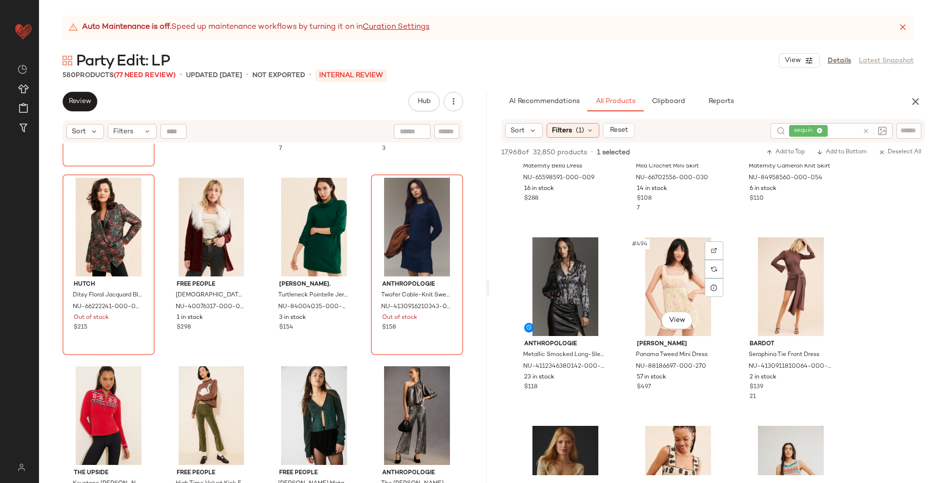
scroll to position [30829, 0]
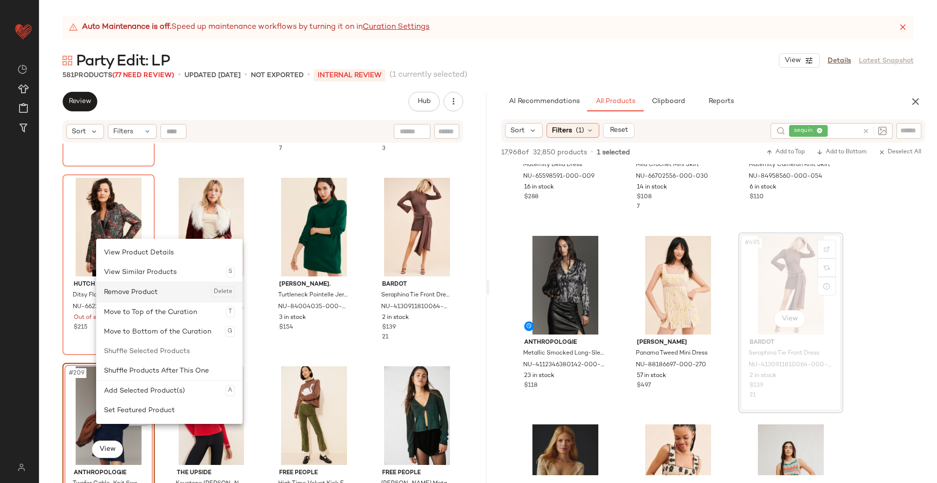
click at [157, 286] on div "Remove Product Delete" at bounding box center [169, 292] width 131 height 20
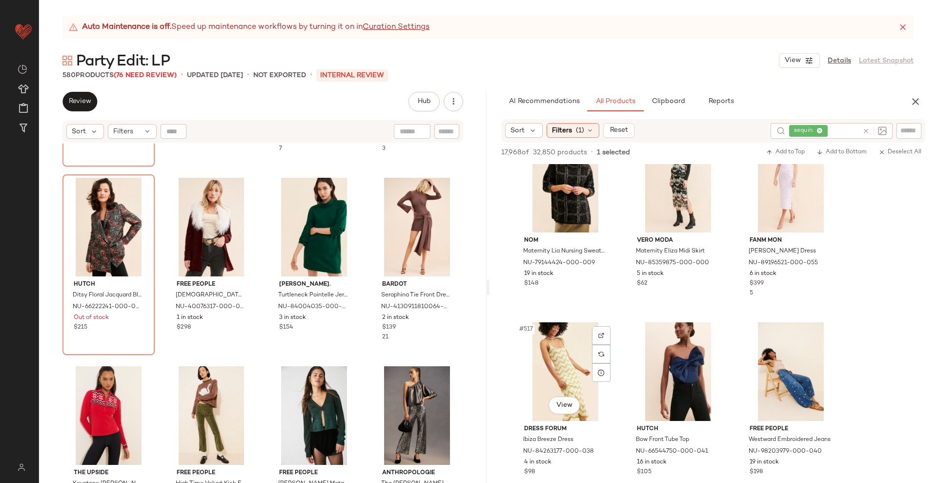
scroll to position [32251, 0]
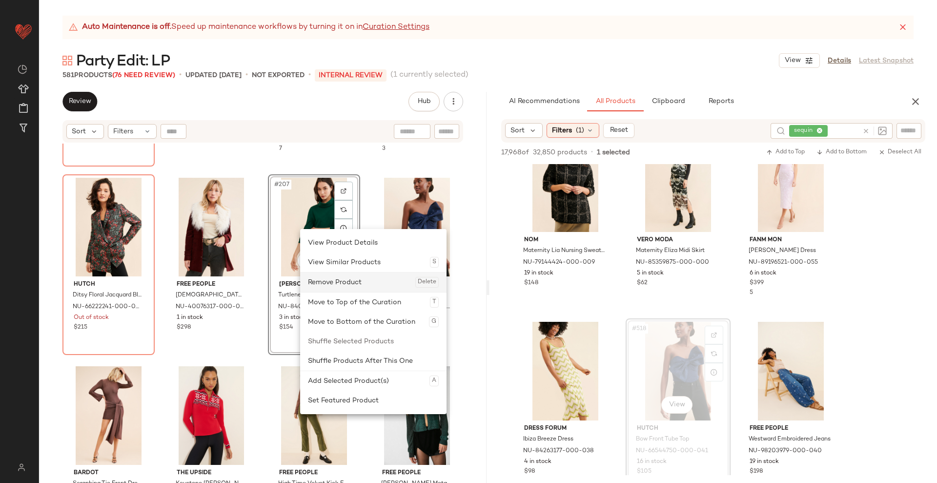
click at [356, 286] on div "Remove Product Delete" at bounding box center [373, 282] width 131 height 20
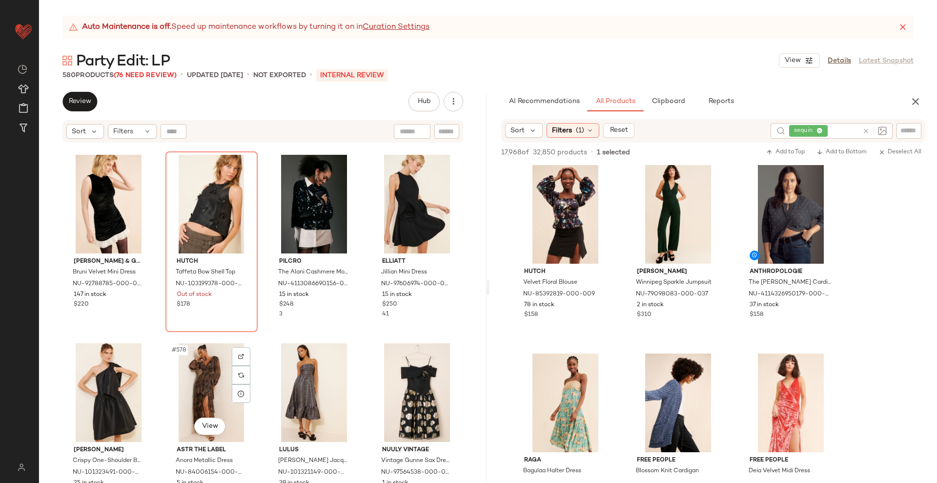
scroll to position [26957, 0]
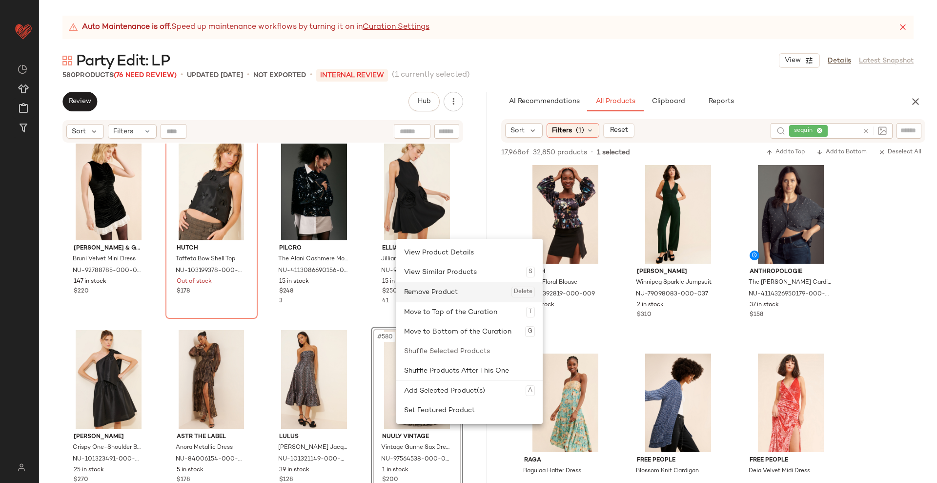
click at [429, 289] on div "Remove Product Delete" at bounding box center [469, 292] width 131 height 20
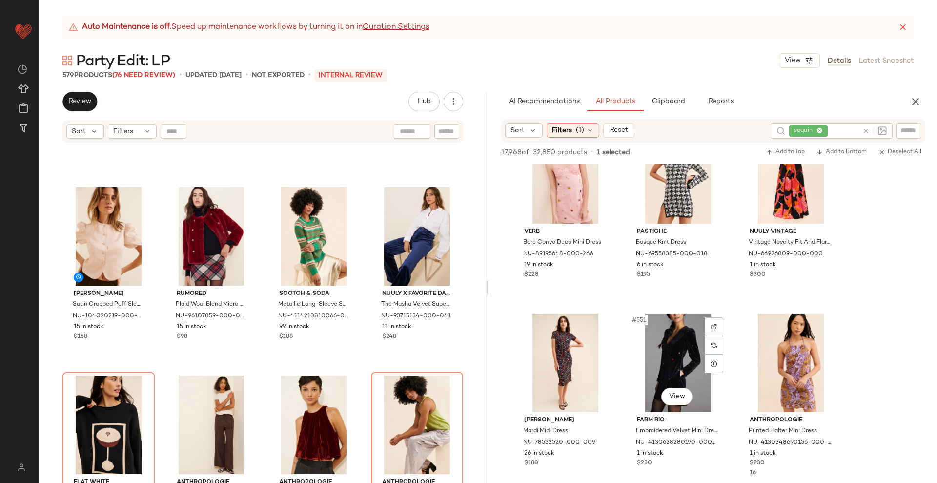
scroll to position [34332, 0]
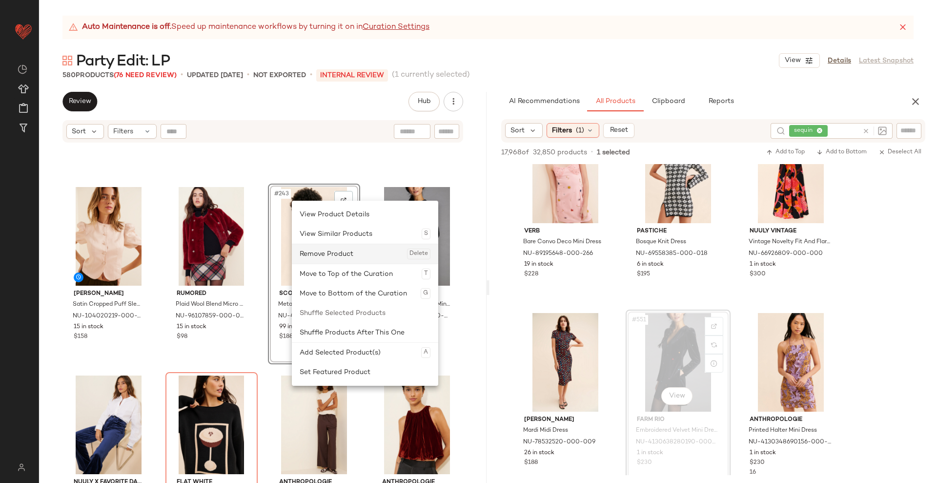
click at [330, 251] on div "Remove Product Delete" at bounding box center [365, 254] width 131 height 20
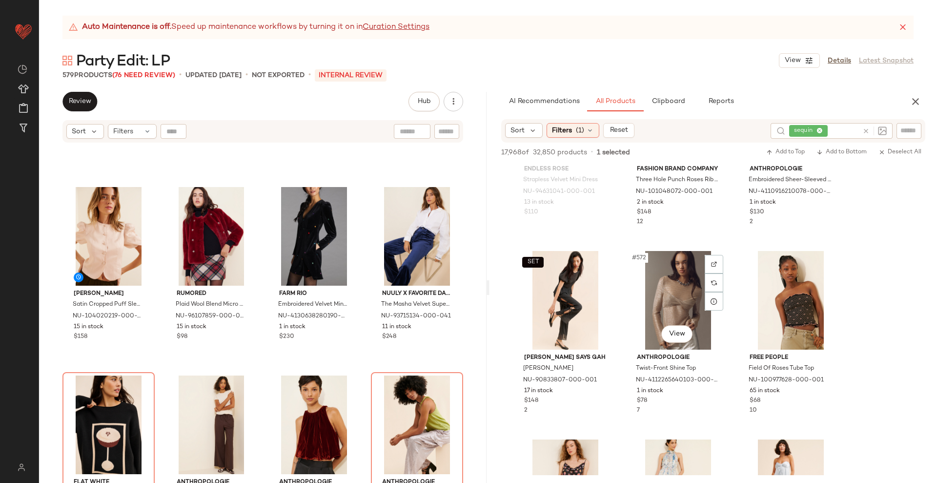
scroll to position [35767, 0]
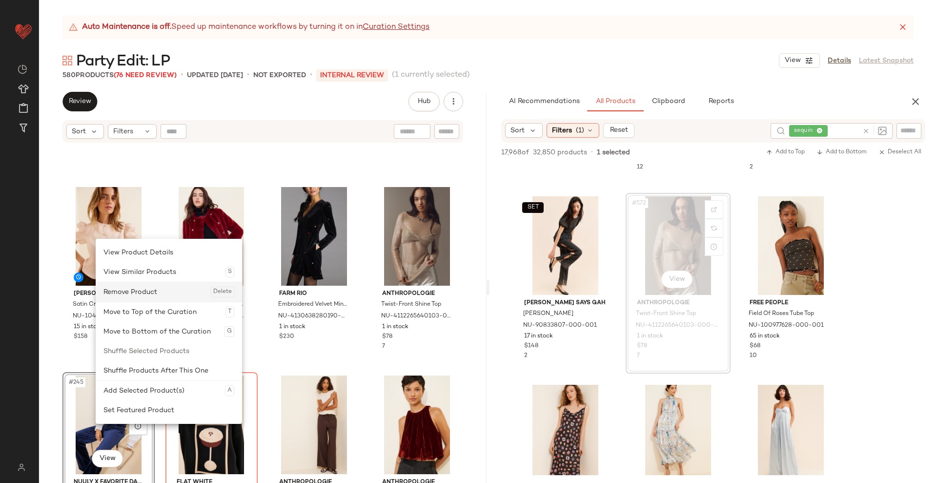
click at [157, 287] on div "Remove Product Delete" at bounding box center [168, 292] width 131 height 20
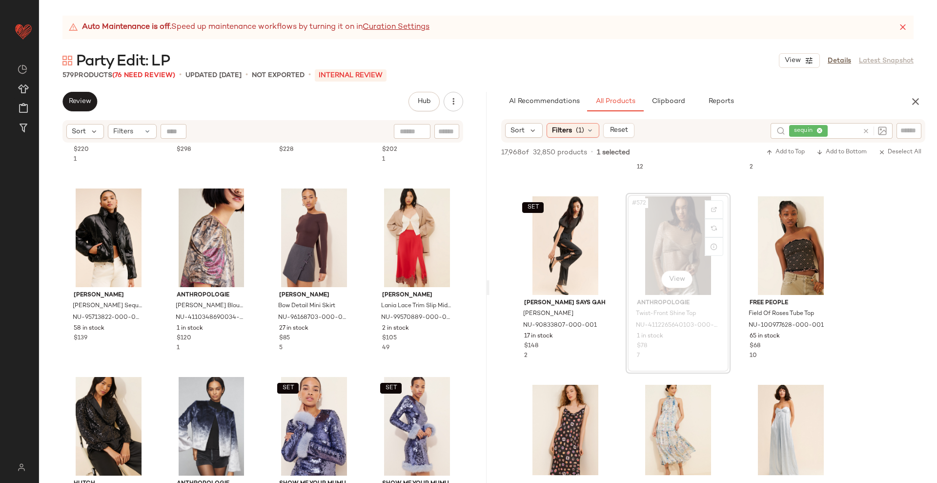
scroll to position [5054, 0]
